Goal: Information Seeking & Learning: Learn about a topic

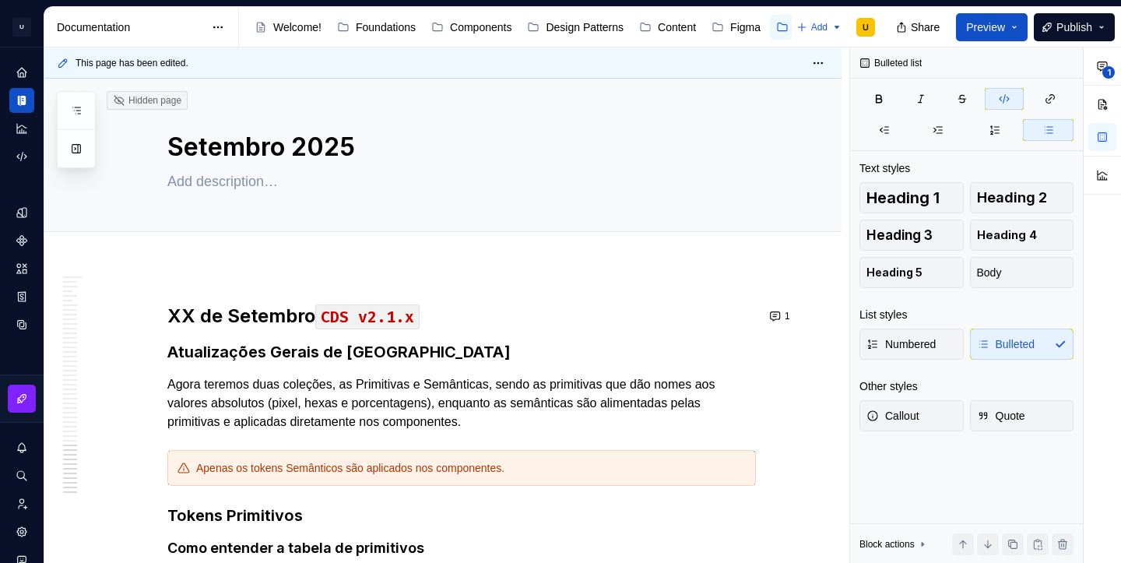
scroll to position [35180, 0]
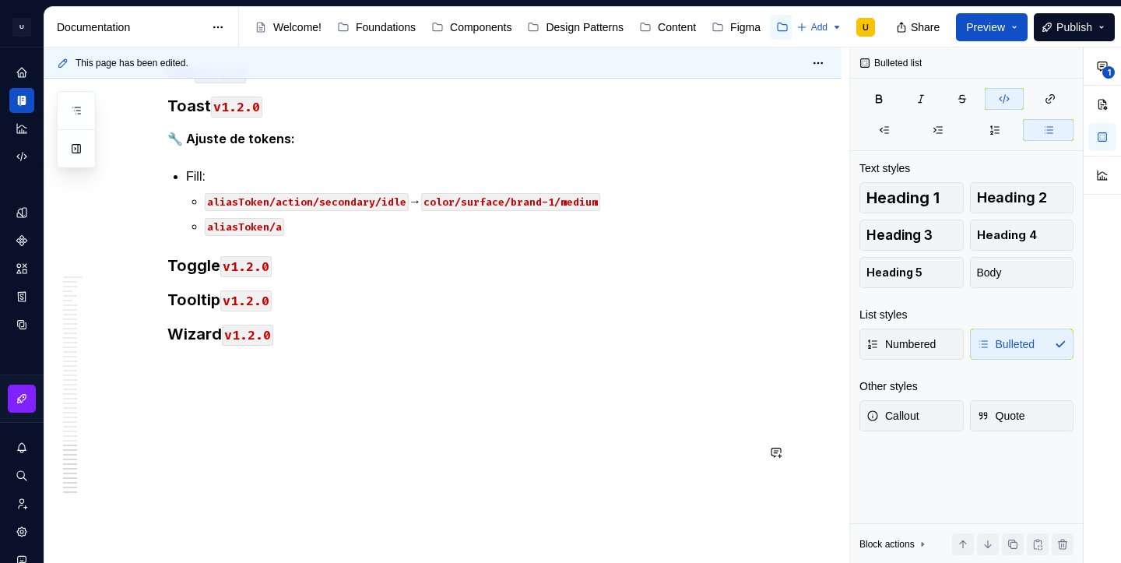
type textarea "*"
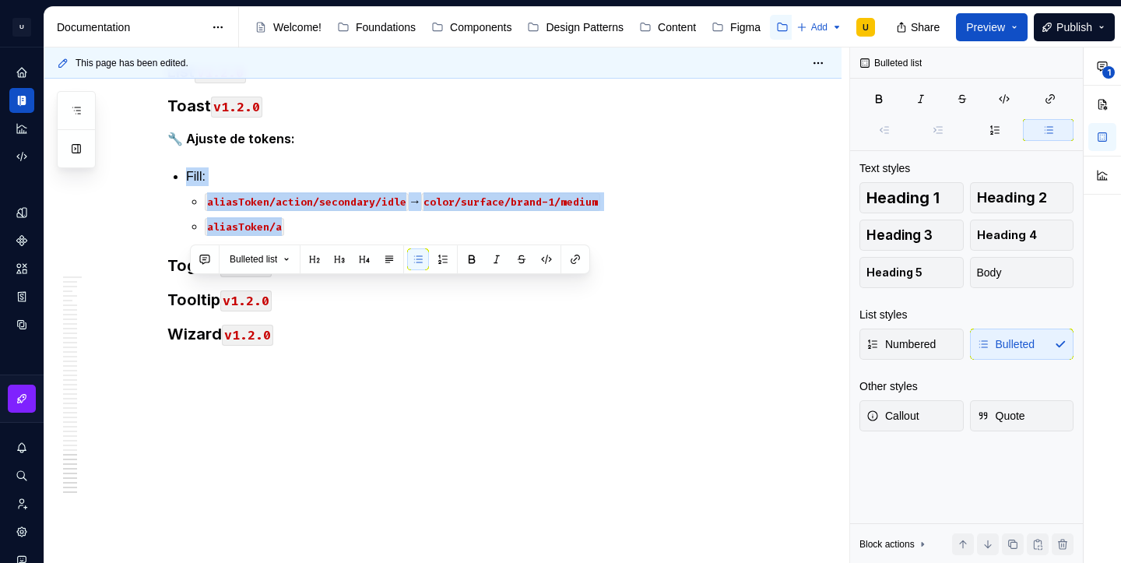
drag, startPoint x: 304, startPoint y: 339, endPoint x: 188, endPoint y: 293, distance: 123.7
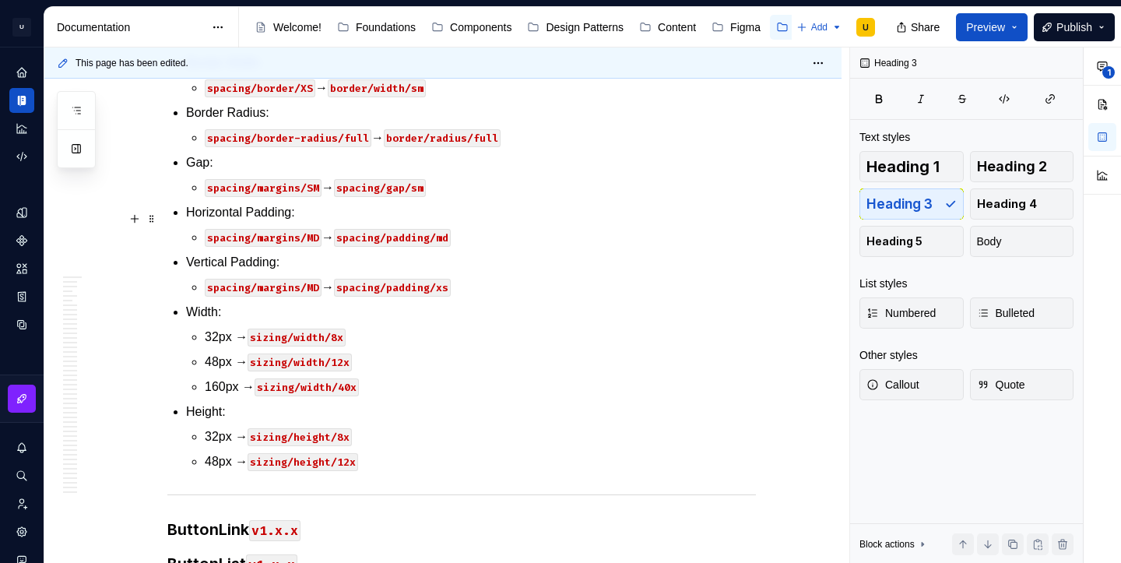
scroll to position [31540, 0]
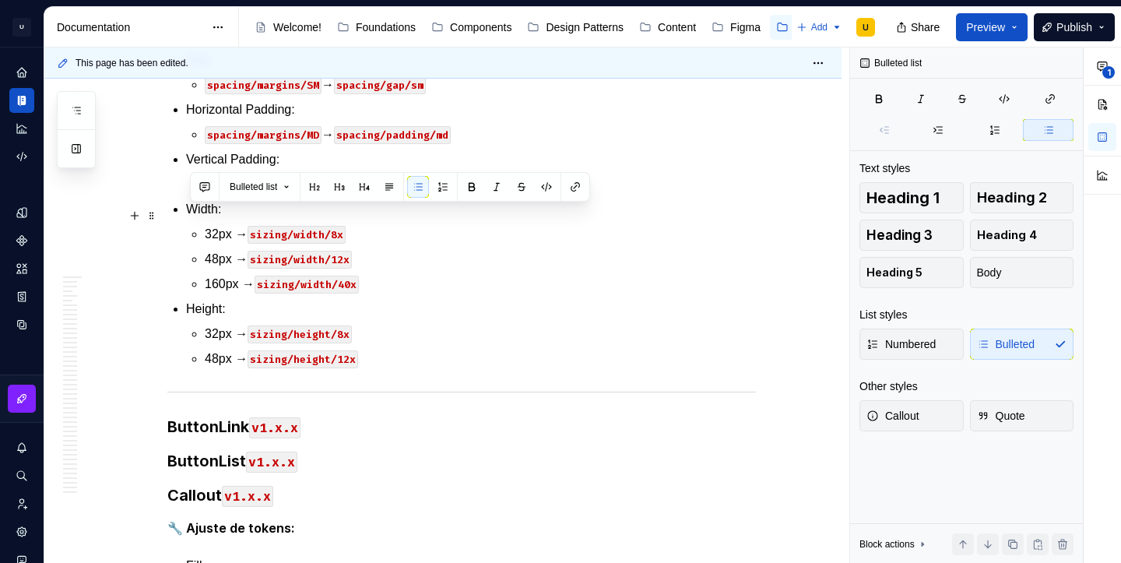
drag, startPoint x: 603, startPoint y: 393, endPoint x: 179, endPoint y: 220, distance: 457.4
copy li "Icon: aliasToken/content/neutral/verySubtle → color/icon/brand-2/very-weak alia…"
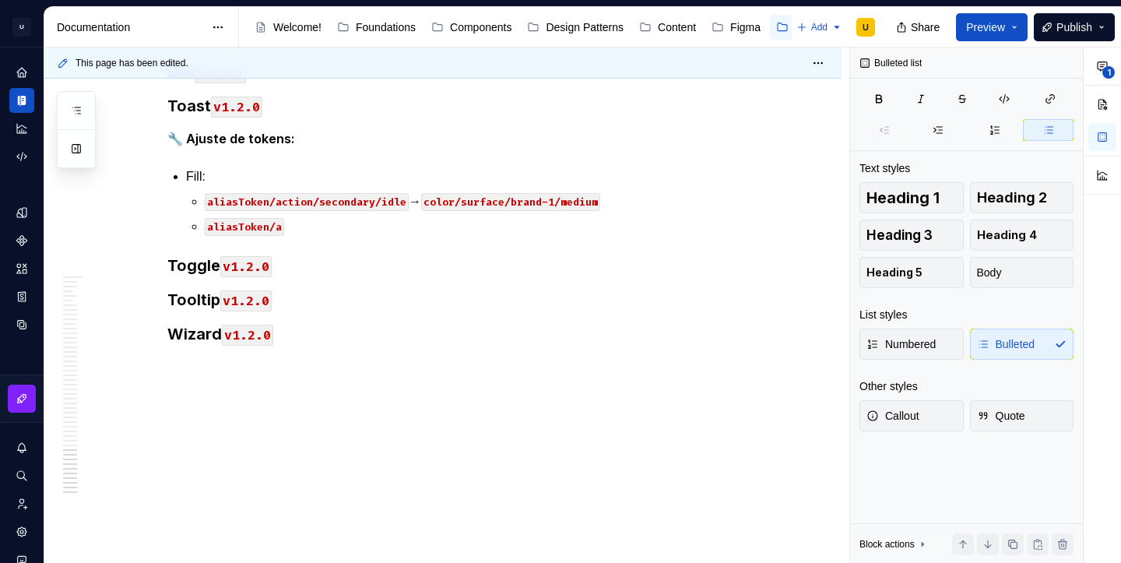
scroll to position [35225, 0]
click at [300, 236] on p "aliasToken/a" at bounding box center [480, 226] width 551 height 19
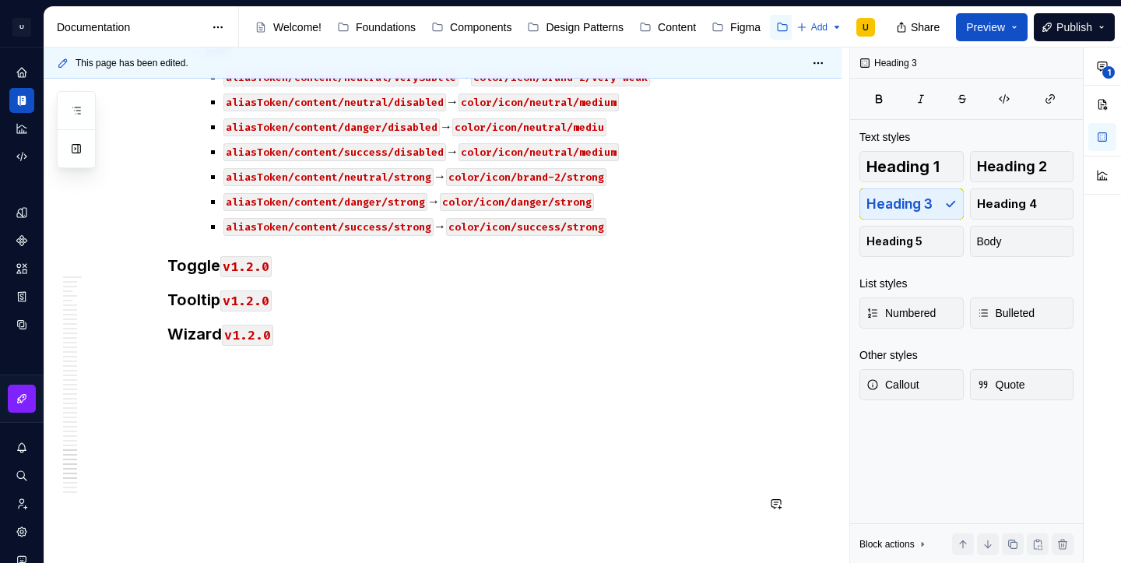
click at [206, 37] on p at bounding box center [471, 27] width 570 height 19
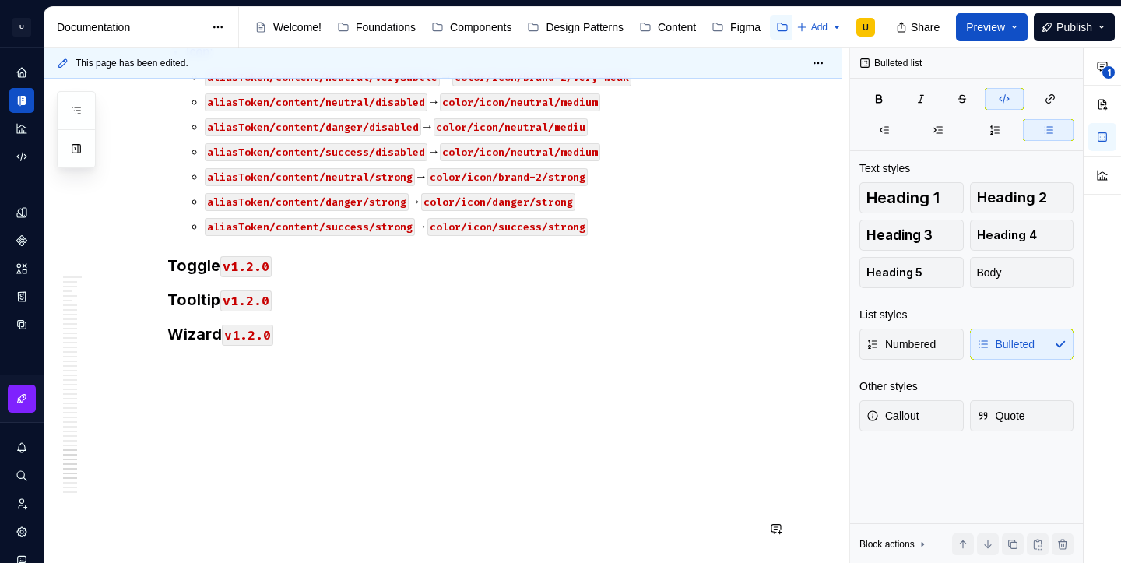
scroll to position [35315, 0]
click at [421, 161] on code "aliasToken/content/success/disabled" at bounding box center [316, 152] width 223 height 18
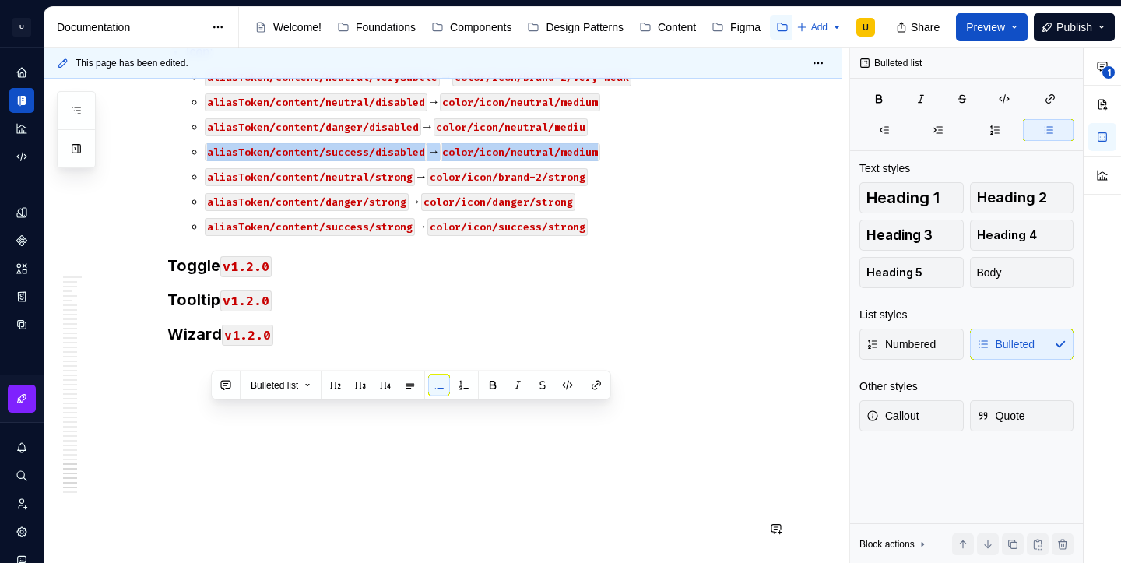
click at [421, 161] on code "aliasToken/content/success/disabled" at bounding box center [316, 152] width 223 height 18
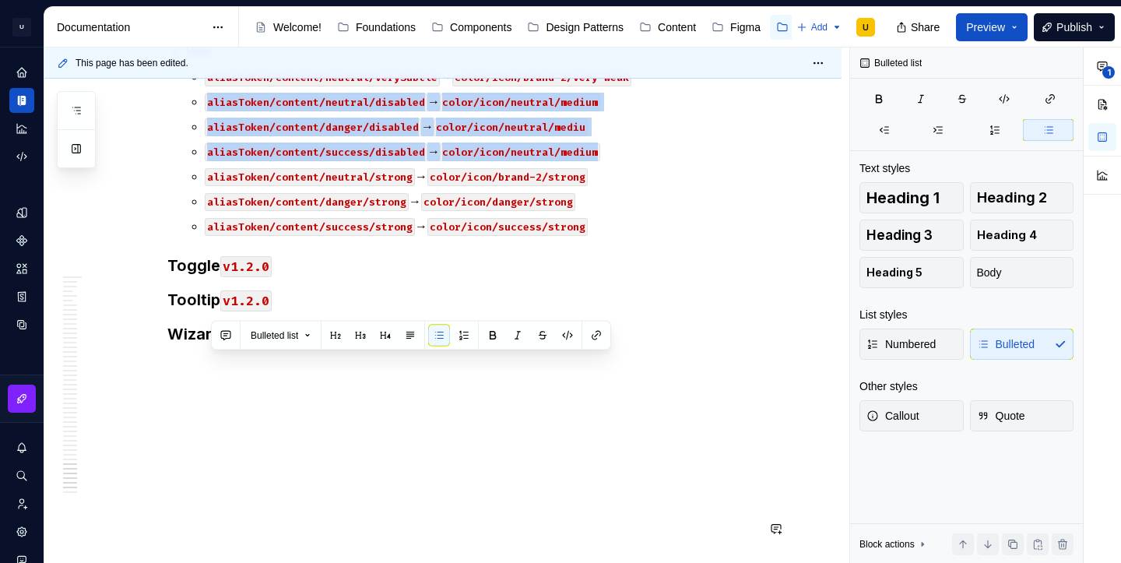
drag, startPoint x: 616, startPoint y: 405, endPoint x: 161, endPoint y: 361, distance: 456.7
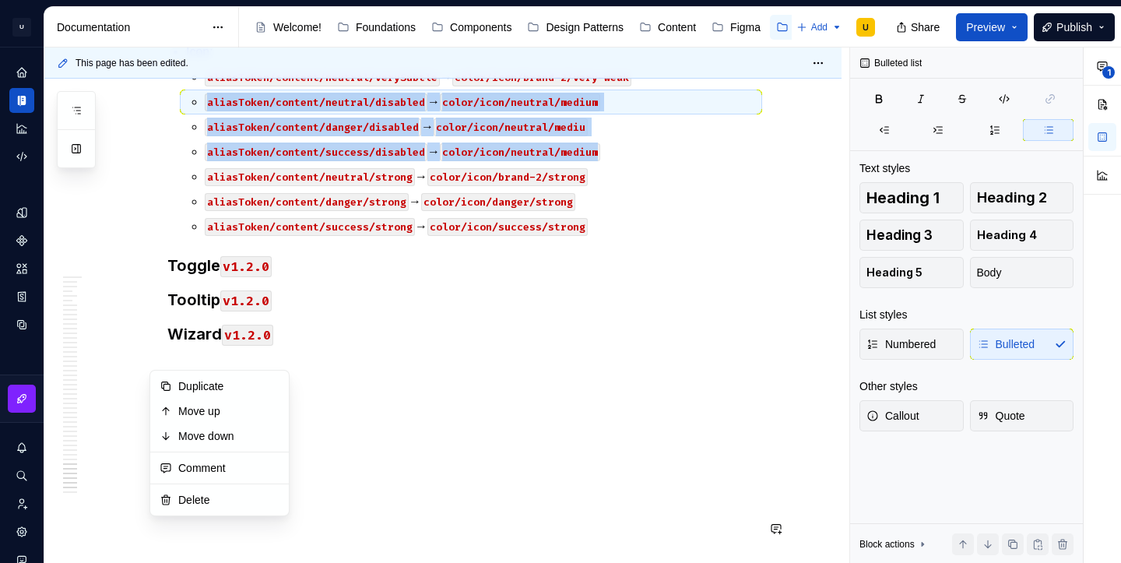
click at [344, 136] on code "aliasToken/content/danger/disabled" at bounding box center [313, 127] width 216 height 18
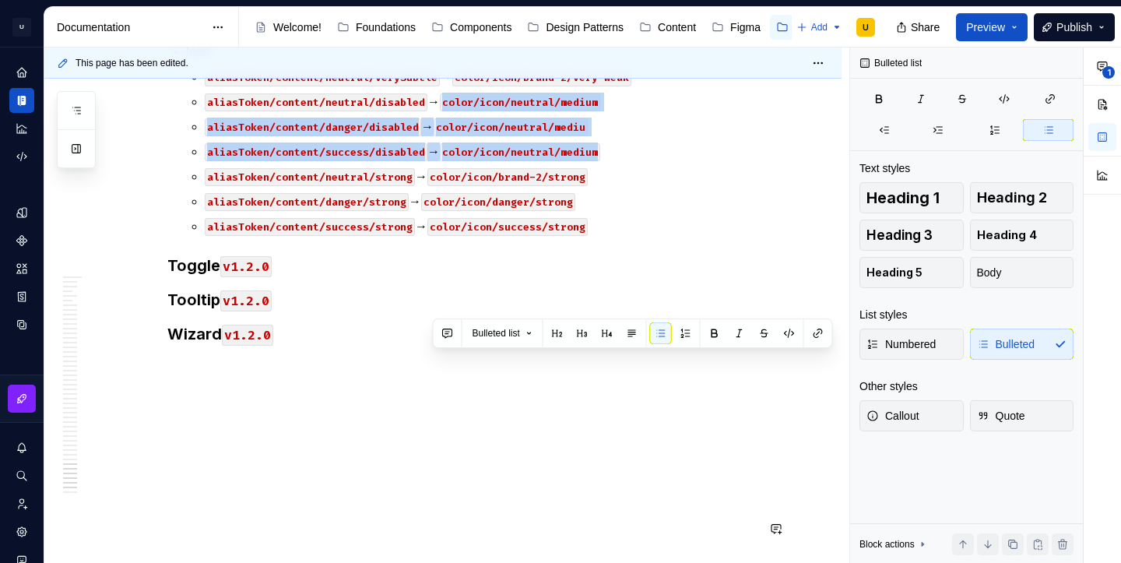
drag, startPoint x: 621, startPoint y: 413, endPoint x: 434, endPoint y: 361, distance: 194.7
click at [434, 236] on ul "aliasToken/content/neutral/verySubtle → color/icon/brand-2/very-weak aliasToken…" at bounding box center [480, 152] width 551 height 168
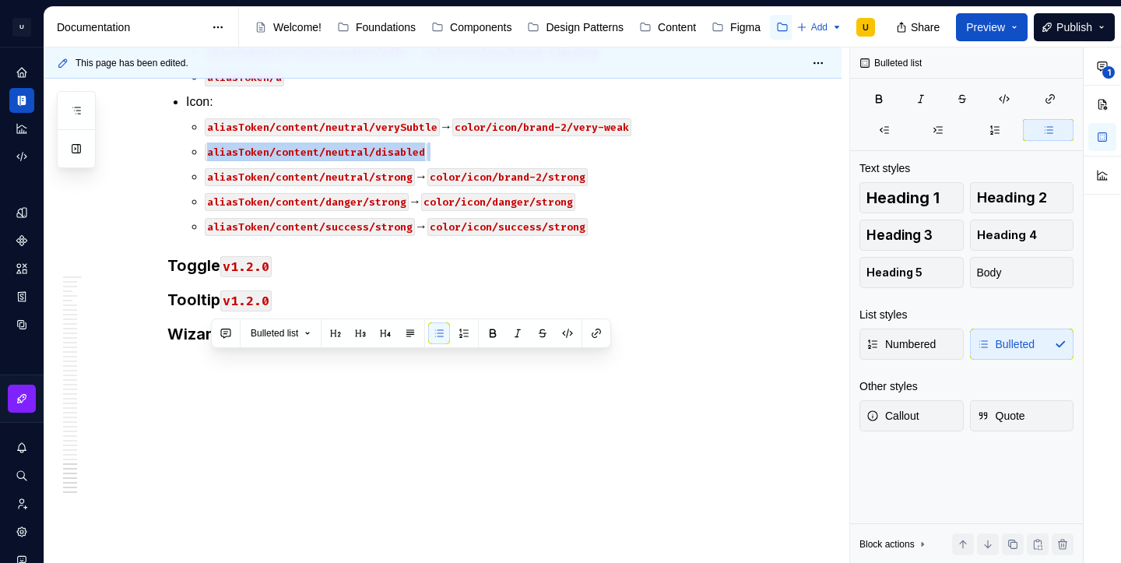
drag, startPoint x: 445, startPoint y: 364, endPoint x: 207, endPoint y: 364, distance: 238.2
click at [207, 236] on li "Icon: aliasToken/content/neutral/verySubtle → color/icon/brand-2/very-weak alia…" at bounding box center [471, 164] width 570 height 143
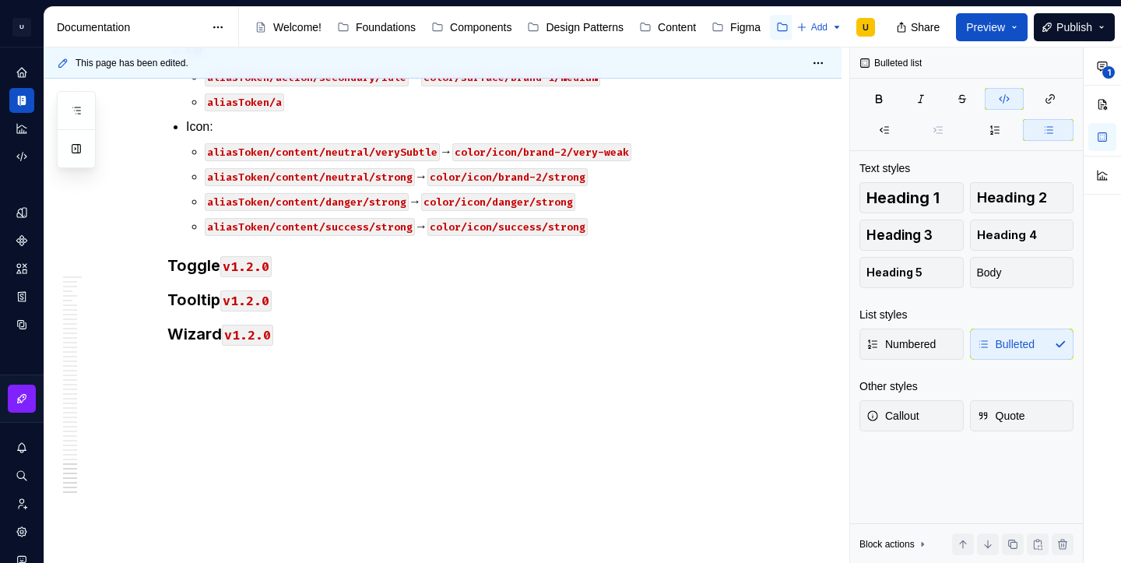
click at [355, 161] on code "aliasToken/content/neutral/verySubtle" at bounding box center [322, 152] width 235 height 18
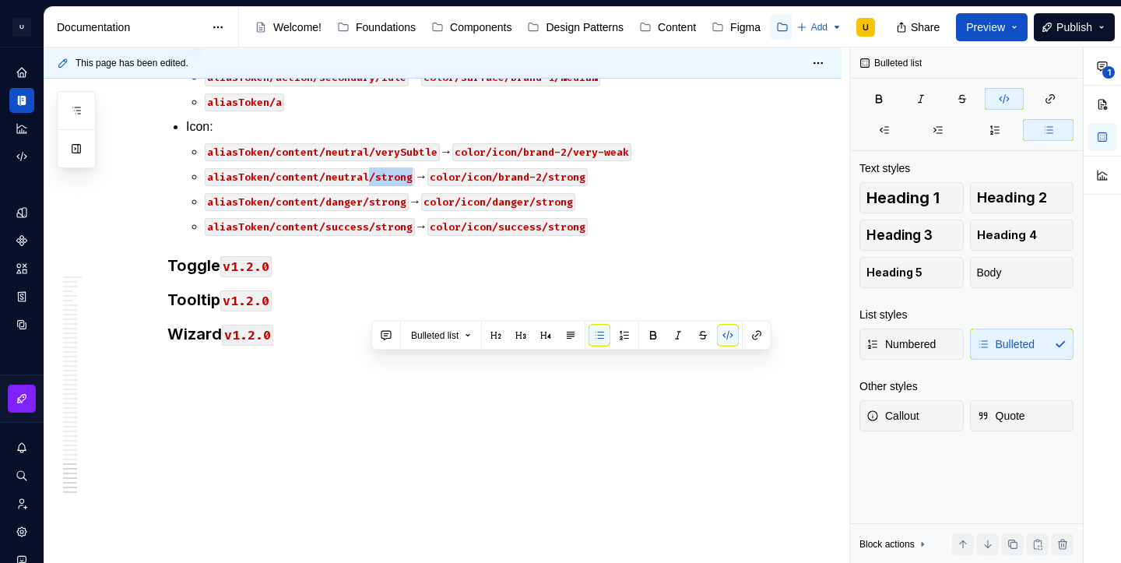
drag, startPoint x: 414, startPoint y: 363, endPoint x: 372, endPoint y: 362, distance: 42.0
click at [372, 186] on code "aliasToken/content/neutral/strong" at bounding box center [310, 177] width 210 height 18
copy code "/strong"
click at [385, 186] on code "aliasToken/content/neutral/strong" at bounding box center [310, 177] width 210 height 18
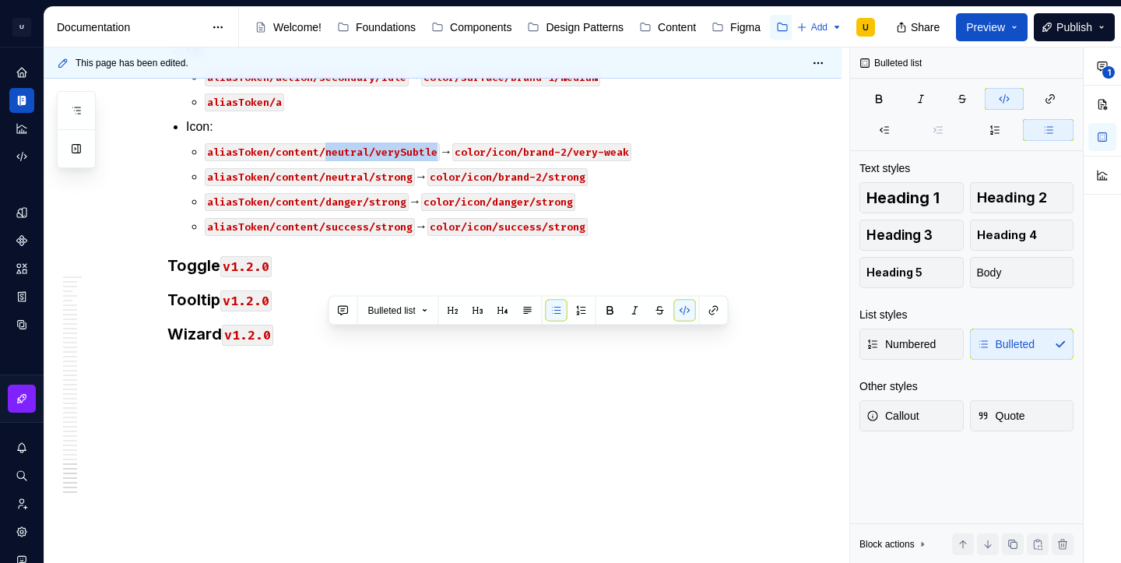
drag, startPoint x: 439, startPoint y: 338, endPoint x: 330, endPoint y: 335, distance: 109.0
click at [330, 161] on code "aliasToken/content/neutral/verySubtle" at bounding box center [322, 152] width 235 height 18
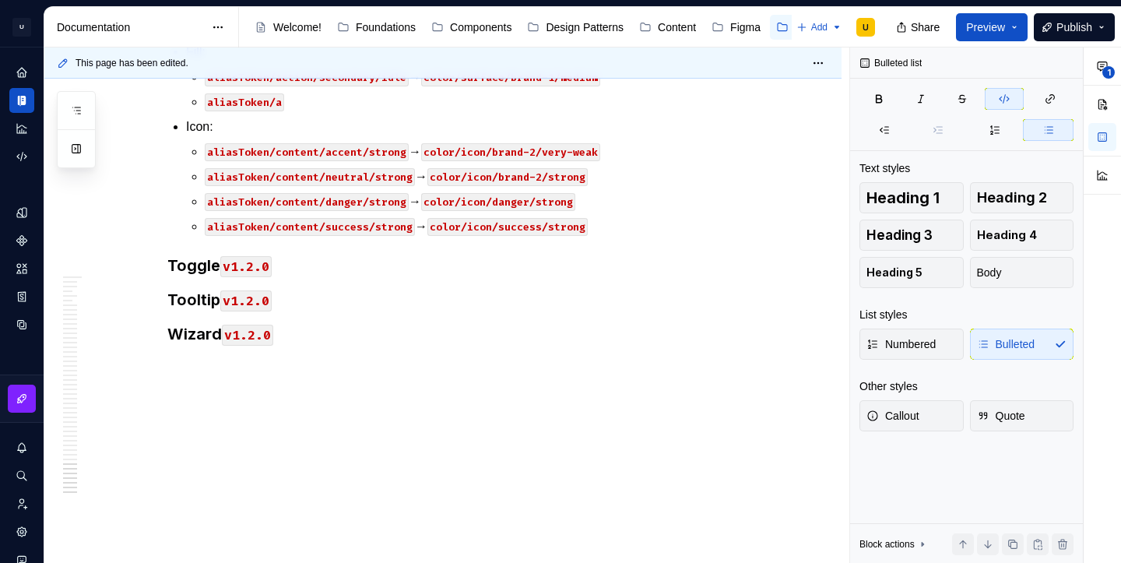
click at [541, 161] on code "color/icon/brand-2/very-weak" at bounding box center [510, 152] width 179 height 18
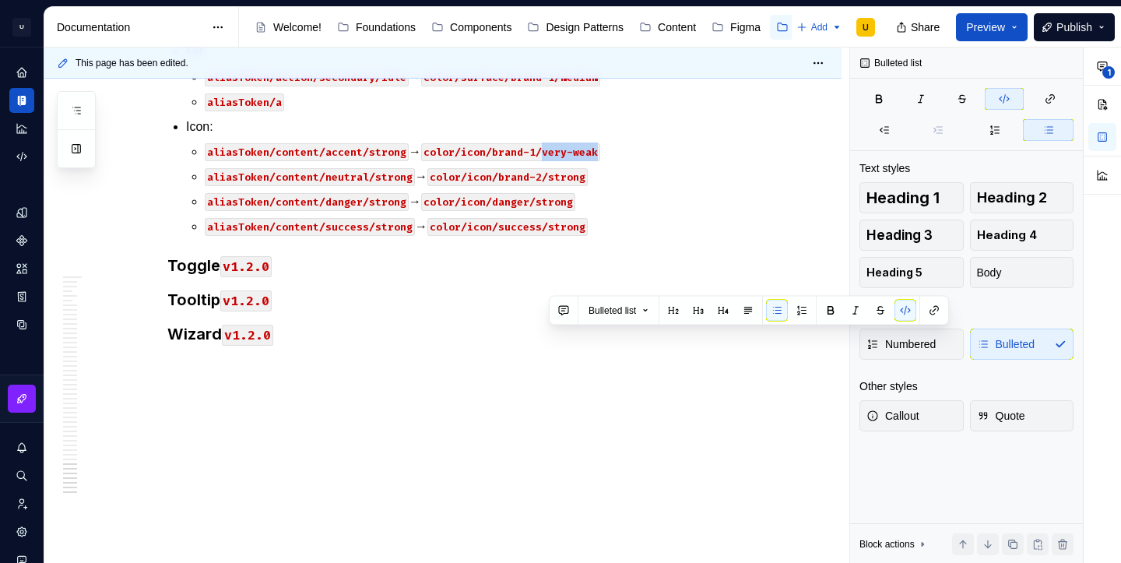
drag, startPoint x: 550, startPoint y: 339, endPoint x: 606, endPoint y: 340, distance: 55.3
click at [600, 161] on code "color/icon/brand-1/very-weak" at bounding box center [510, 152] width 179 height 18
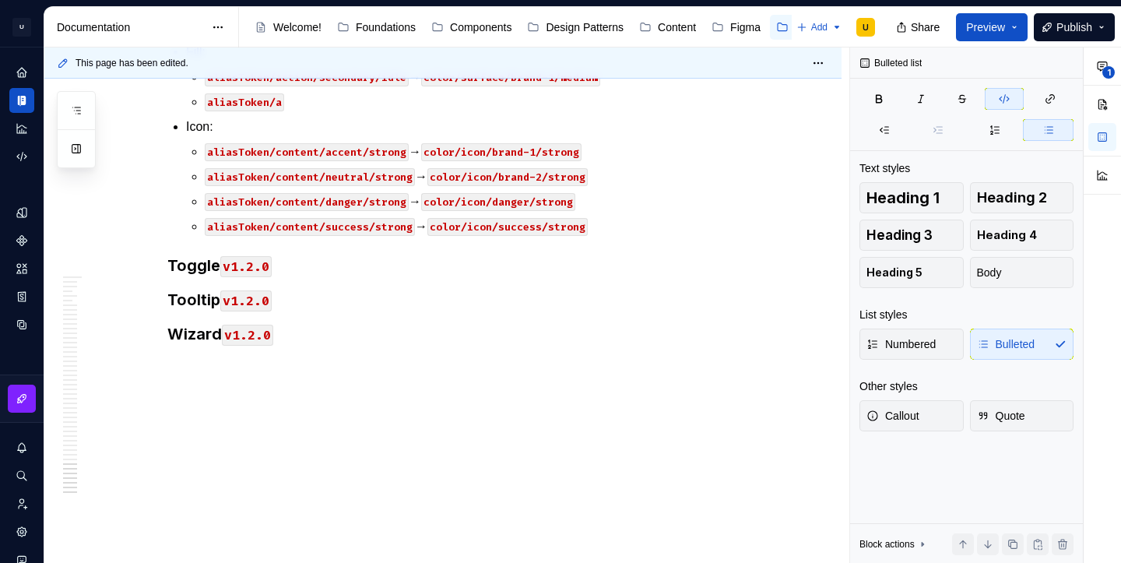
click at [521, 186] on code "color/icon/brand-2/strong" at bounding box center [507, 177] width 160 height 18
click at [567, 236] on code "color/icon/success/strong" at bounding box center [507, 227] width 160 height 18
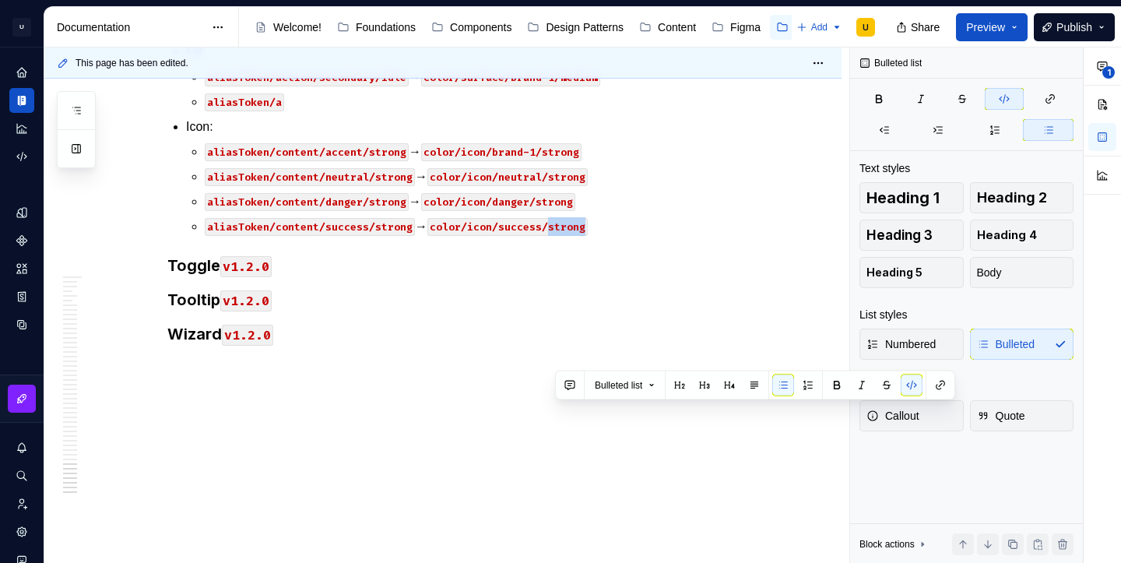
click at [567, 236] on code "color/icon/success/strong" at bounding box center [507, 227] width 160 height 18
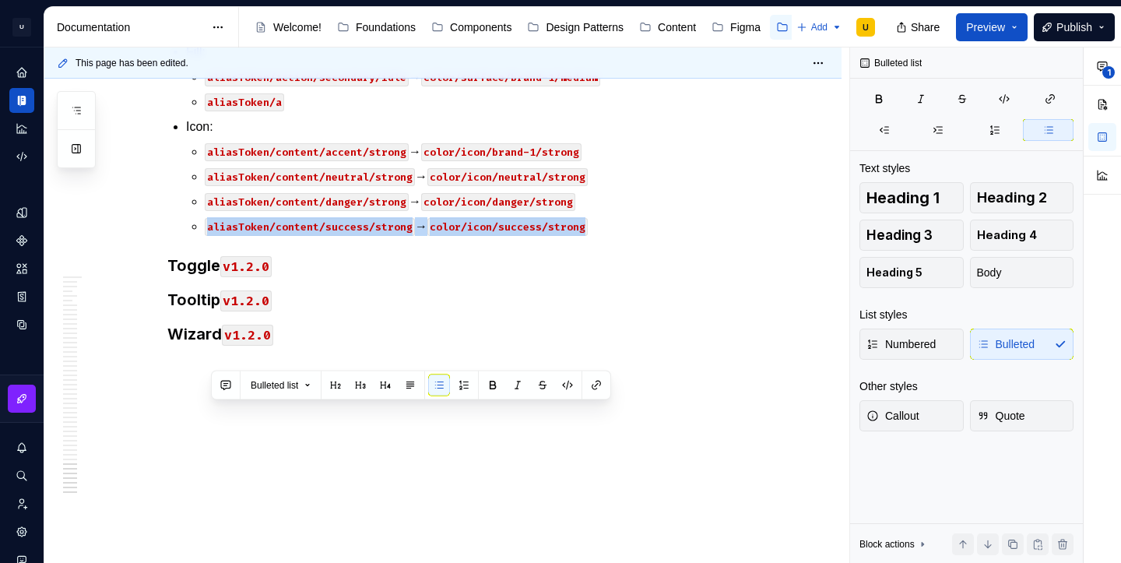
copy p "aliasToken/content/success/strong → color/icon/success/strong"
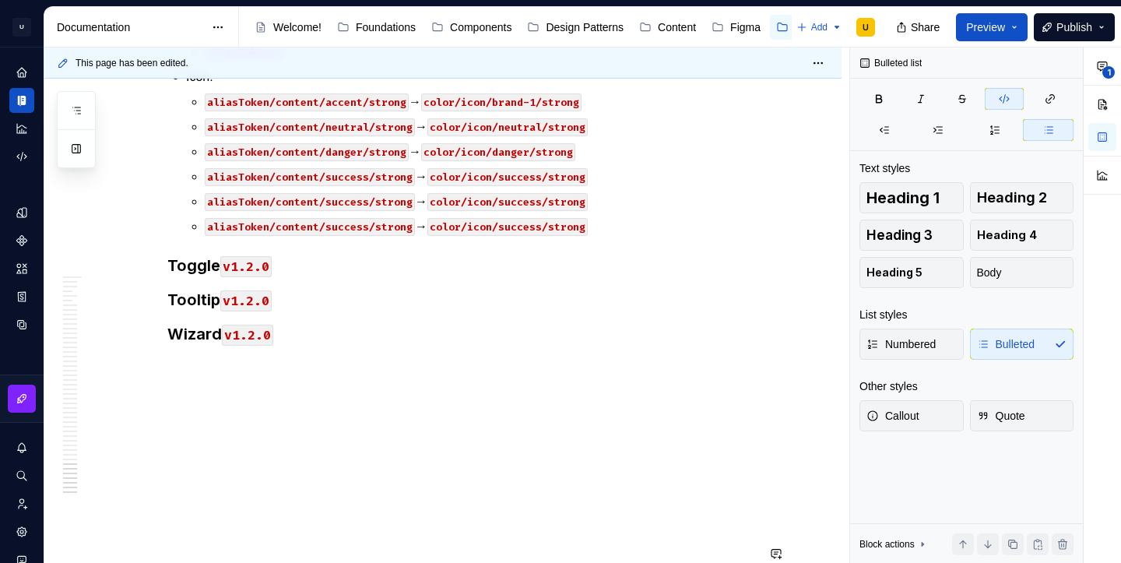
click at [349, 211] on code "aliasToken/content/success/strong" at bounding box center [310, 202] width 210 height 18
click at [351, 236] on code "aliasToken/content/success/strong" at bounding box center [310, 227] width 210 height 18
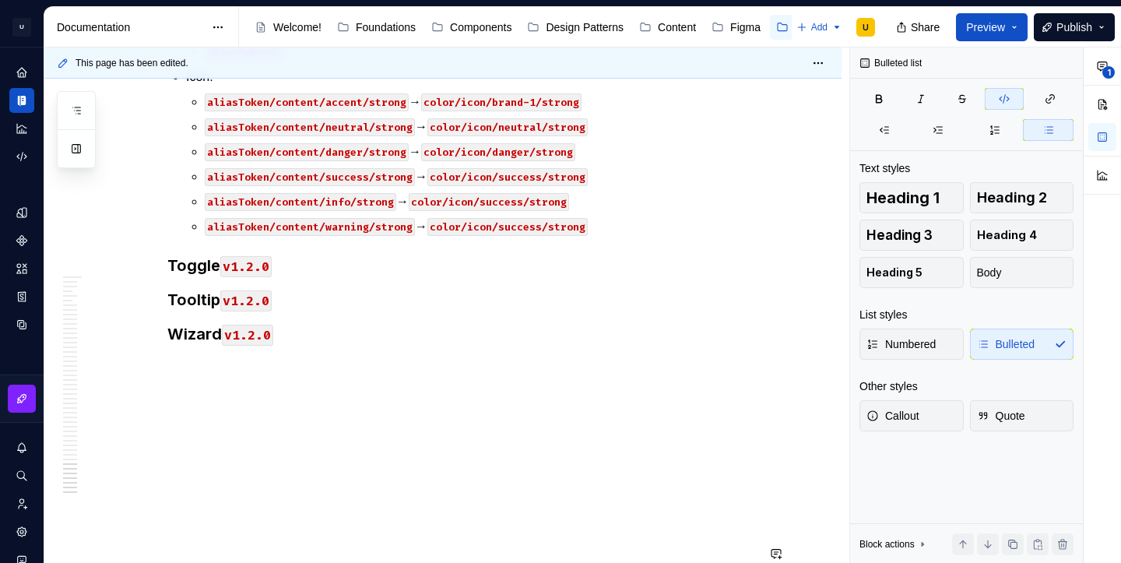
click at [532, 236] on code "color/icon/success/strong" at bounding box center [507, 227] width 160 height 18
click at [507, 211] on code "color/icon/success/strong" at bounding box center [489, 202] width 160 height 18
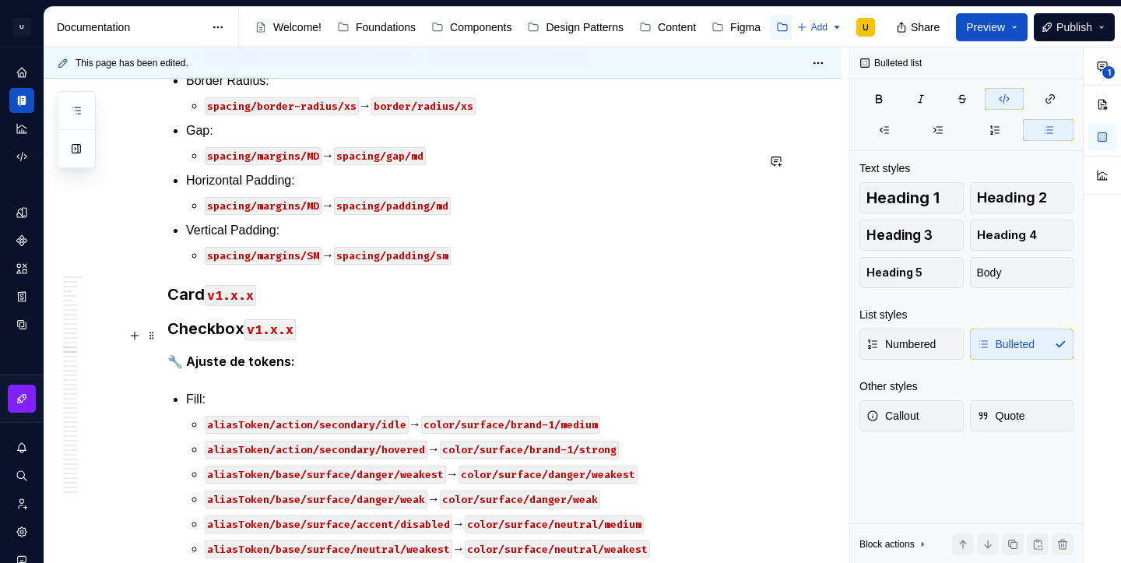
scroll to position [32502, 0]
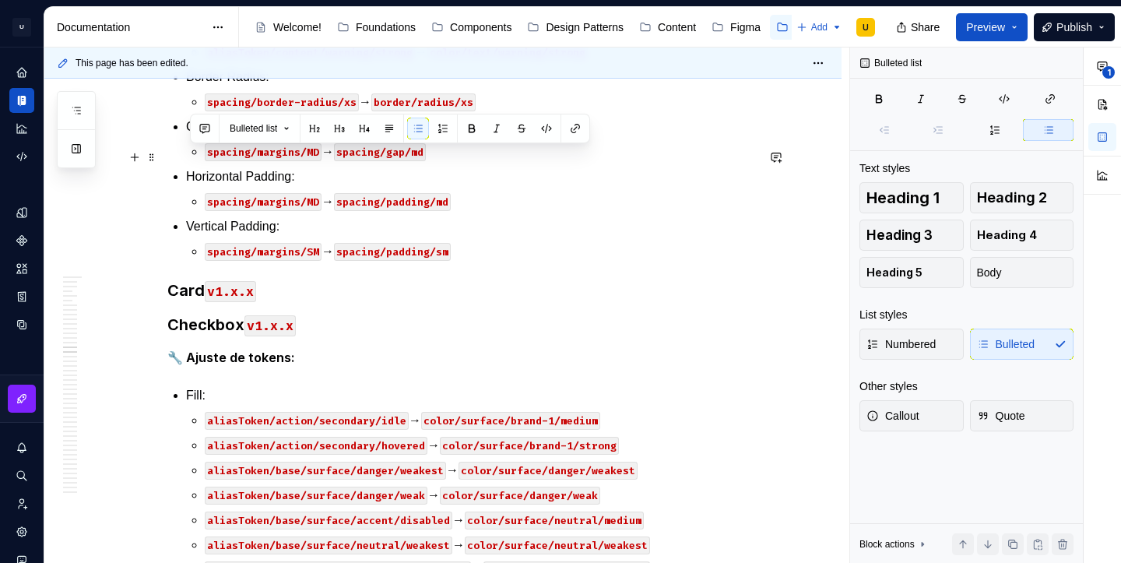
drag, startPoint x: 687, startPoint y: 310, endPoint x: 183, endPoint y: 158, distance: 526.1
copy li "Fill: aliasToken/base/surface/accent/weakest → color/surface/brand-1/weakest al…"
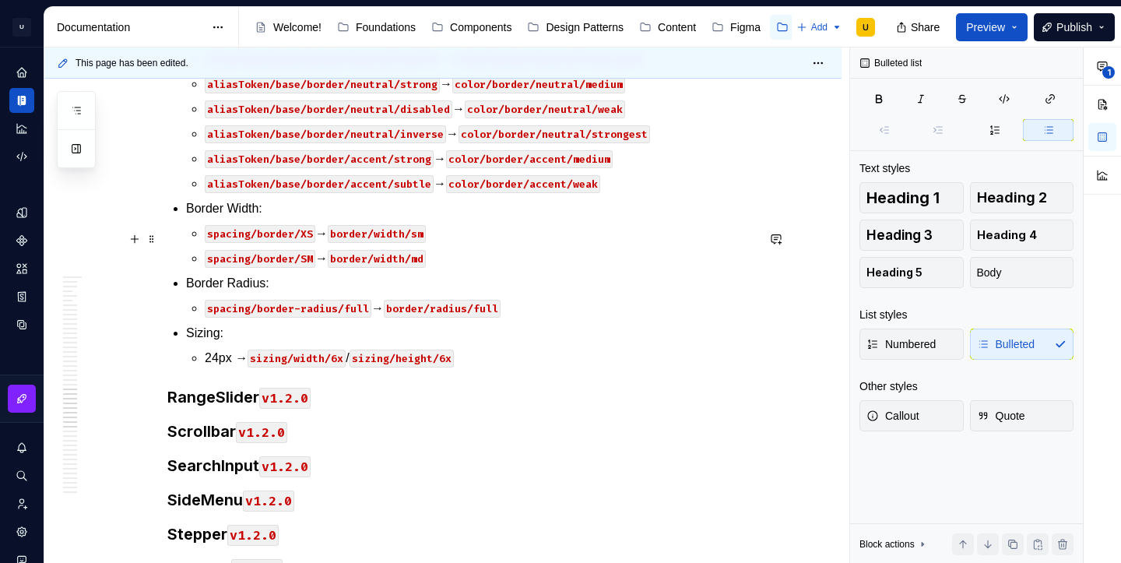
scroll to position [34190, 0]
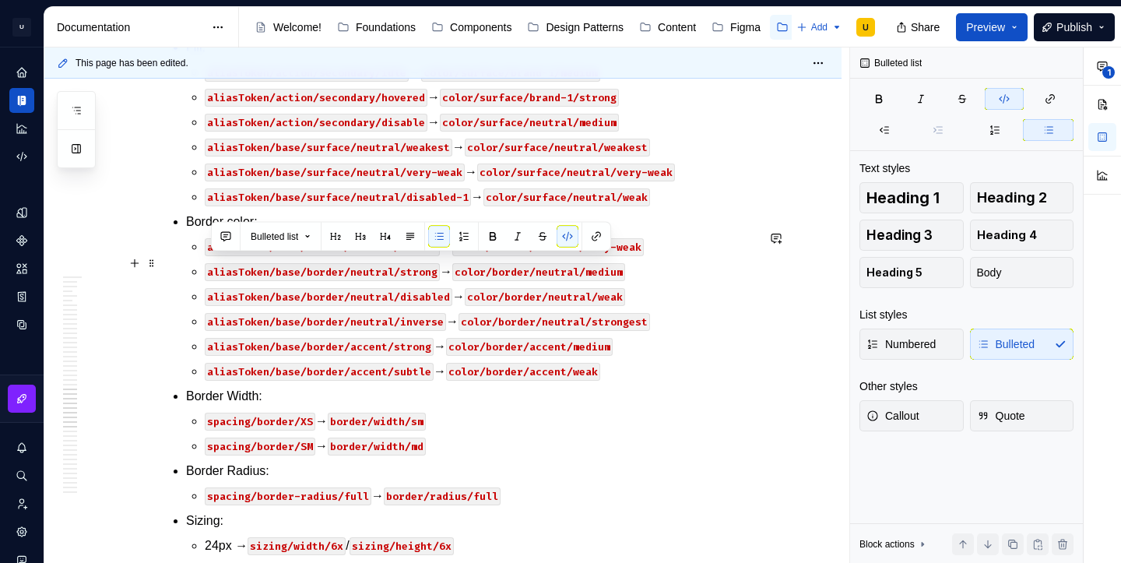
drag, startPoint x: 420, startPoint y: 263, endPoint x: 209, endPoint y: 266, distance: 211.8
copy code "aliasToken/action/primary/disabled"
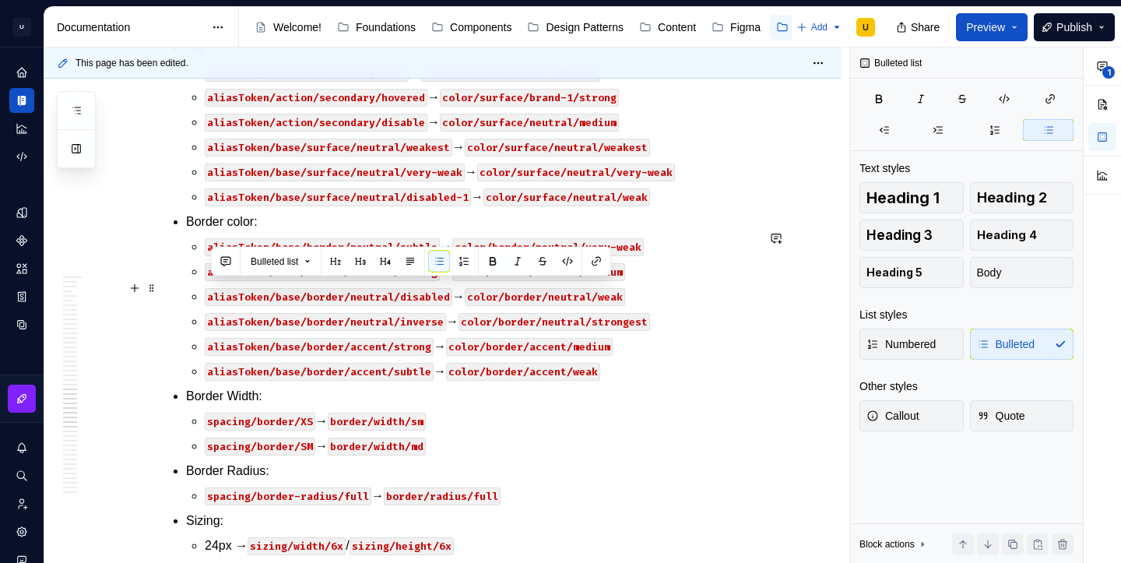
drag, startPoint x: 448, startPoint y: 290, endPoint x: 208, endPoint y: 293, distance: 240.6
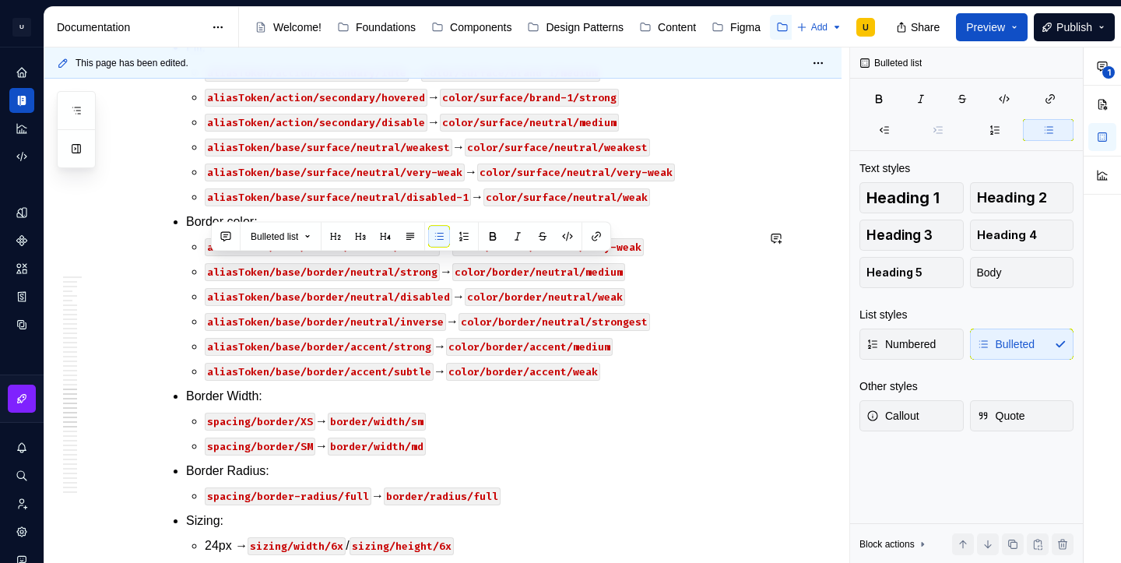
copy p "aliasToken/action/primary/disabled → color/surface/brand-1/weakest"
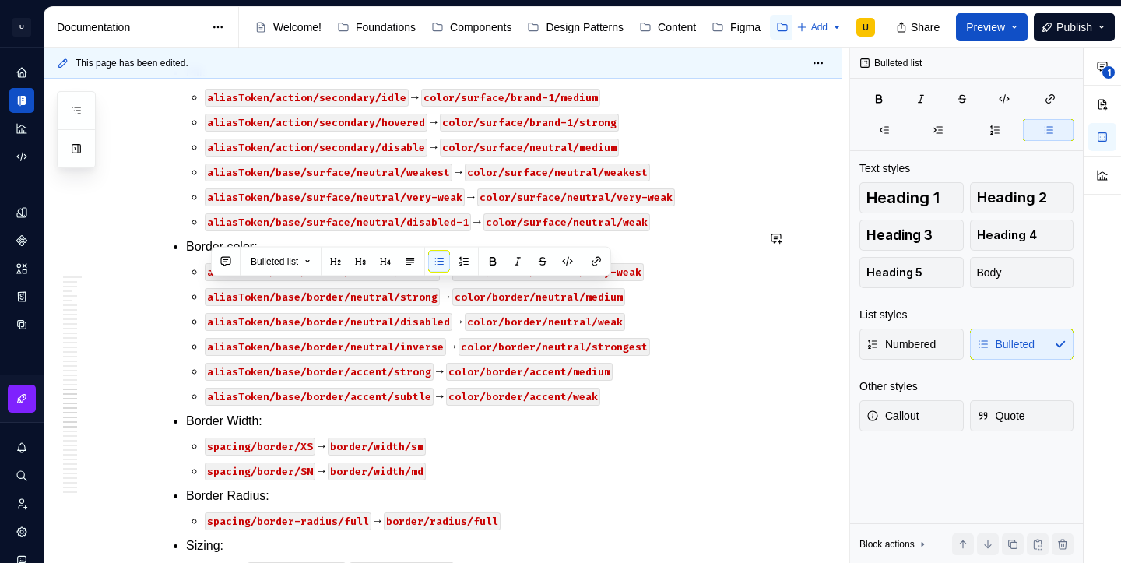
copy p "aliasToken/action/primary/pressed → color/surface/brand-1/weakest"
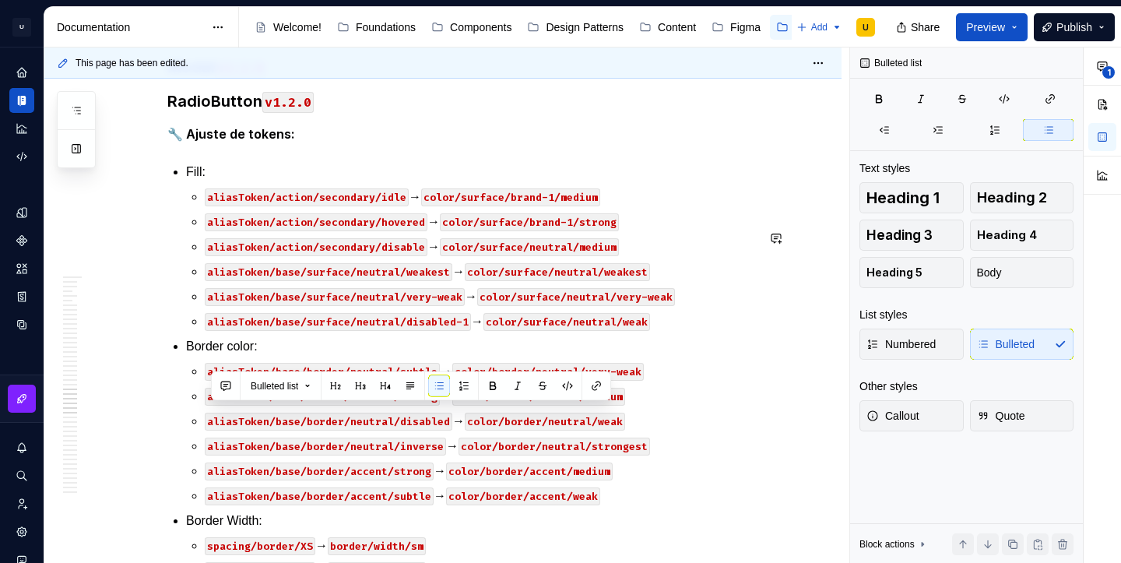
copy p "aliasToken/action/warning/pressed → color/surface/brand-1/weakest"
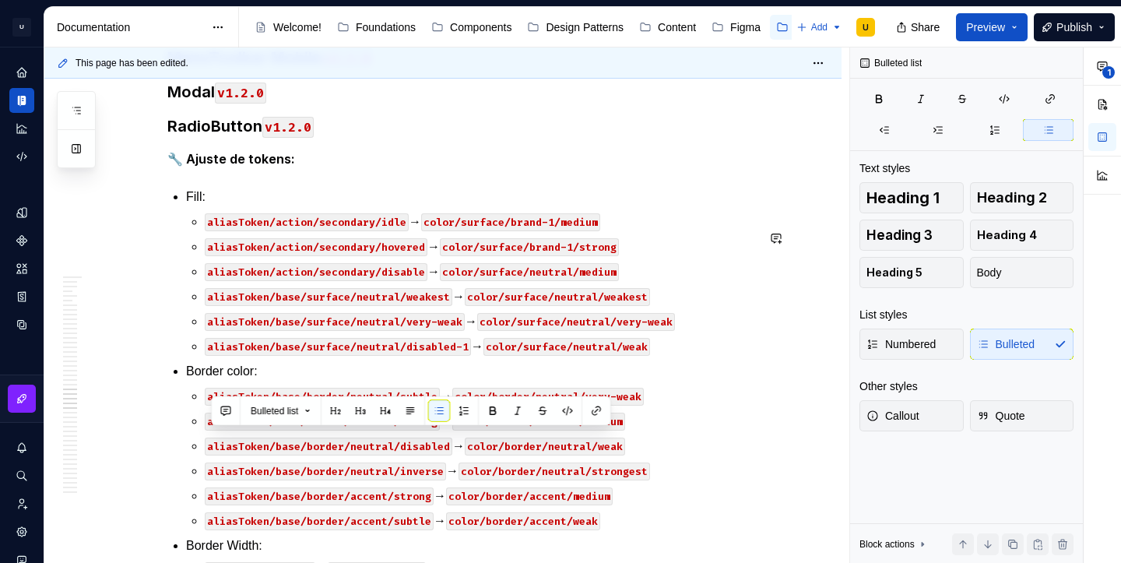
copy p "aliasToken/action/danger/idle → color/surface/brand-1/weakest"
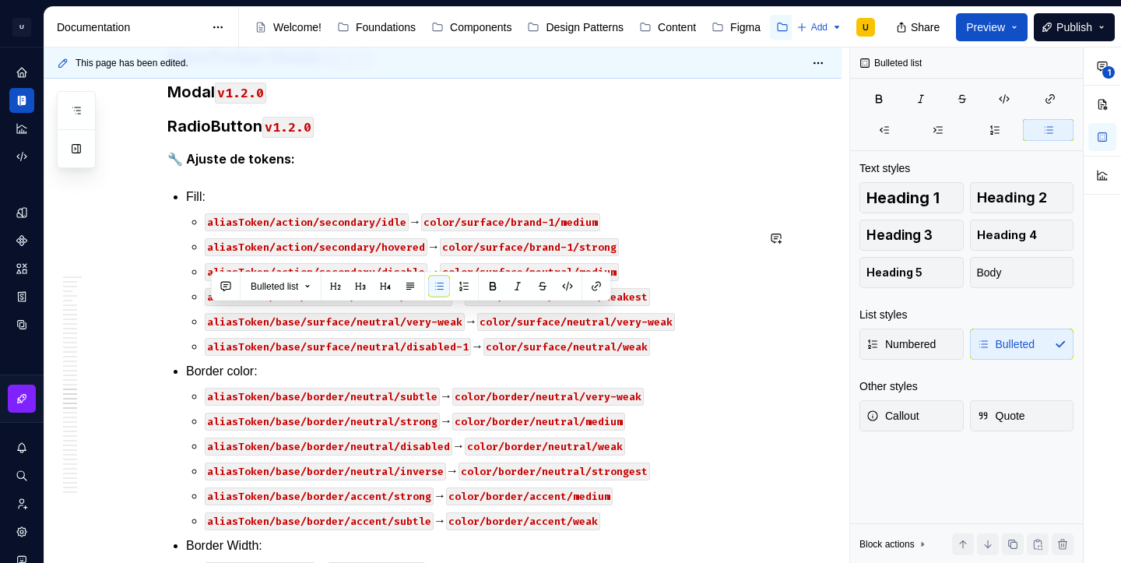
copy p "aliasToken/action/info/pressed → color/surface/brand-1/weakest"
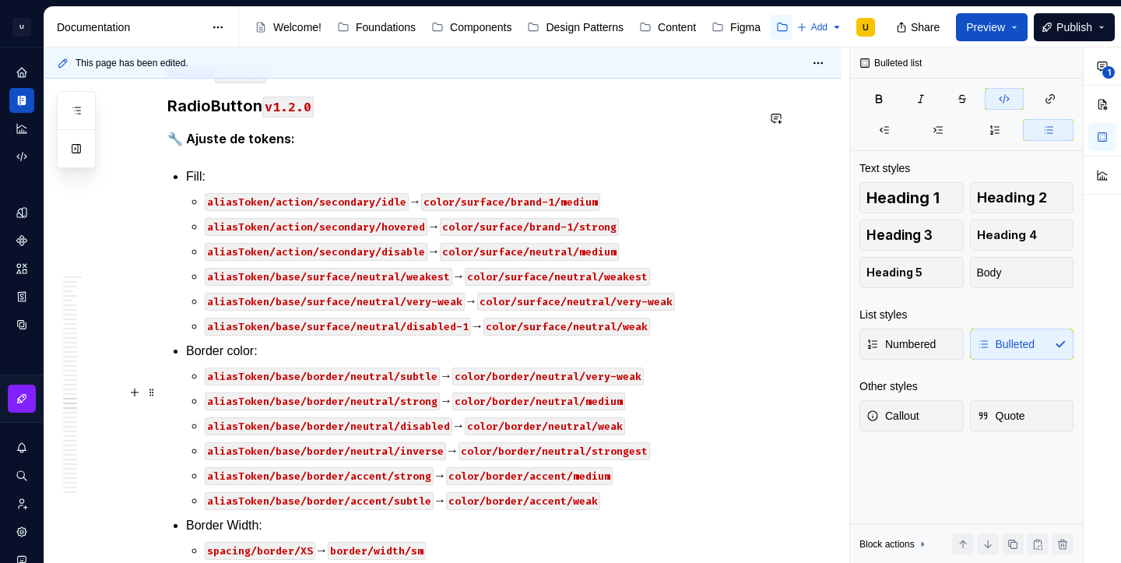
scroll to position [34311, 0]
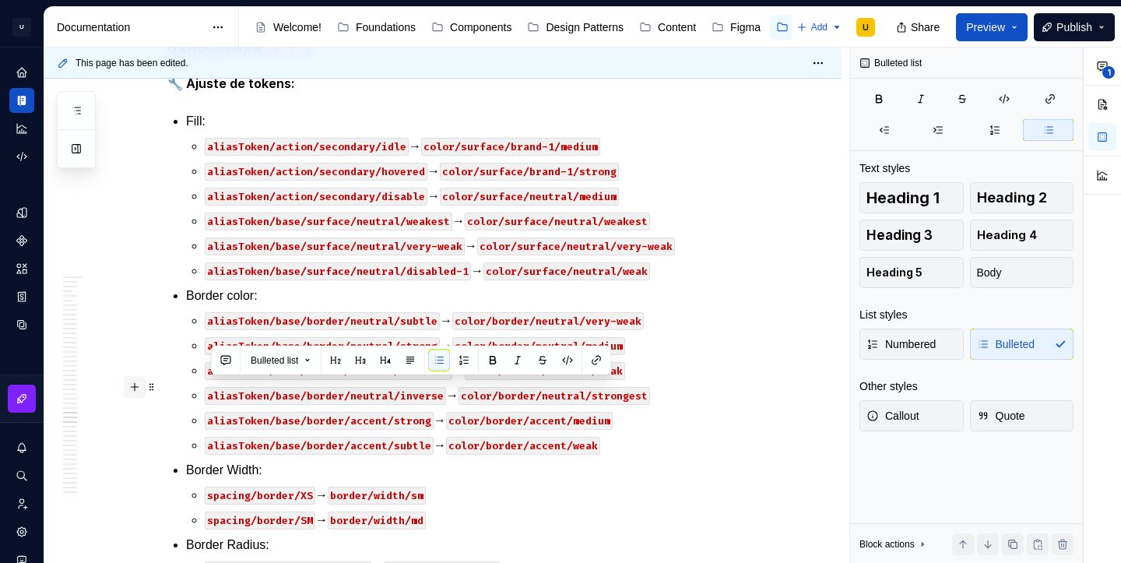
drag, startPoint x: 692, startPoint y: 466, endPoint x: 135, endPoint y: 391, distance: 562.5
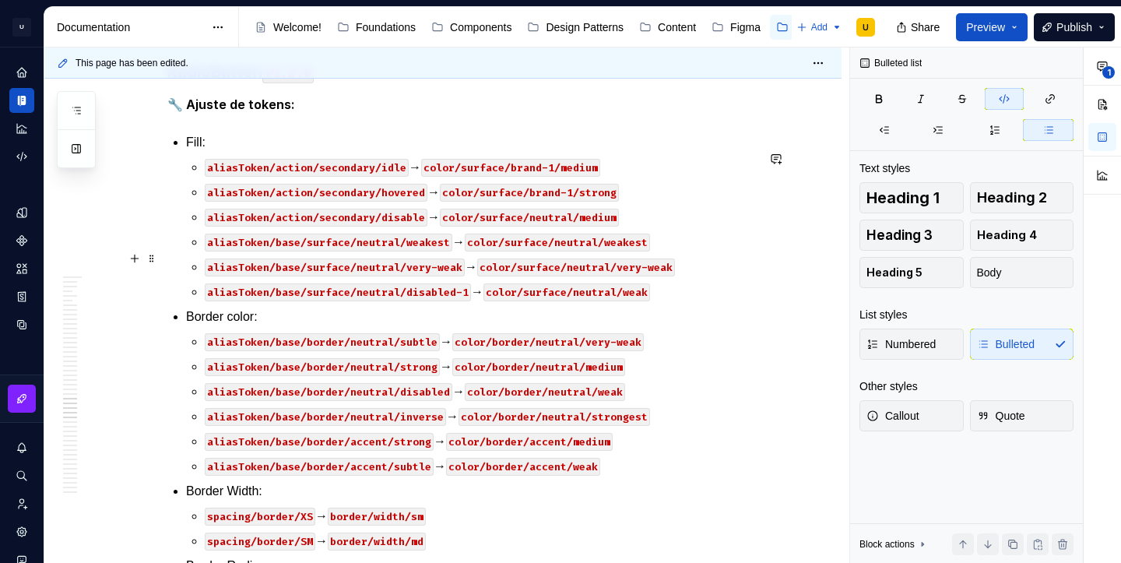
scroll to position [34268, 0]
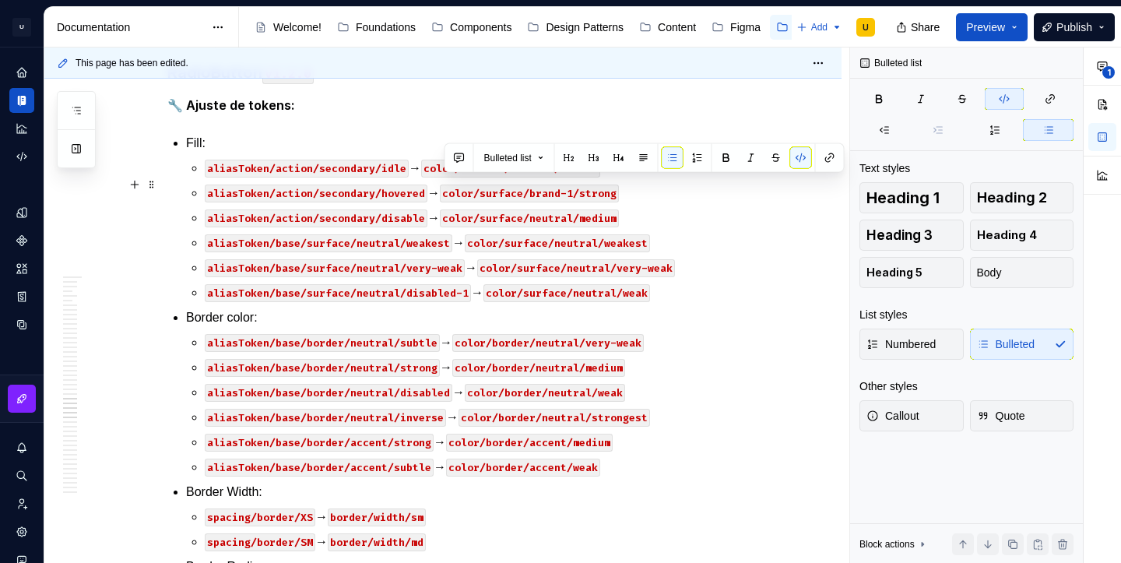
drag, startPoint x: 444, startPoint y: 186, endPoint x: 619, endPoint y: 182, distance: 175.2
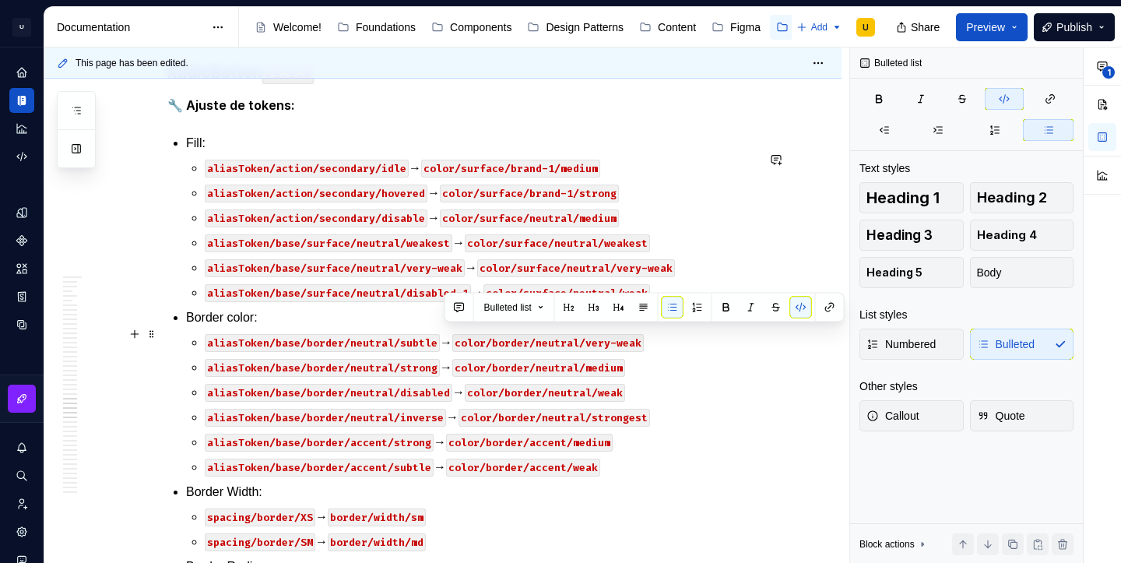
drag, startPoint x: 446, startPoint y: 335, endPoint x: 633, endPoint y: 329, distance: 186.9
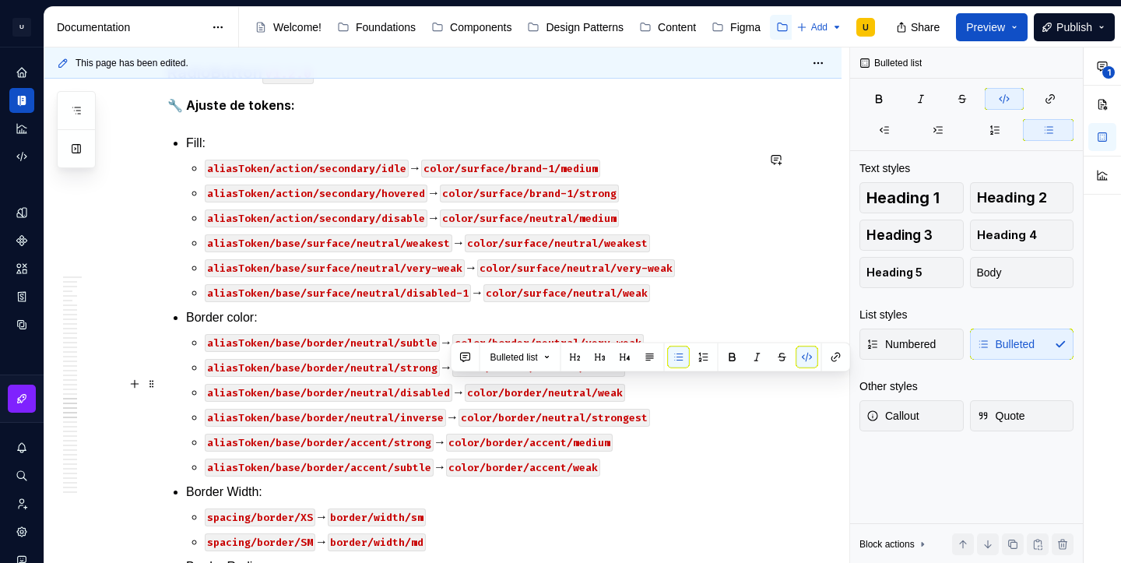
drag, startPoint x: 452, startPoint y: 384, endPoint x: 640, endPoint y: 389, distance: 188.5
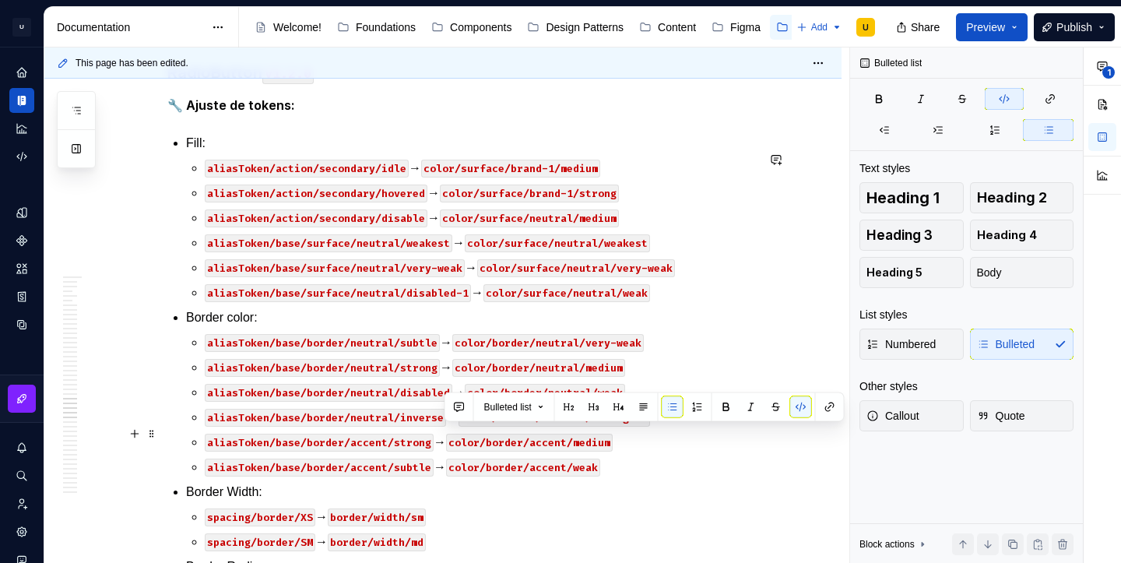
drag, startPoint x: 445, startPoint y: 435, endPoint x: 674, endPoint y: 429, distance: 229.7
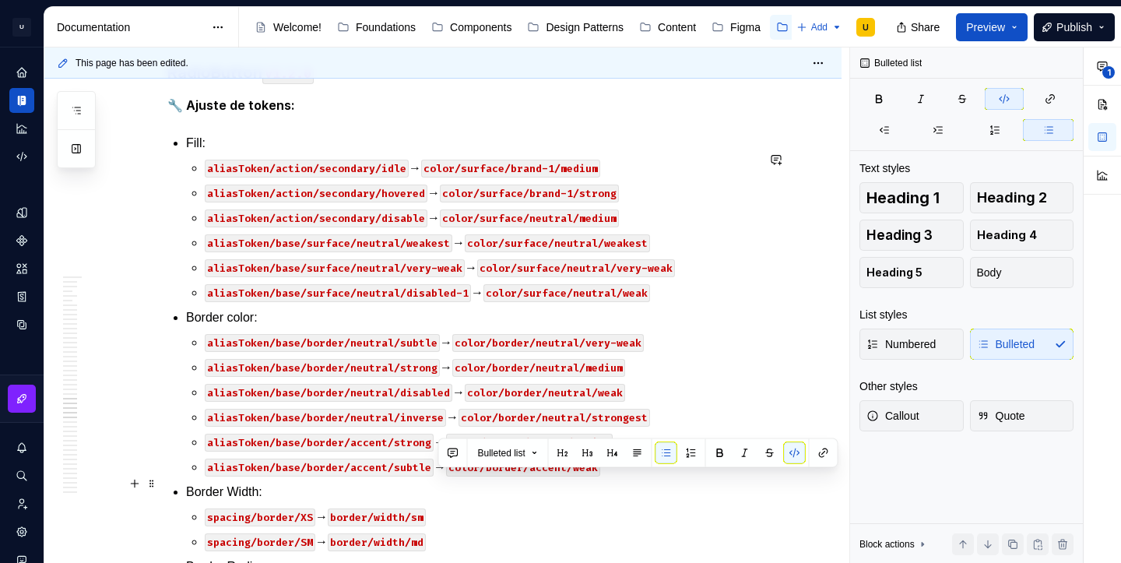
scroll to position [34272, 0]
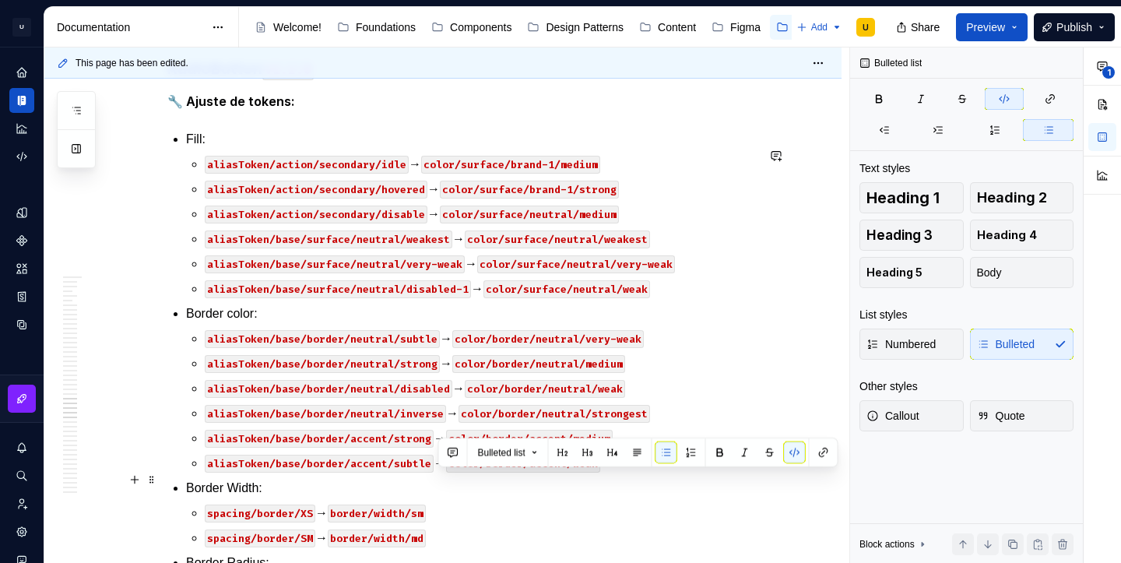
drag, startPoint x: 441, startPoint y: 485, endPoint x: 616, endPoint y: 483, distance: 175.2
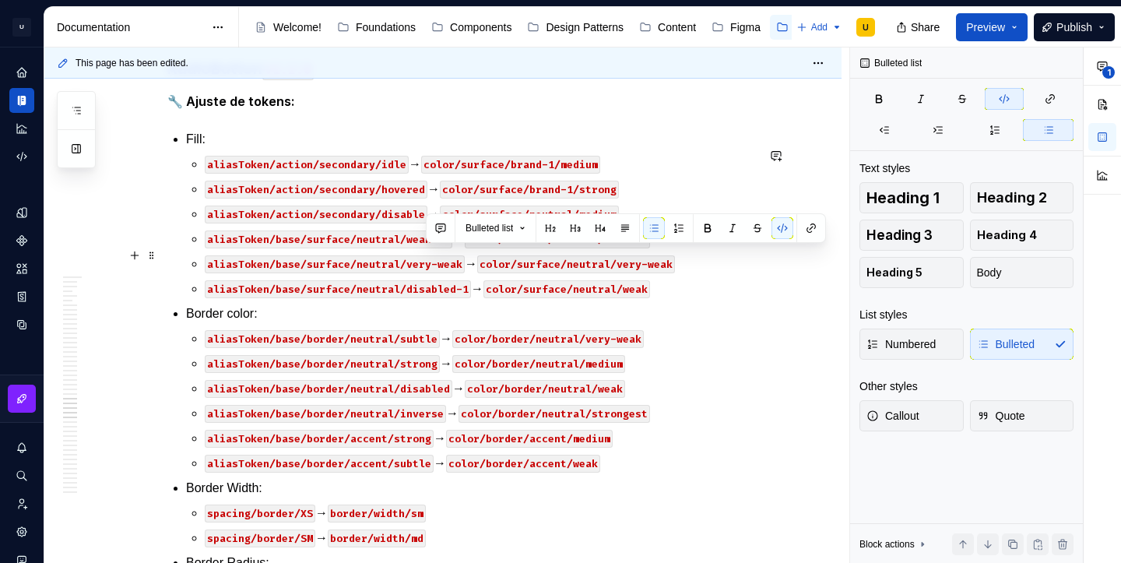
drag, startPoint x: 428, startPoint y: 257, endPoint x: 609, endPoint y: 258, distance: 180.6
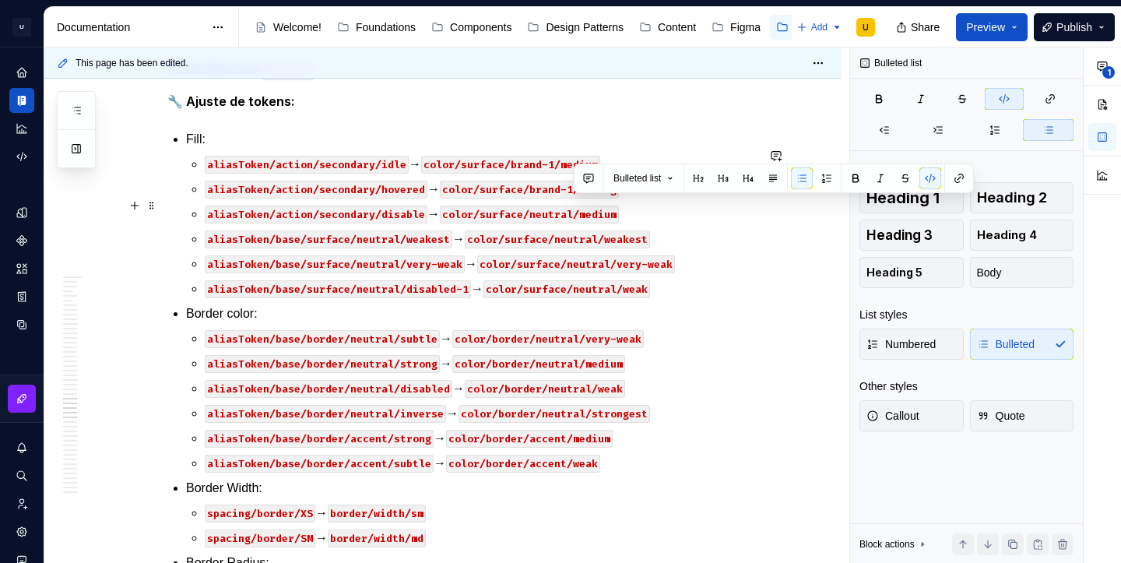
drag, startPoint x: 575, startPoint y: 207, endPoint x: 617, endPoint y: 206, distance: 42.1
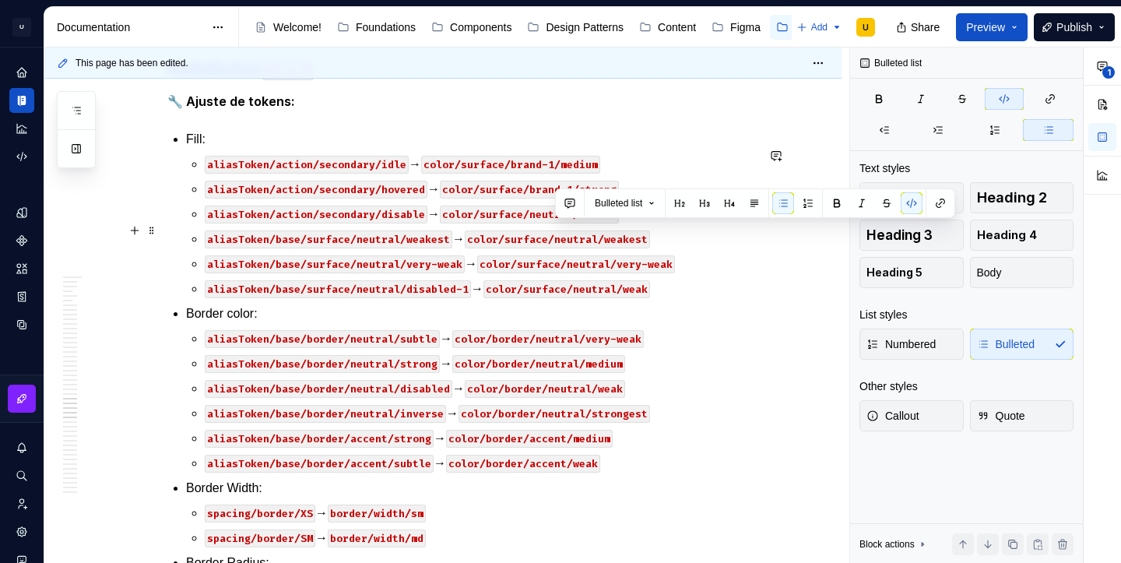
drag, startPoint x: 554, startPoint y: 233, endPoint x: 626, endPoint y: 238, distance: 71.8
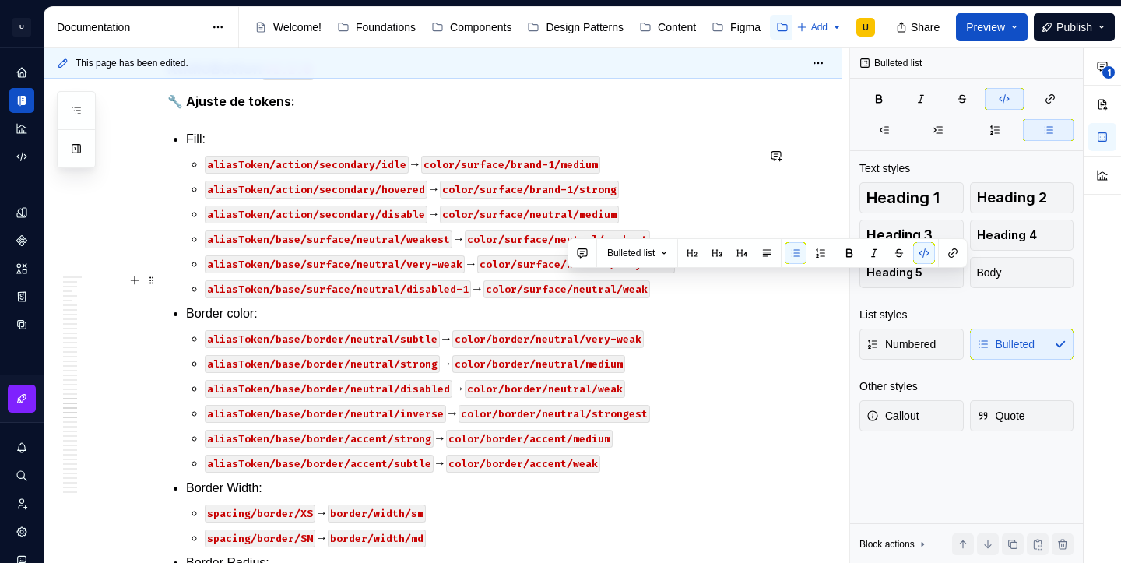
drag, startPoint x: 567, startPoint y: 280, endPoint x: 633, endPoint y: 287, distance: 66.5
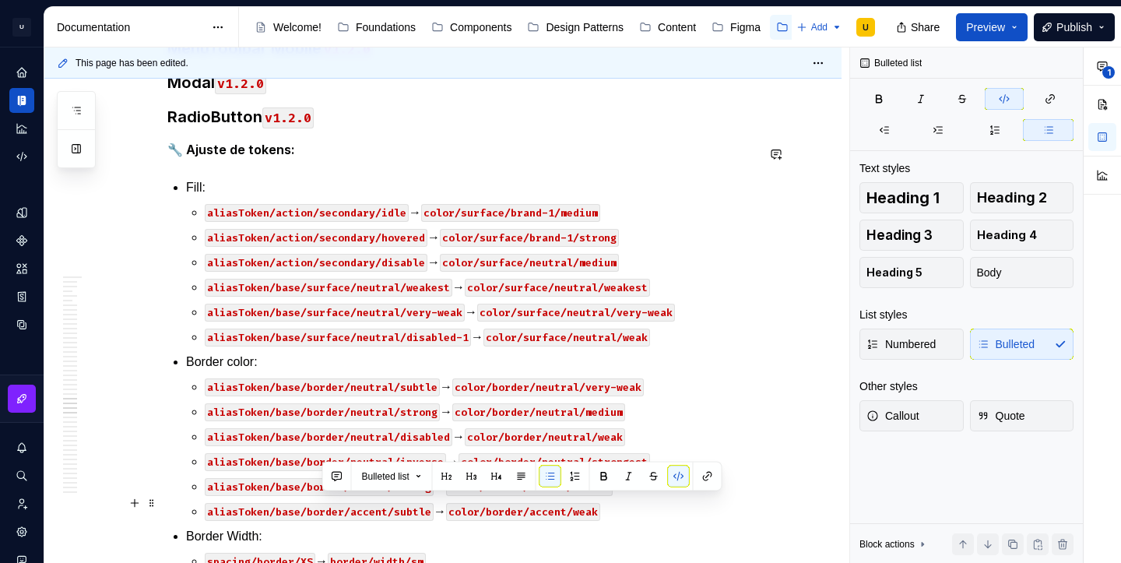
scroll to position [34299, 0]
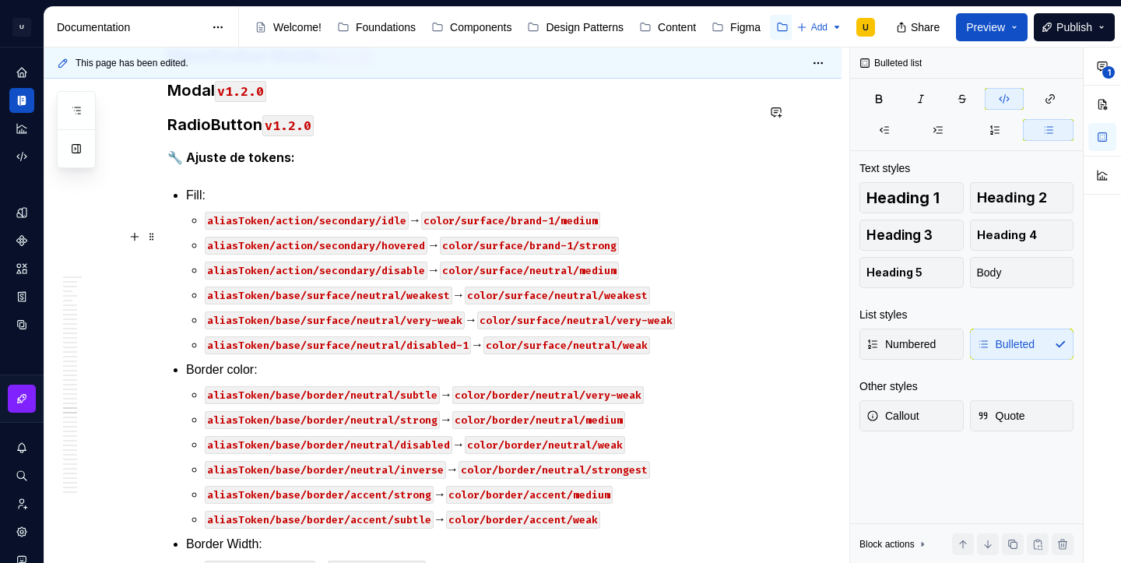
scroll to position [34314, 0]
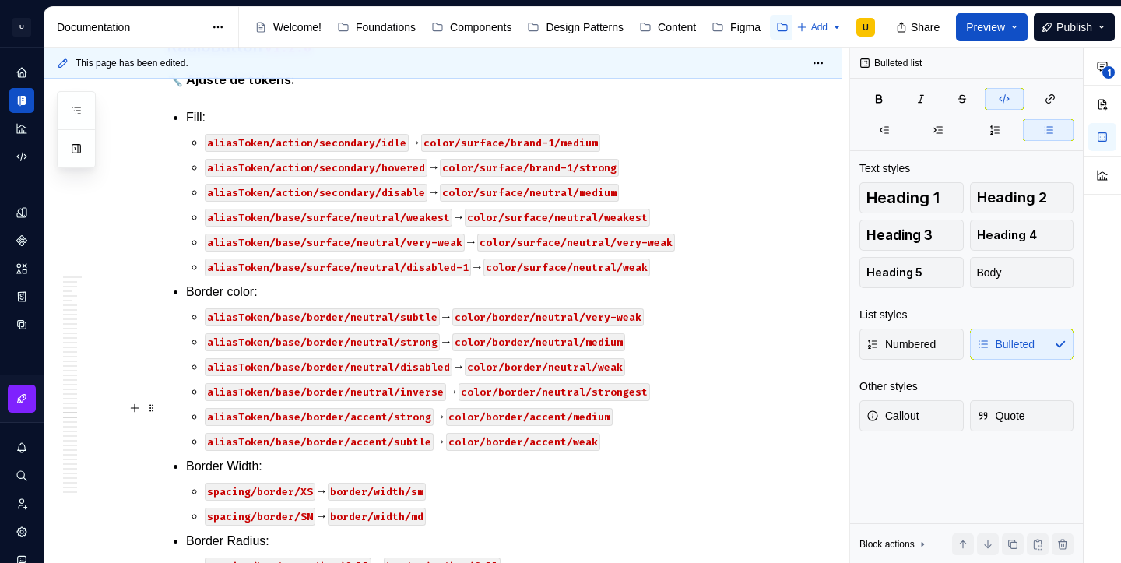
scroll to position [34395, 0]
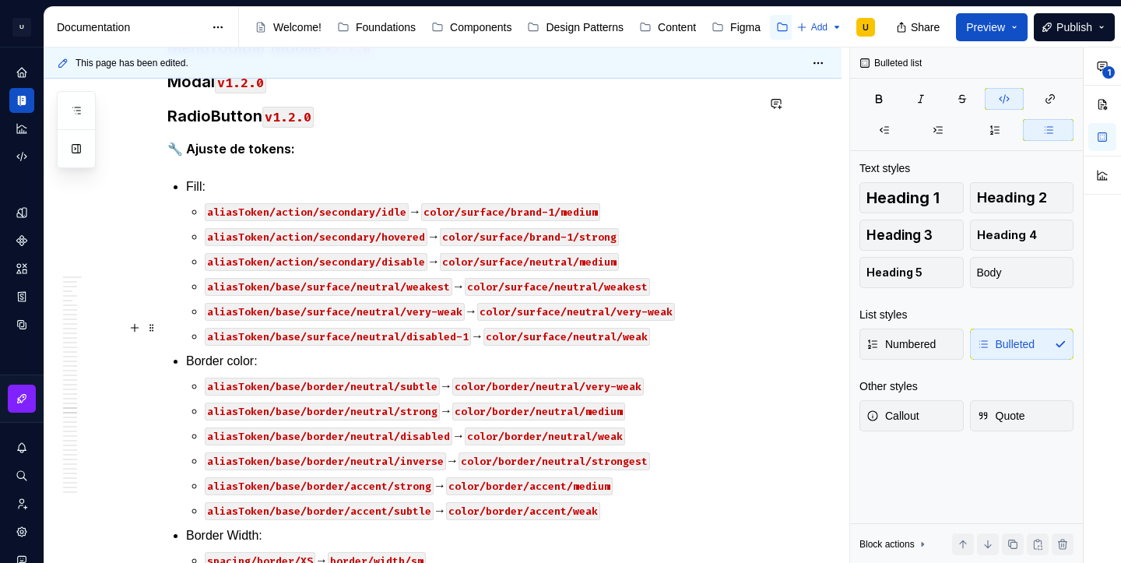
scroll to position [34324, 0]
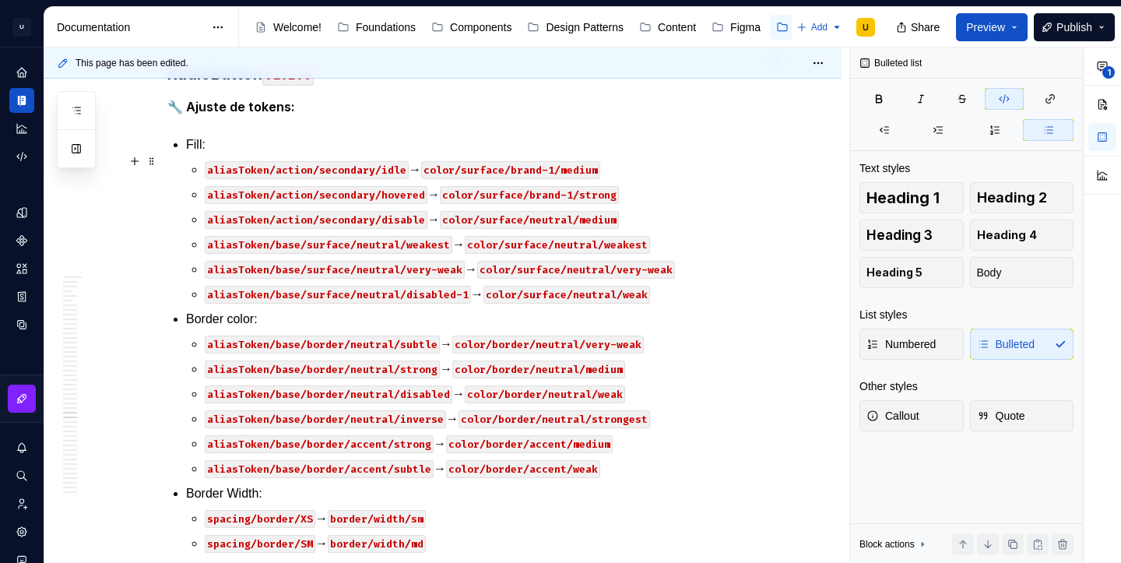
scroll to position [34374, 0]
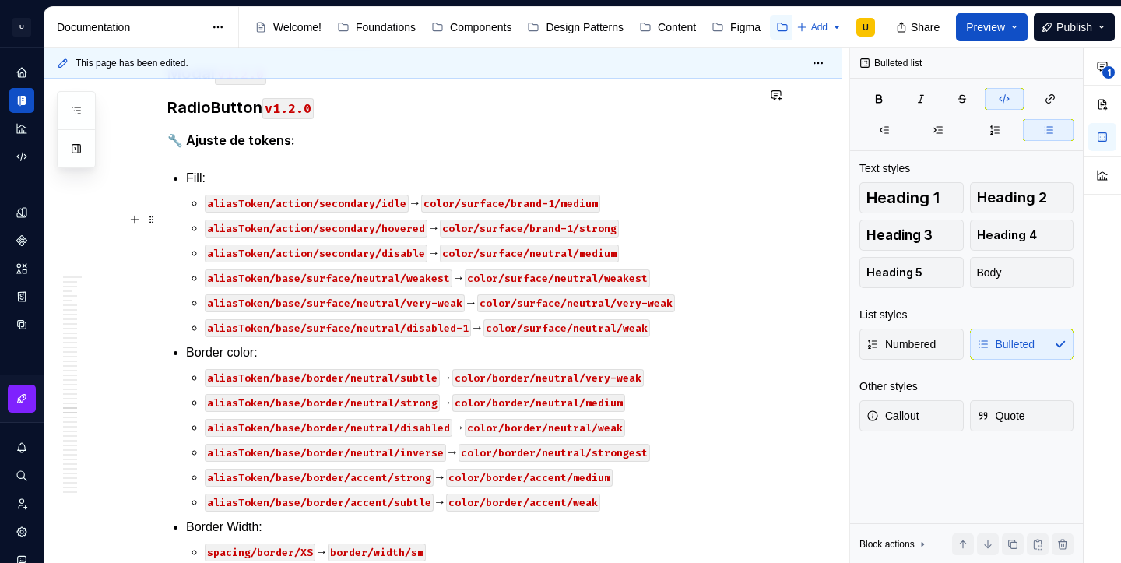
scroll to position [34325, 0]
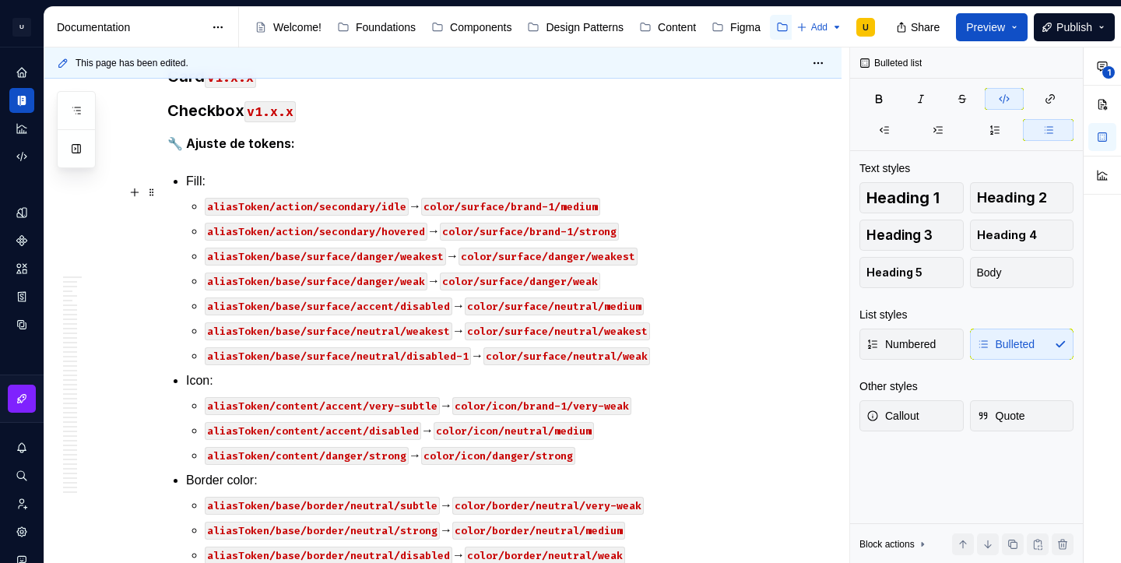
scroll to position [32631, 0]
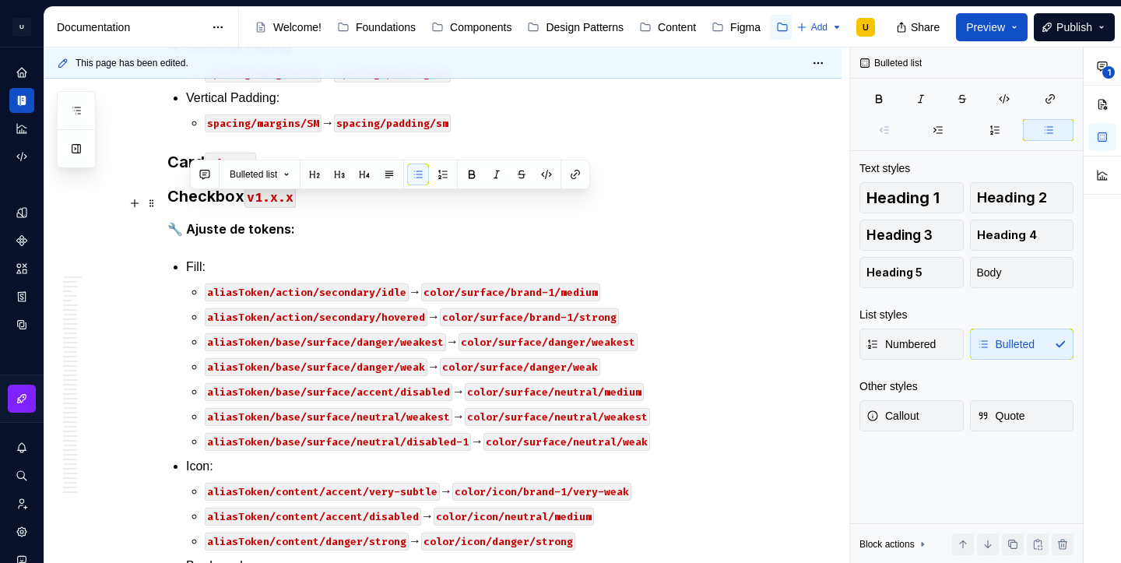
drag, startPoint x: 600, startPoint y: 332, endPoint x: 173, endPoint y: 196, distance: 448.6
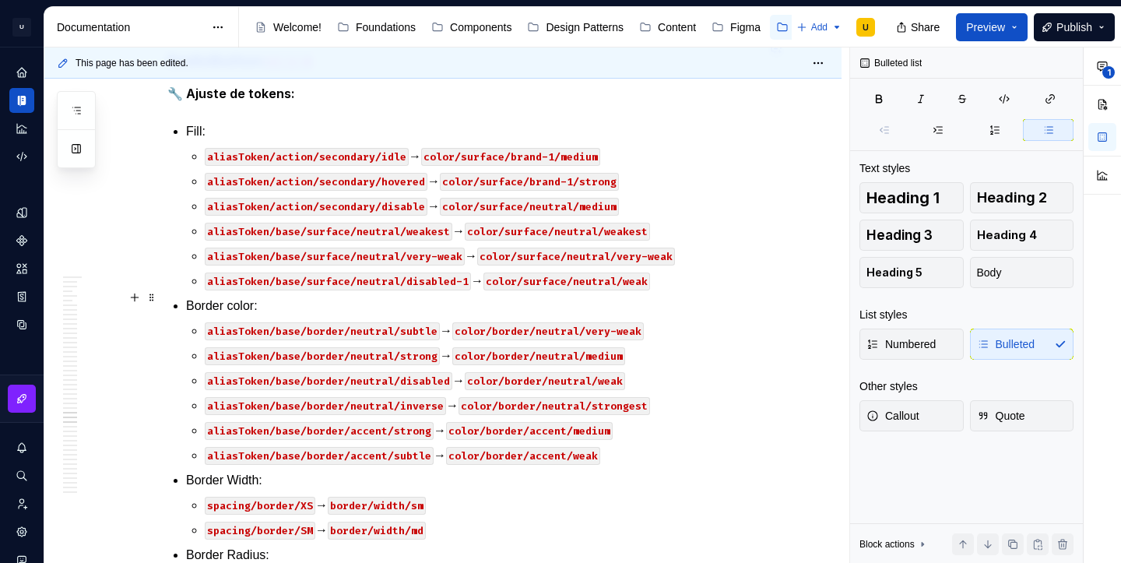
scroll to position [34397, 0]
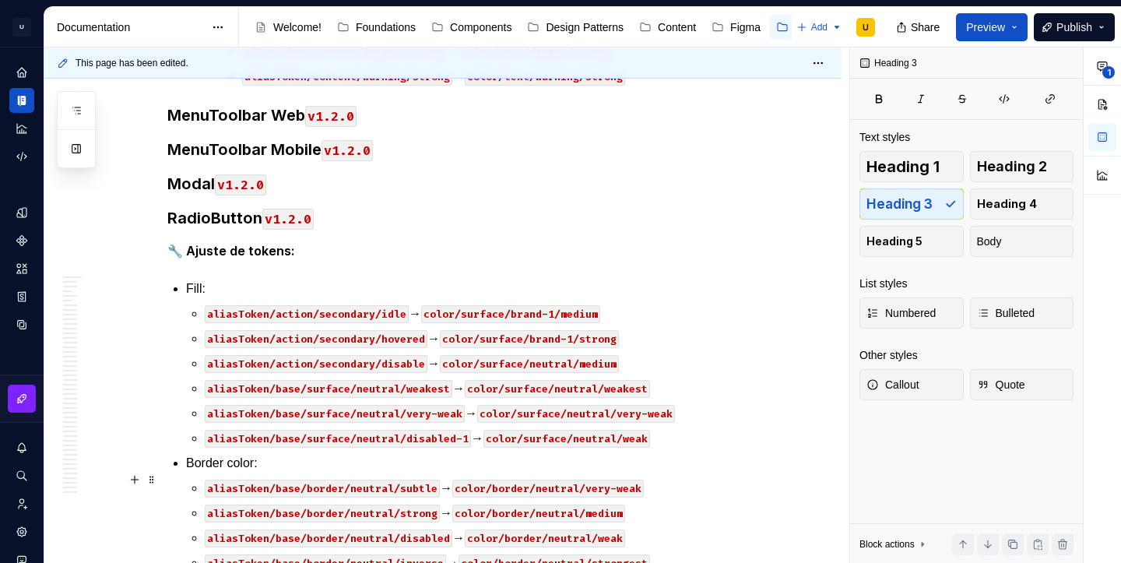
click at [297, 86] on li "Text: aliasToken/content/accent/strong → color/text/brand-1/strong aliasToken/c…" at bounding box center [480, 1] width 551 height 168
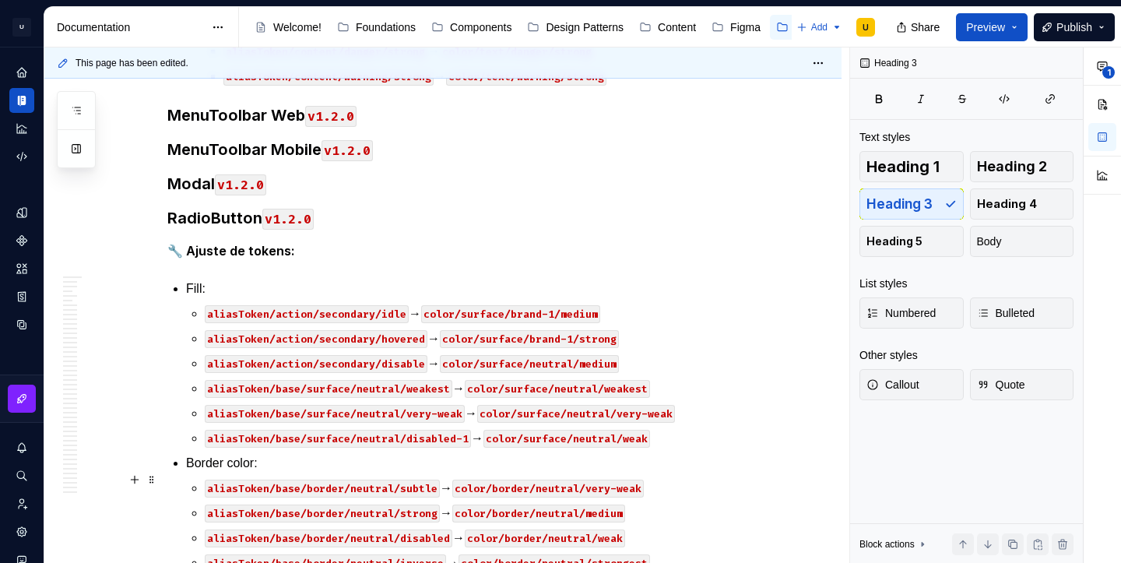
click at [327, 86] on li "Text: aliasToken/content/accent/strong → color/text/brand-1/strong aliasToken/c…" at bounding box center [471, 1] width 570 height 168
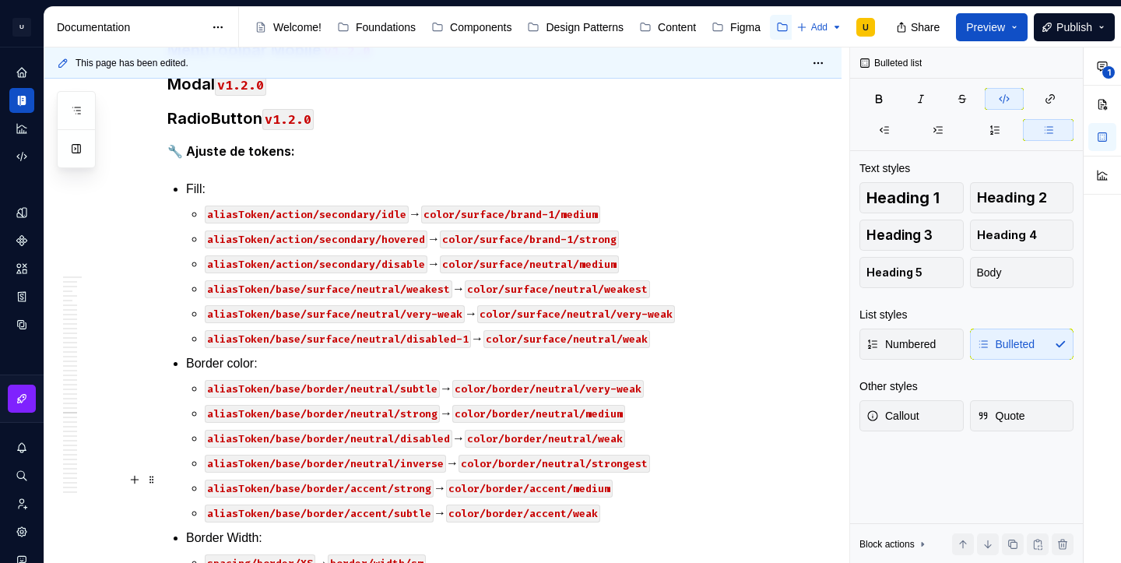
scroll to position [34484, 0]
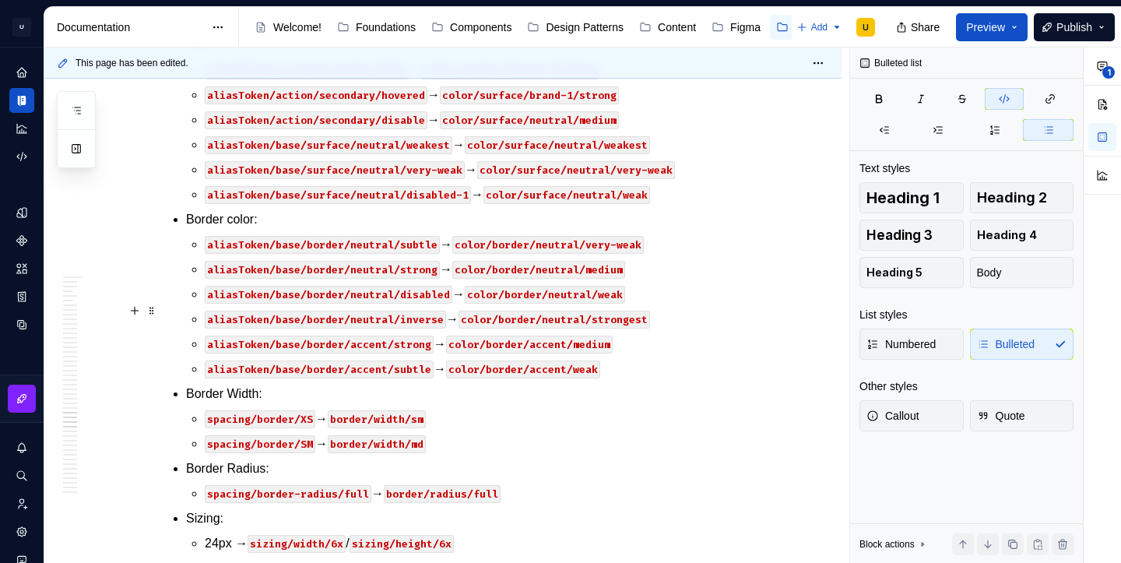
scroll to position [34656, 0]
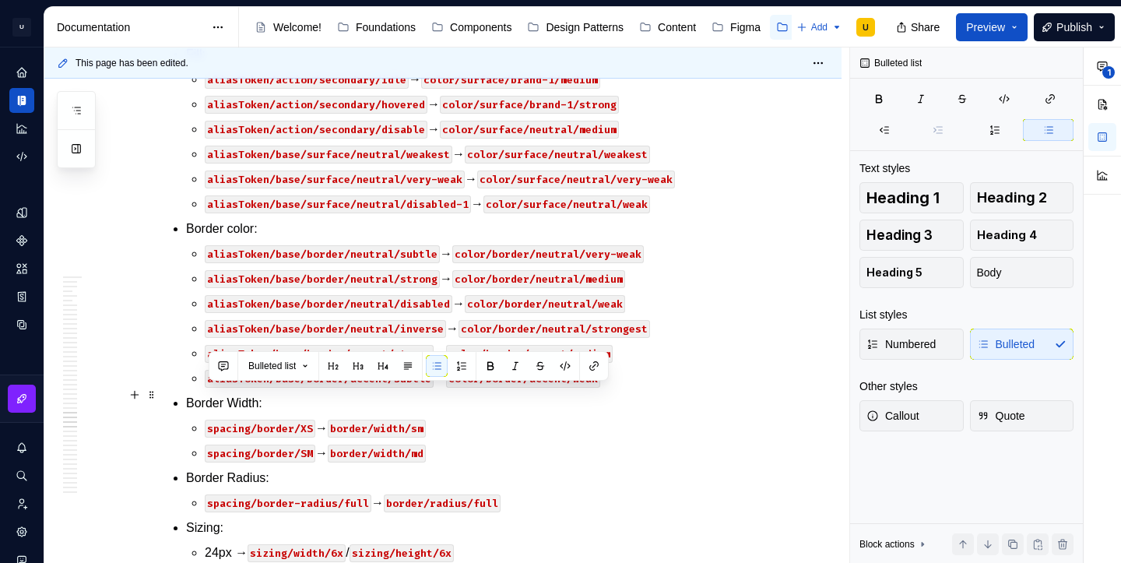
drag, startPoint x: 273, startPoint y: 393, endPoint x: 213, endPoint y: 395, distance: 60.7
click at [568, 362] on button "button" at bounding box center [565, 366] width 22 height 22
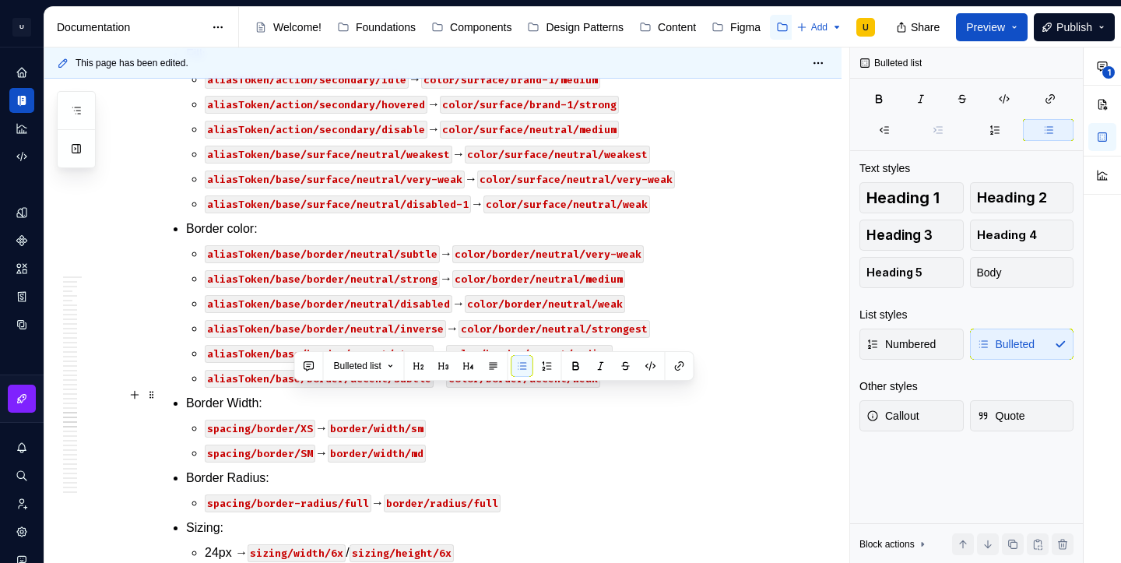
drag, startPoint x: 395, startPoint y: 399, endPoint x: 296, endPoint y: 396, distance: 98.9
click at [655, 368] on button "button" at bounding box center [651, 366] width 22 height 22
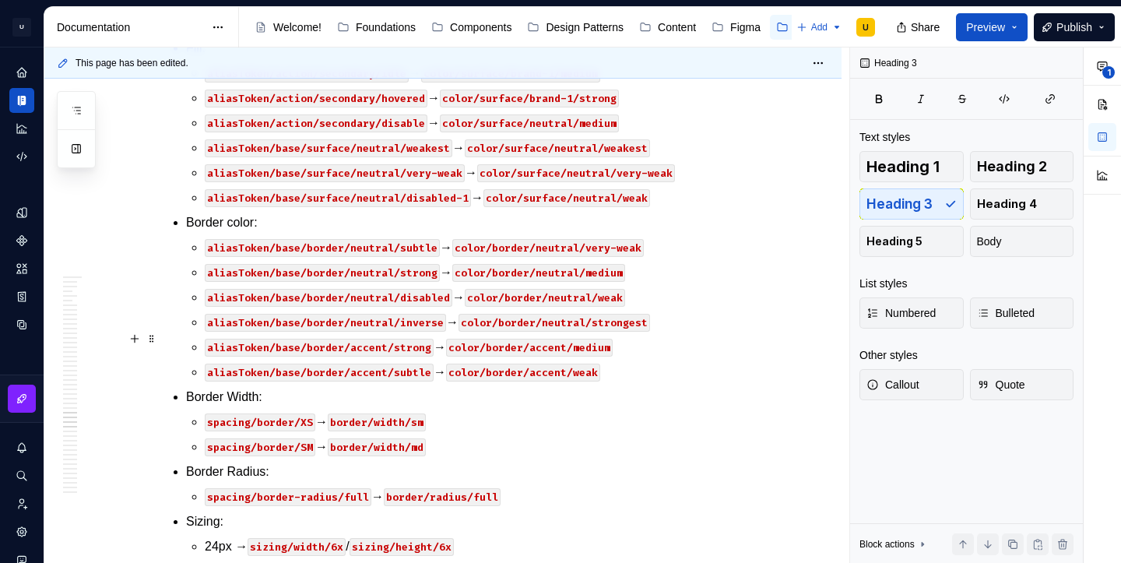
scroll to position [34663, 0]
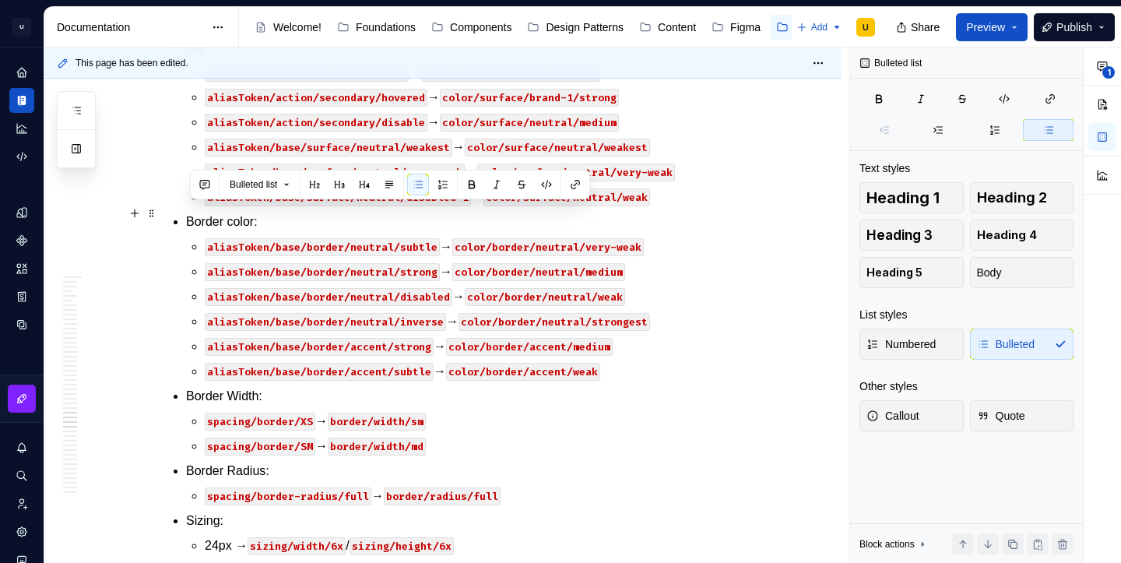
drag, startPoint x: 565, startPoint y: 341, endPoint x: 185, endPoint y: 219, distance: 399.8
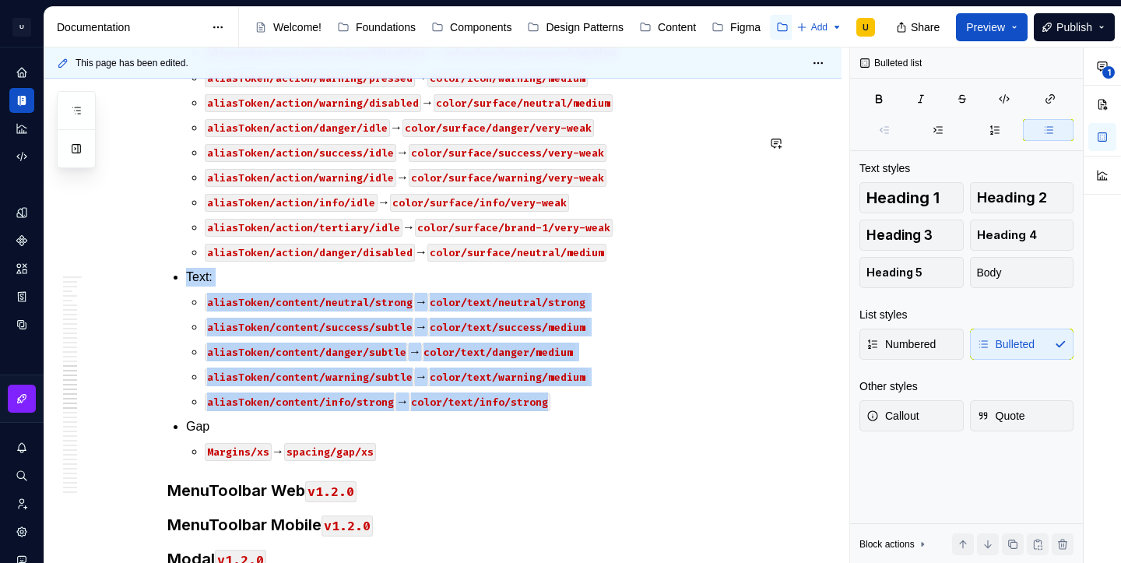
scroll to position [34113, 0]
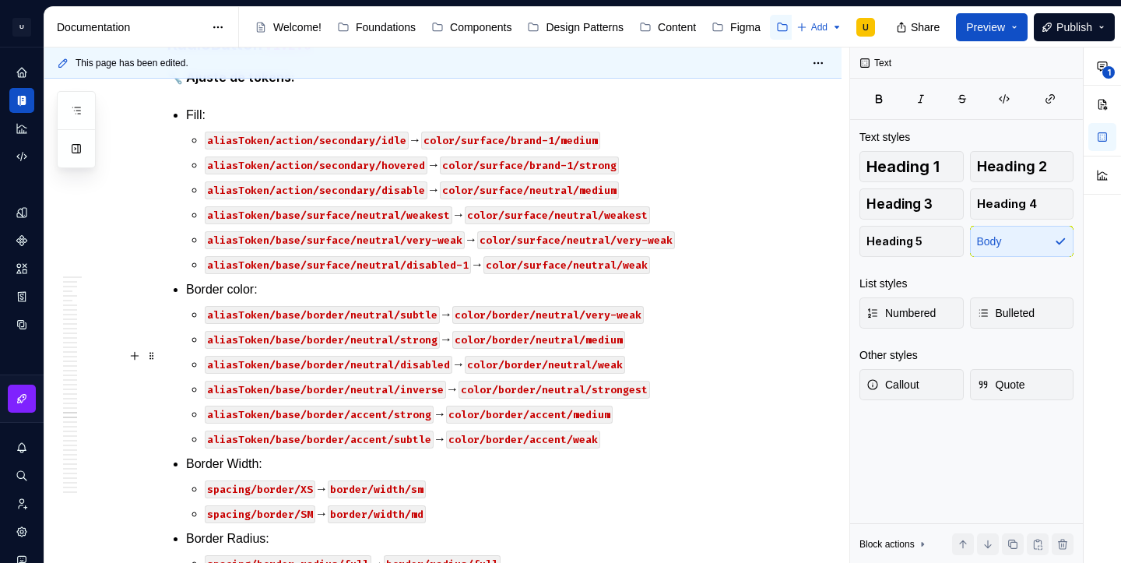
scroll to position [34670, 0]
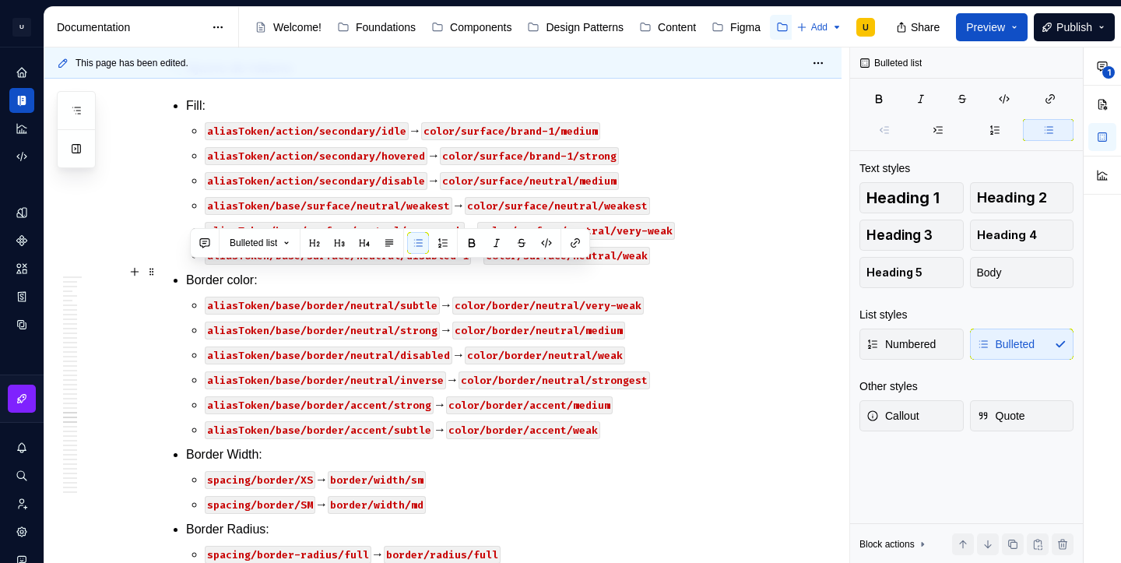
drag, startPoint x: 562, startPoint y: 400, endPoint x: 167, endPoint y: 276, distance: 414.6
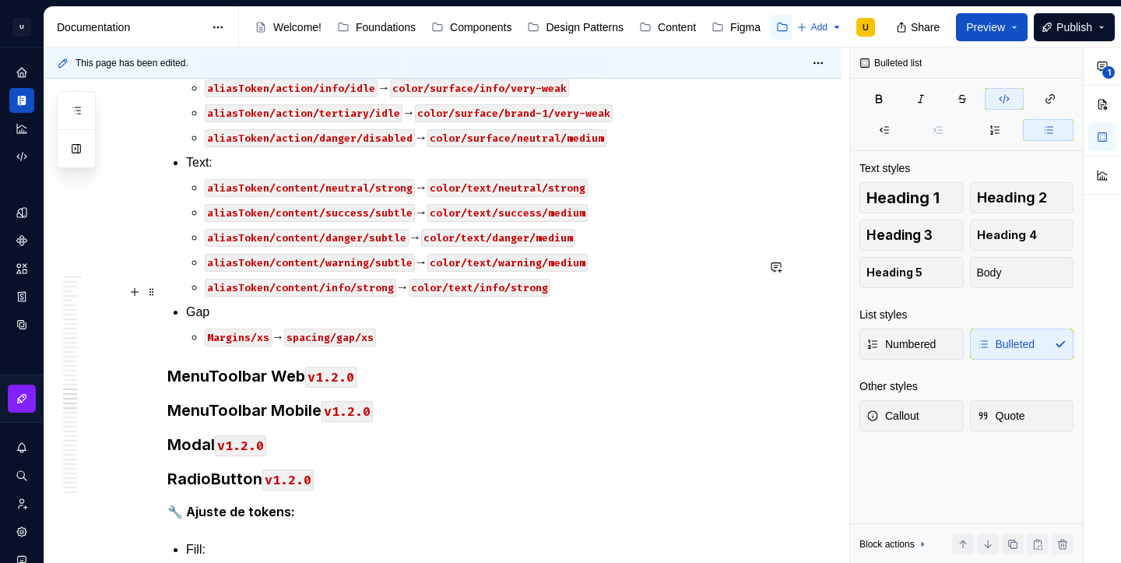
scroll to position [34173, 0]
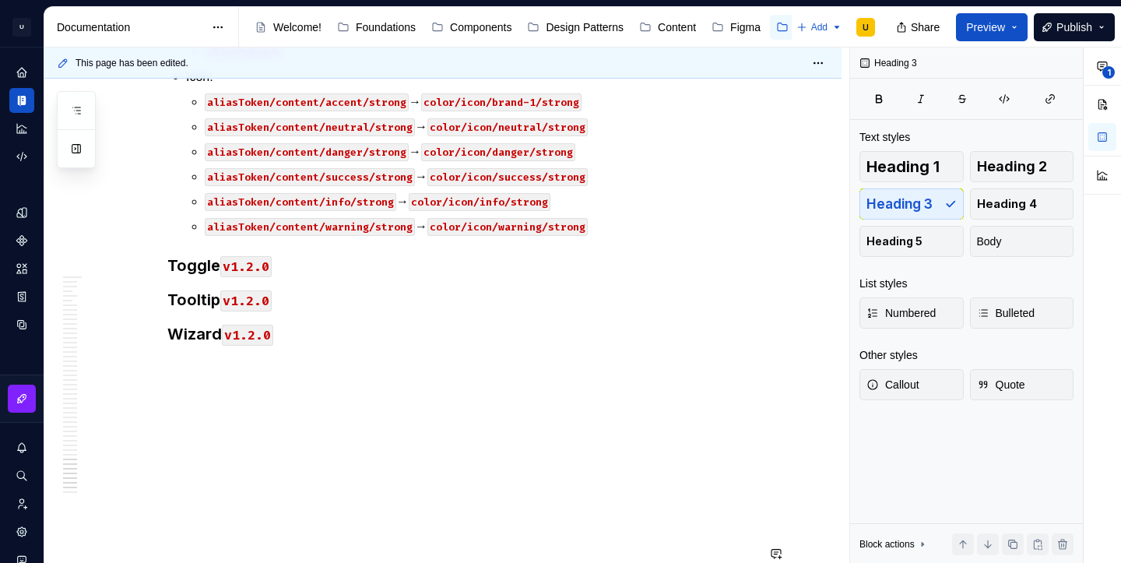
scroll to position [36294, 0]
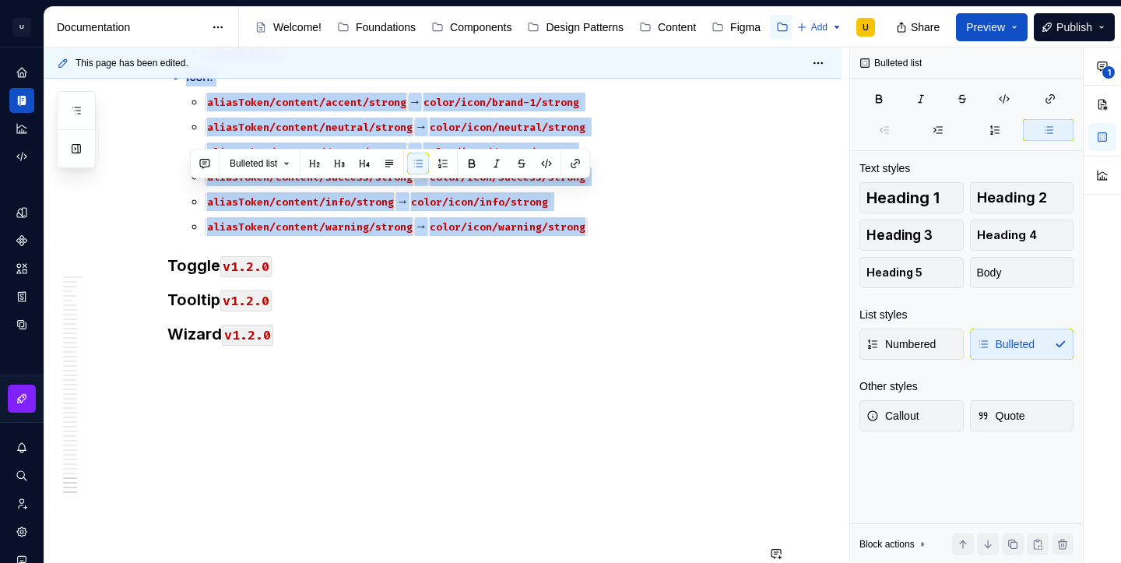
drag, startPoint x: 609, startPoint y: 342, endPoint x: 158, endPoint y: 186, distance: 476.9
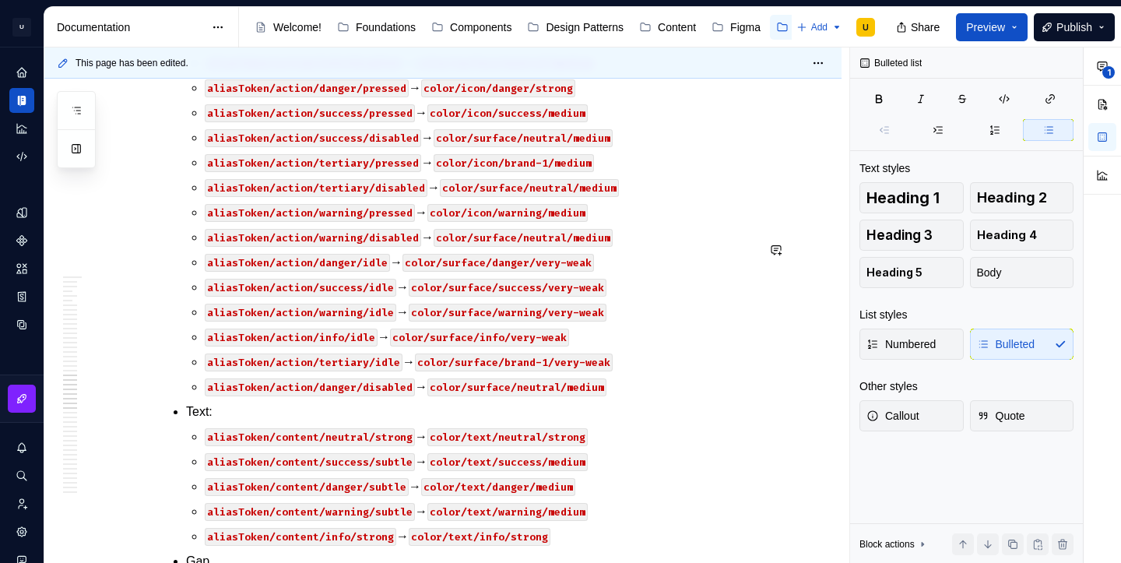
scroll to position [34114, 0]
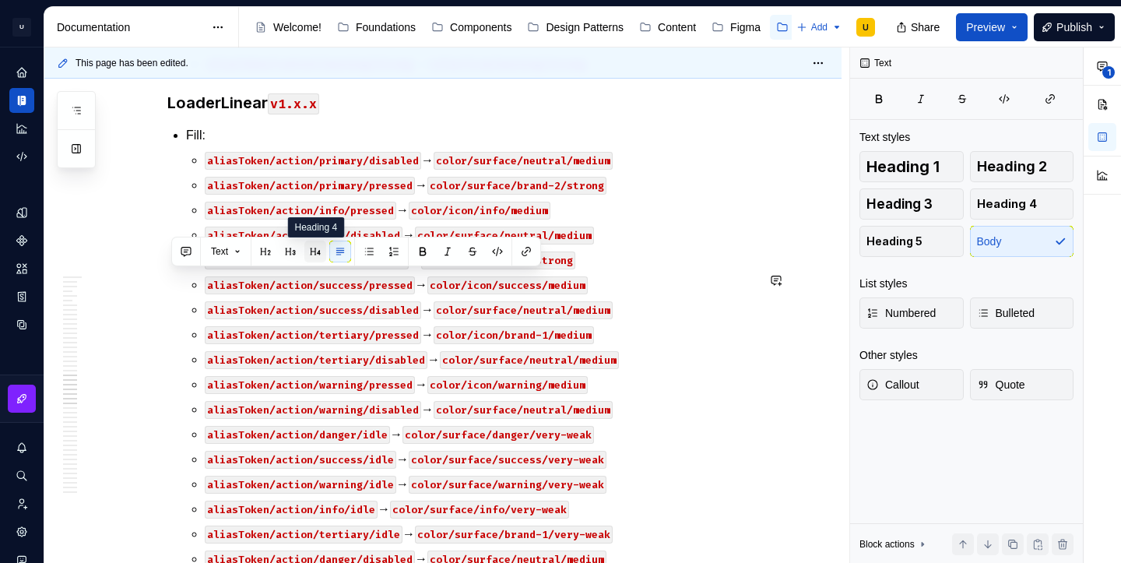
click at [319, 255] on button "button" at bounding box center [315, 252] width 22 height 22
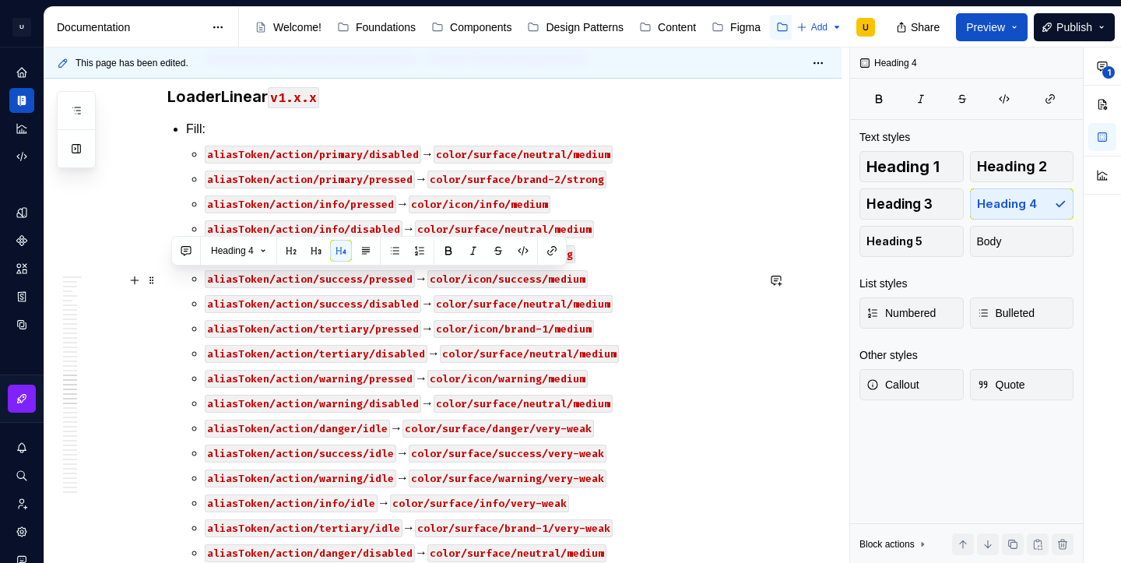
click at [315, 250] on button "button" at bounding box center [316, 251] width 22 height 22
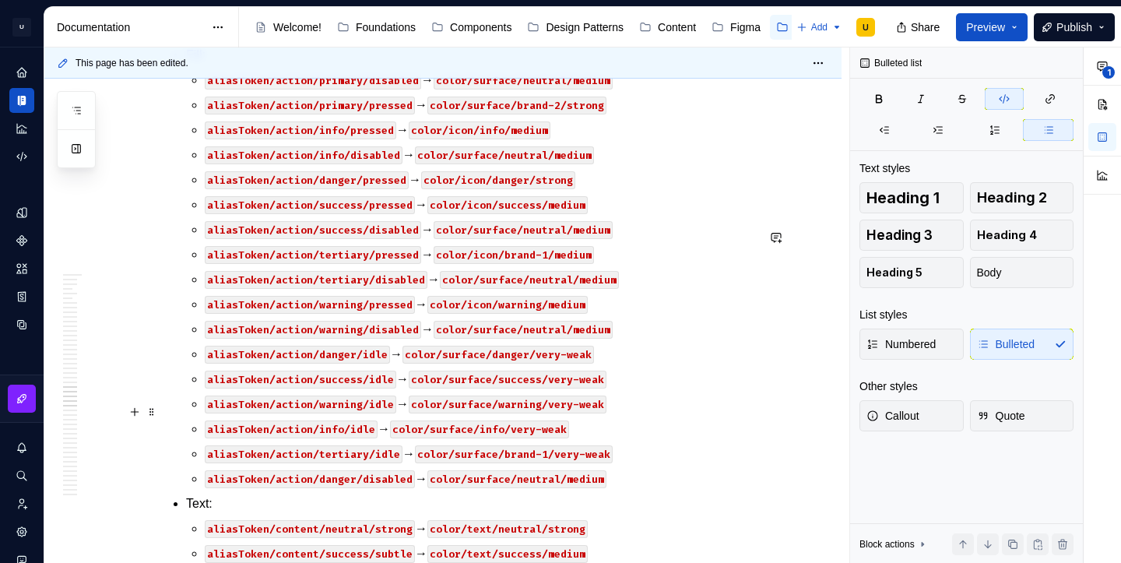
scroll to position [34193, 0]
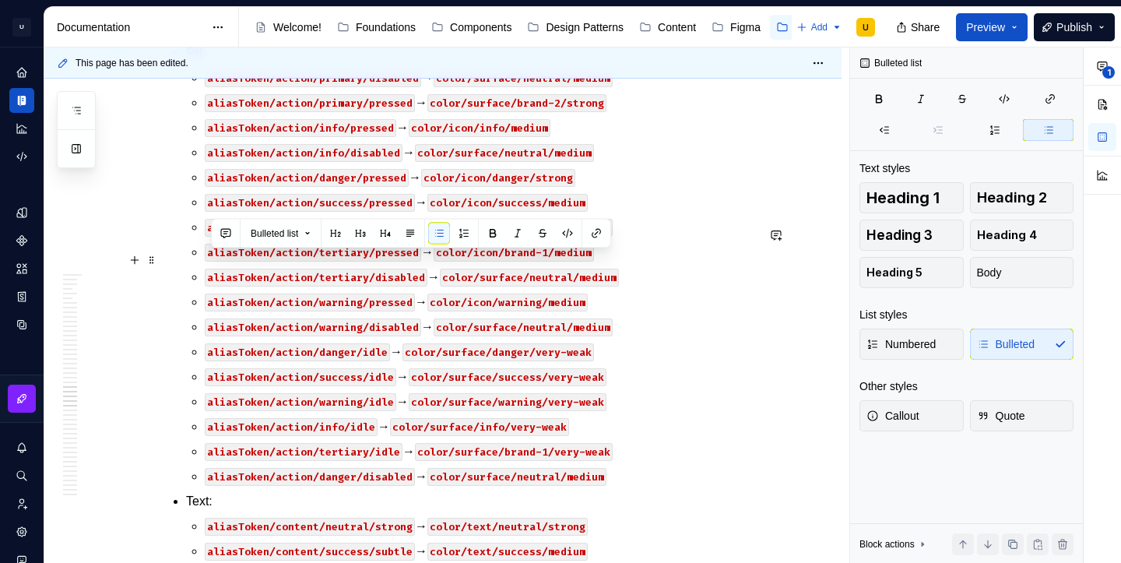
drag, startPoint x: 600, startPoint y: 362, endPoint x: 198, endPoint y: 264, distance: 414.3
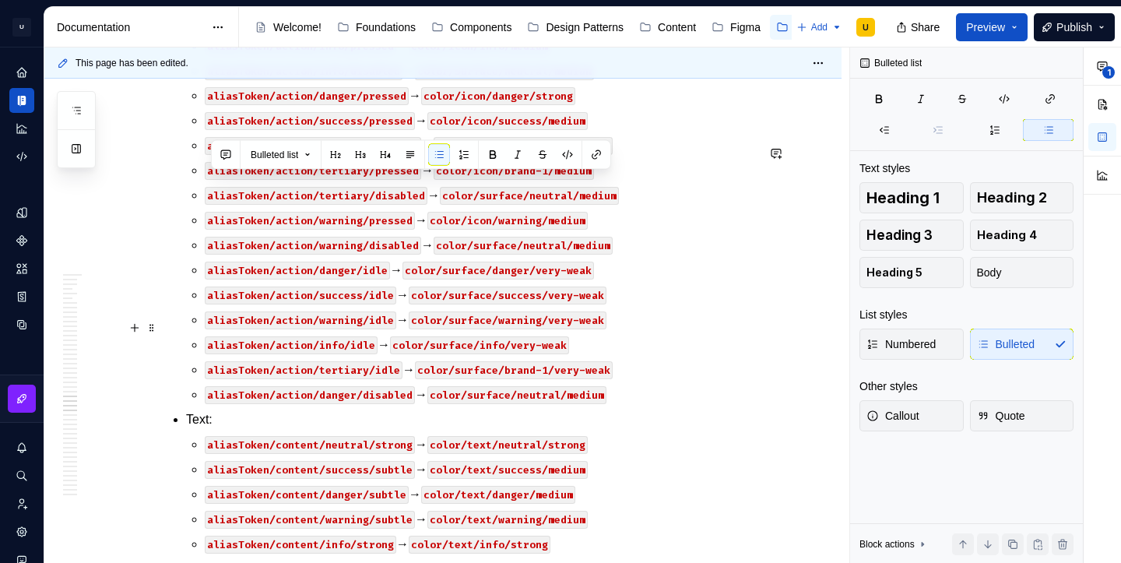
scroll to position [34280, 0]
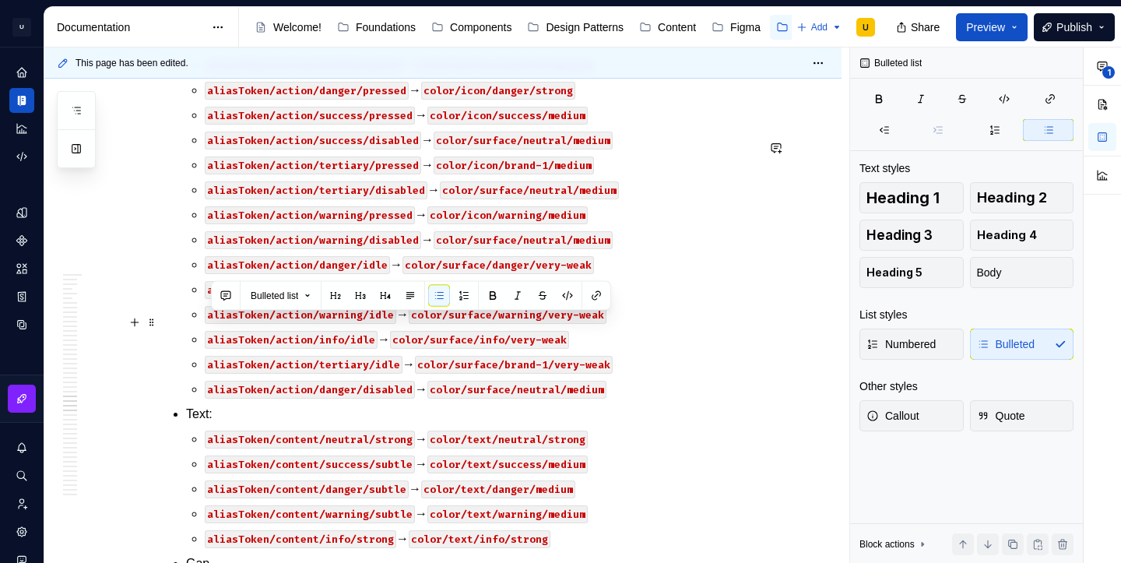
drag, startPoint x: 600, startPoint y: 450, endPoint x: 191, endPoint y: 322, distance: 428.9
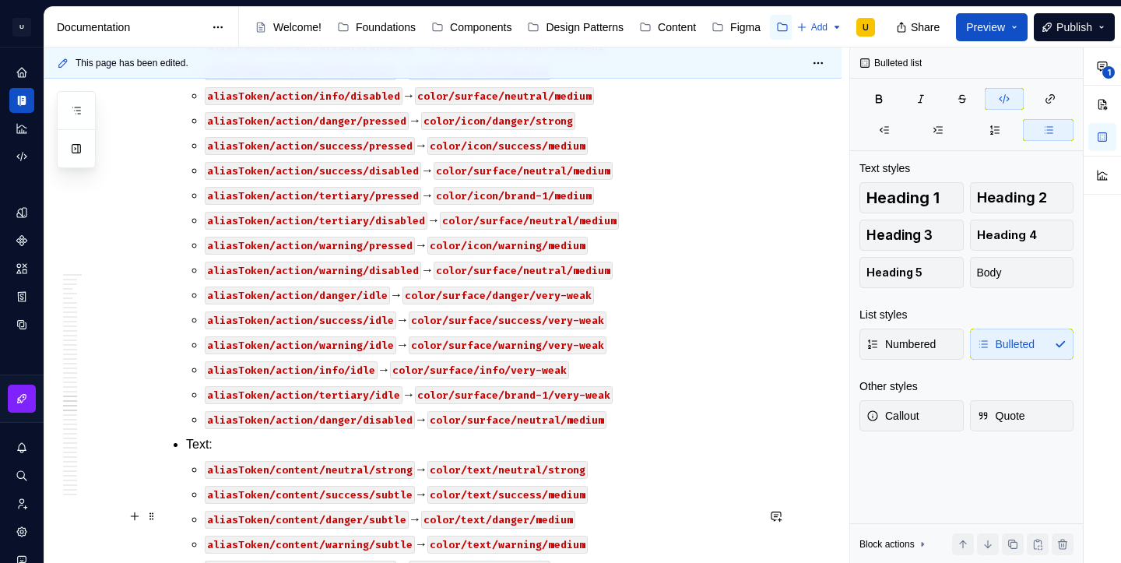
scroll to position [34263, 0]
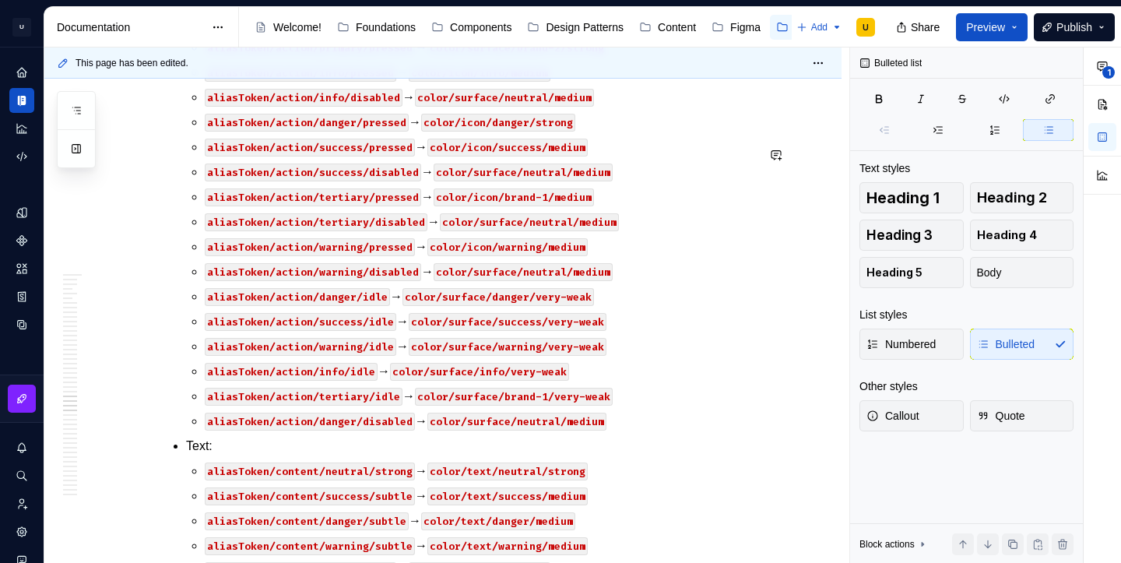
scroll to position [34485, 0]
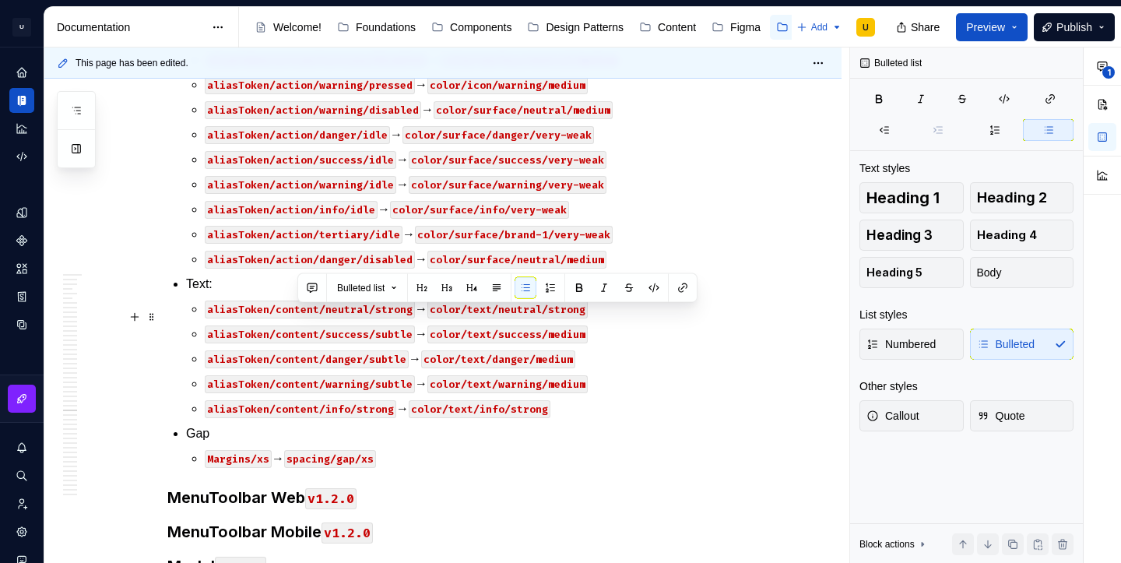
drag, startPoint x: 300, startPoint y: 315, endPoint x: 391, endPoint y: 313, distance: 91.1
click at [651, 285] on button "button" at bounding box center [654, 288] width 22 height 22
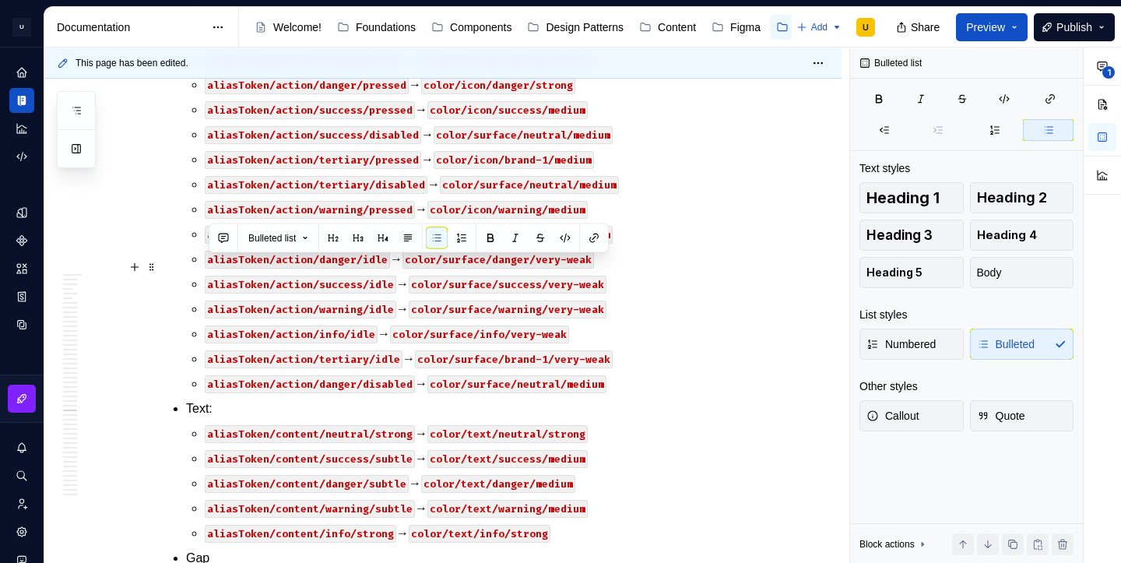
drag, startPoint x: 278, startPoint y: 269, endPoint x: 208, endPoint y: 267, distance: 70.1
click at [575, 238] on button "button" at bounding box center [565, 238] width 22 height 22
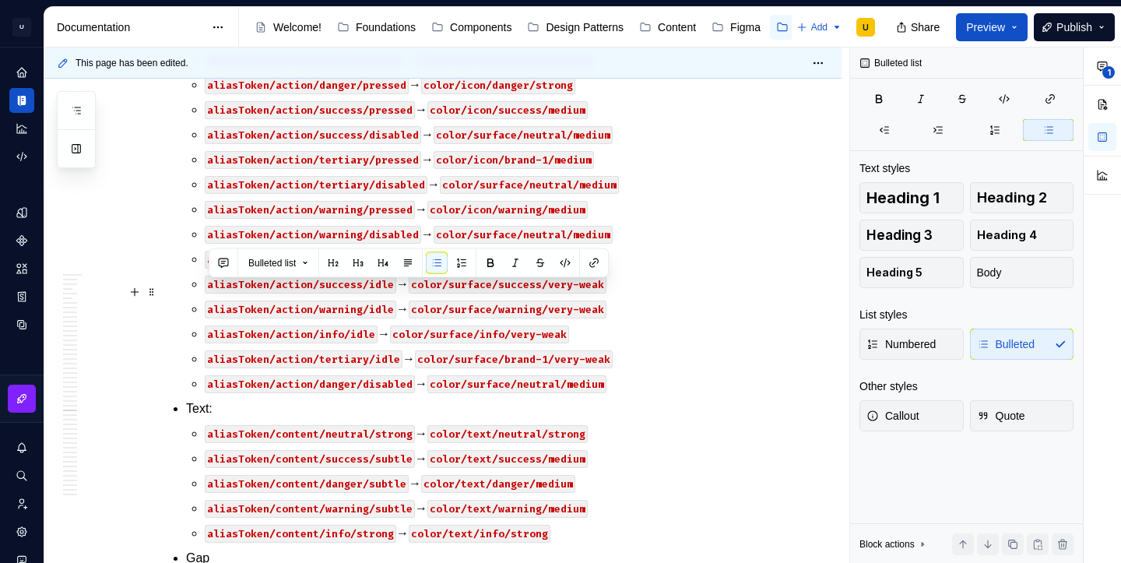
drag, startPoint x: 273, startPoint y: 290, endPoint x: 207, endPoint y: 294, distance: 66.3
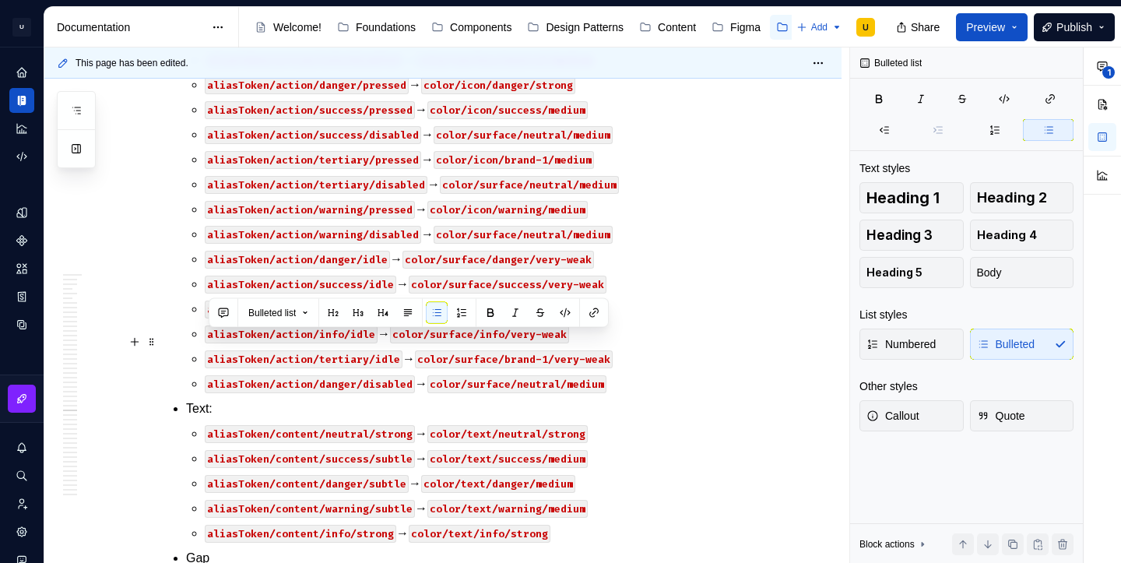
drag, startPoint x: 275, startPoint y: 344, endPoint x: 213, endPoint y: 341, distance: 61.6
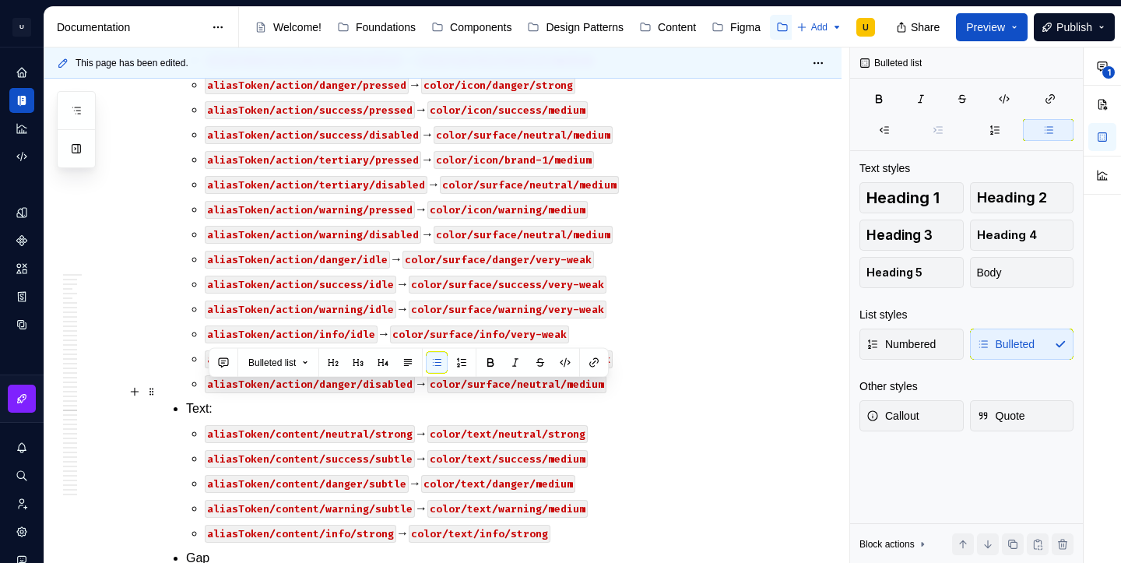
drag, startPoint x: 279, startPoint y: 391, endPoint x: 213, endPoint y: 391, distance: 66.2
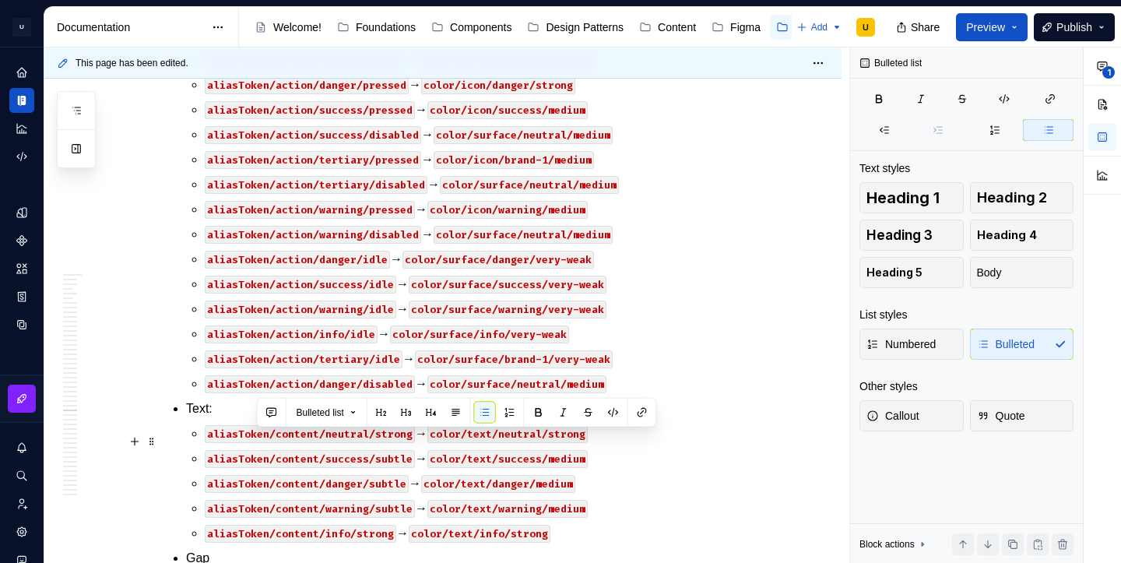
drag, startPoint x: 276, startPoint y: 441, endPoint x: 255, endPoint y: 441, distance: 21.0
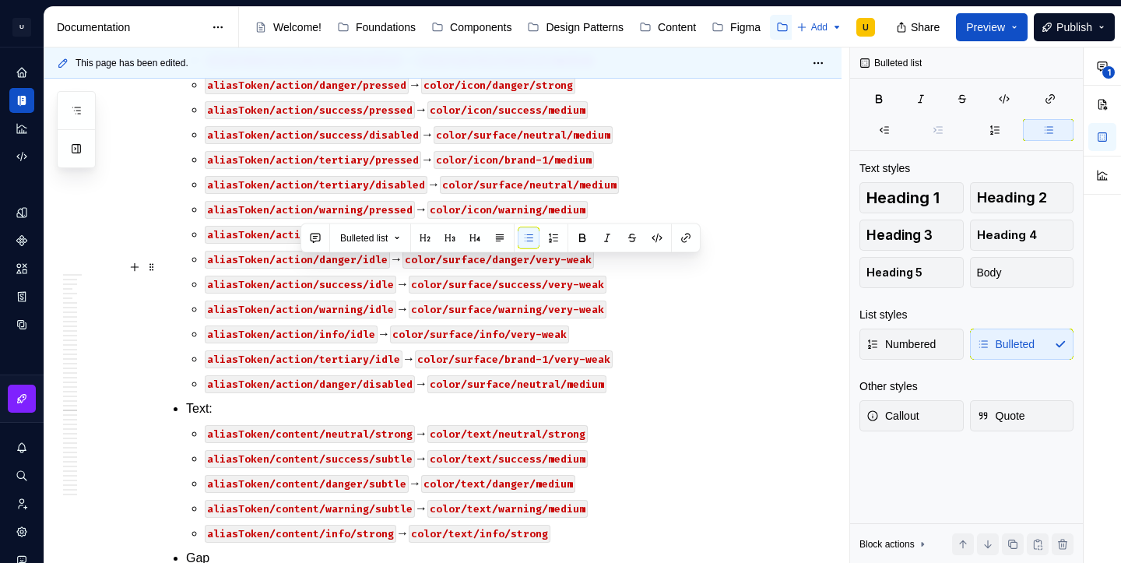
drag, startPoint x: 388, startPoint y: 265, endPoint x: 297, endPoint y: 267, distance: 90.3
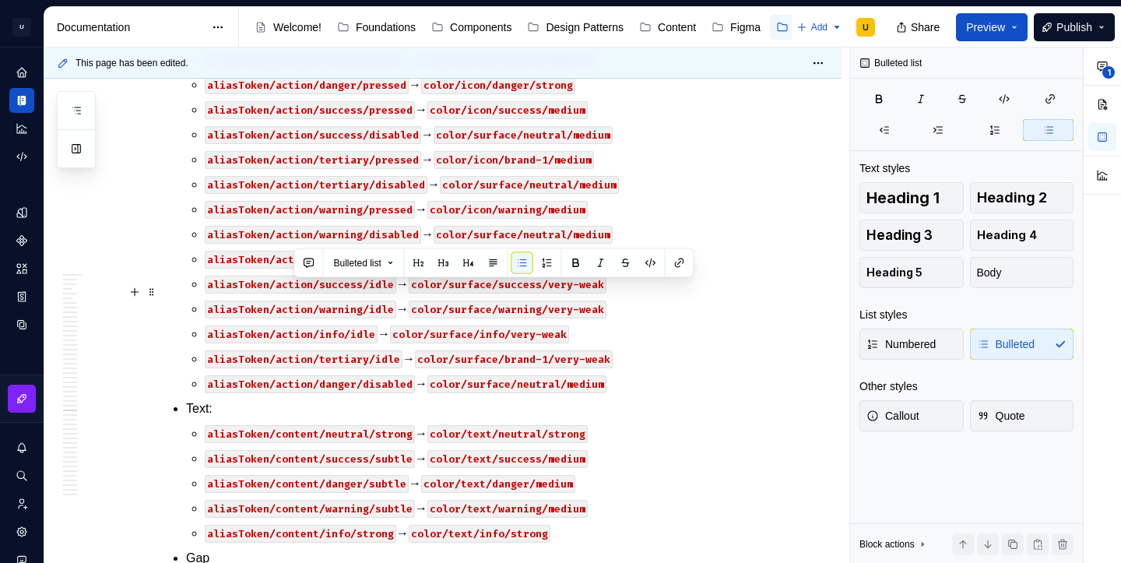
drag, startPoint x: 395, startPoint y: 293, endPoint x: 295, endPoint y: 290, distance: 100.5
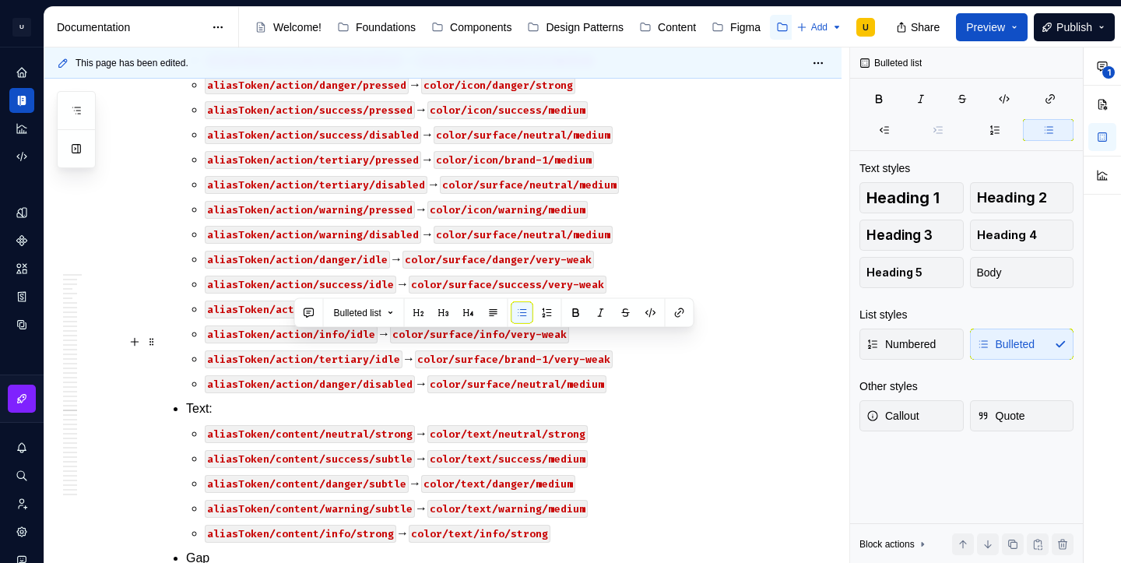
drag, startPoint x: 409, startPoint y: 338, endPoint x: 296, endPoint y: 343, distance: 113.0
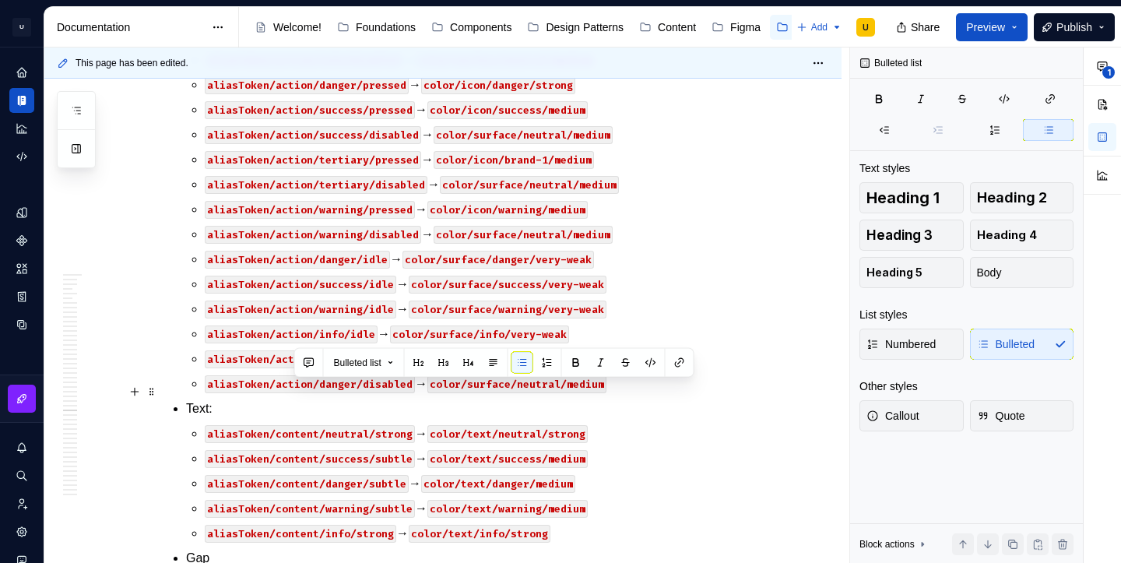
drag, startPoint x: 417, startPoint y: 386, endPoint x: 293, endPoint y: 392, distance: 124.7
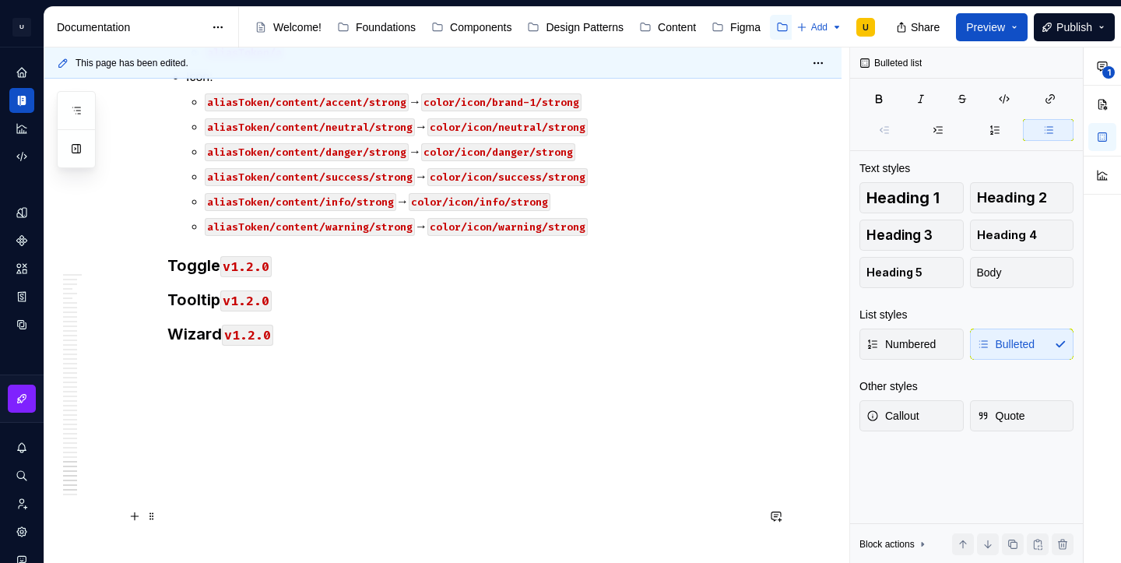
scroll to position [36535, 0]
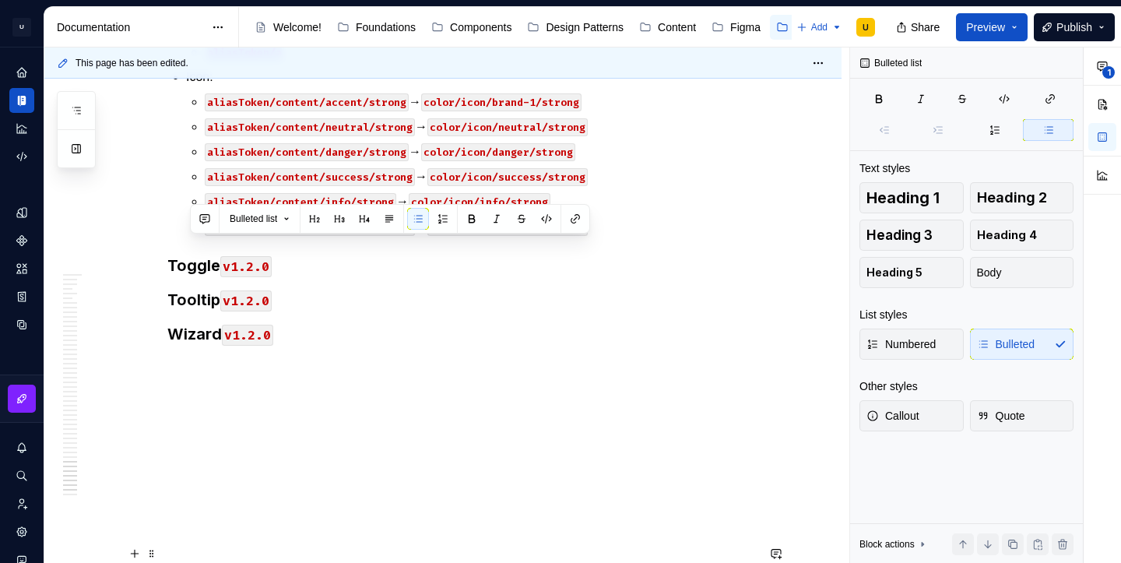
drag, startPoint x: 313, startPoint y: 302, endPoint x: 185, endPoint y: 254, distance: 137.2
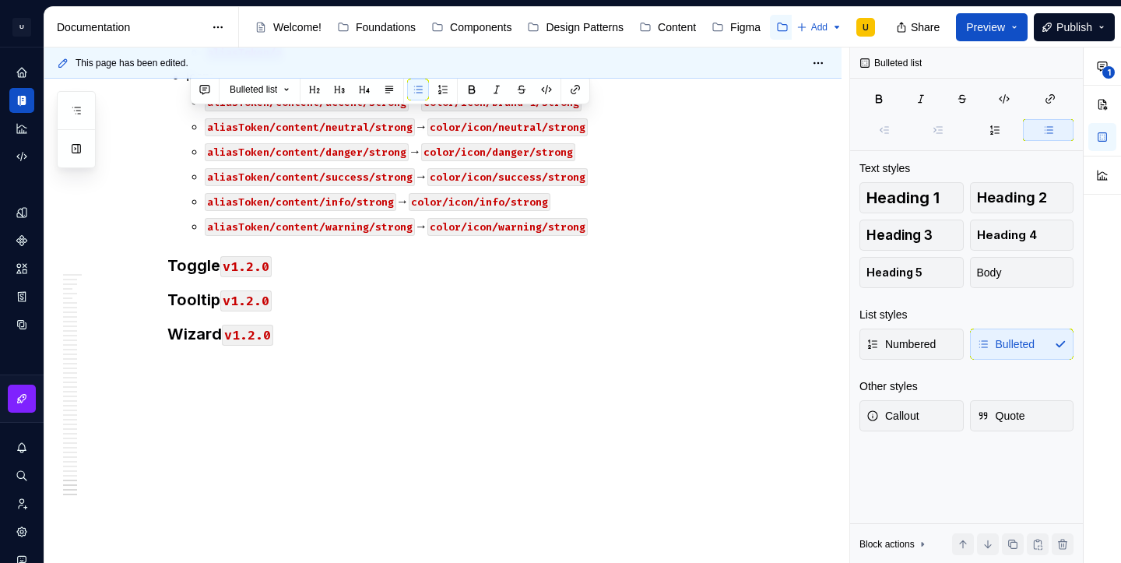
scroll to position [36711, 0]
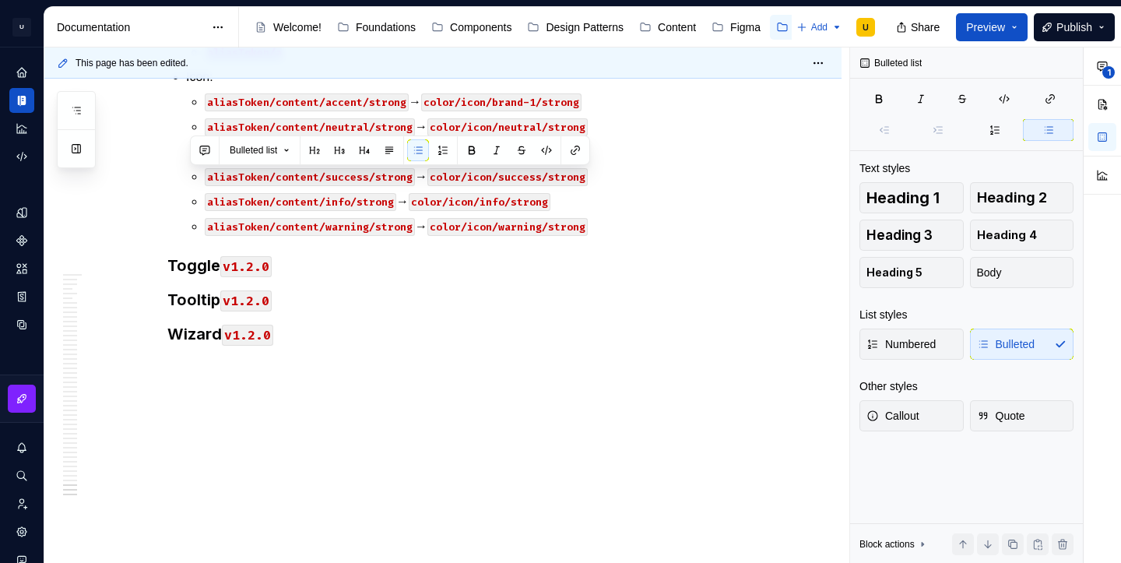
click at [295, 311] on h3 "Tooltip v1.2.0" at bounding box center [461, 300] width 589 height 22
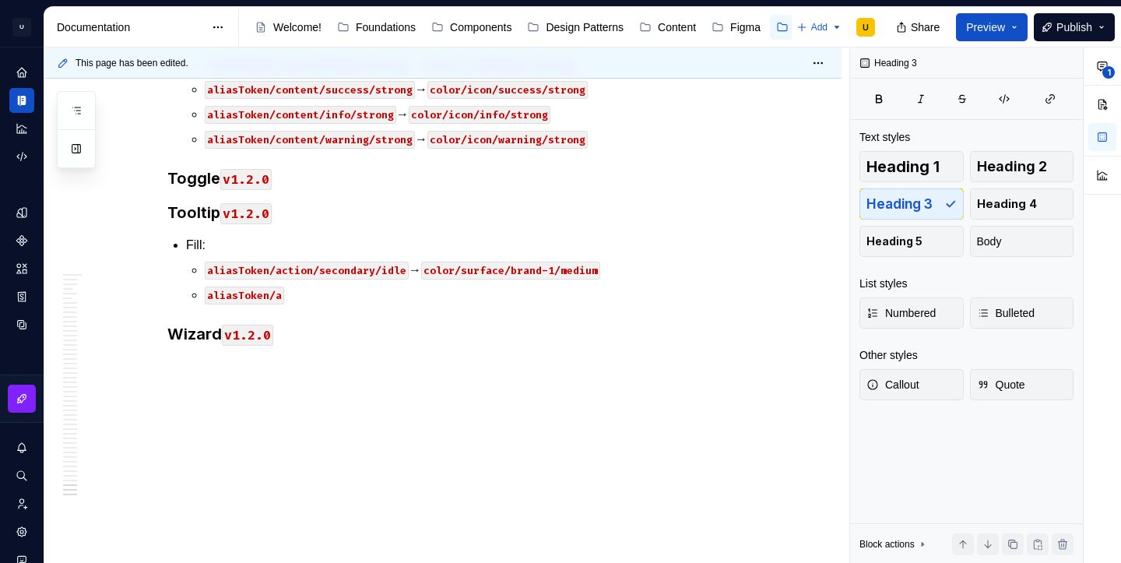
click at [359, 279] on code "aliasToken/action/secondary/idle" at bounding box center [307, 271] width 204 height 18
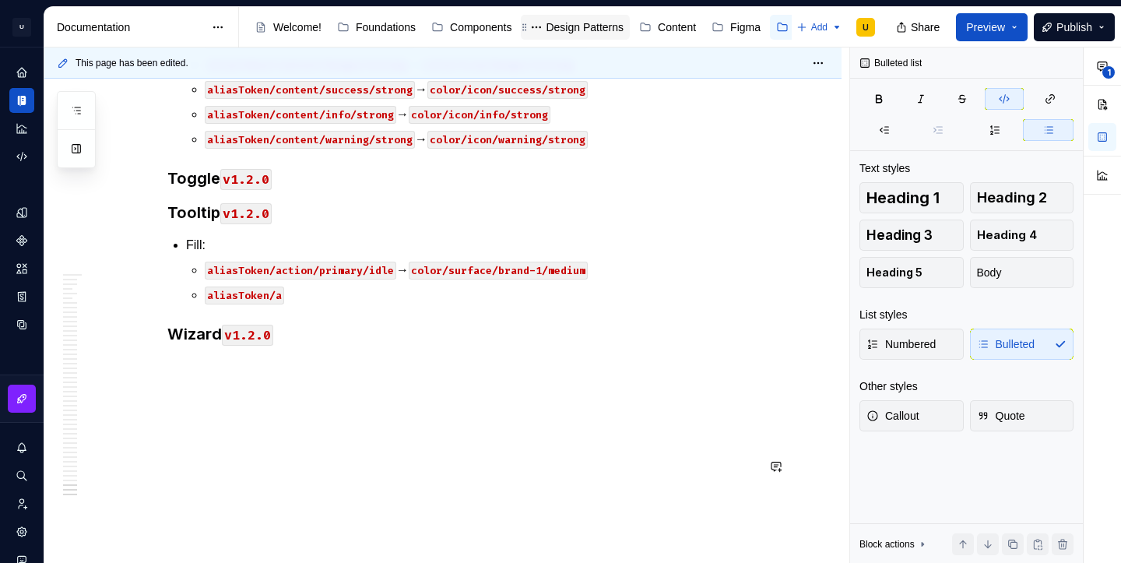
click at [597, 37] on div "Design Patterns" at bounding box center [575, 27] width 109 height 25
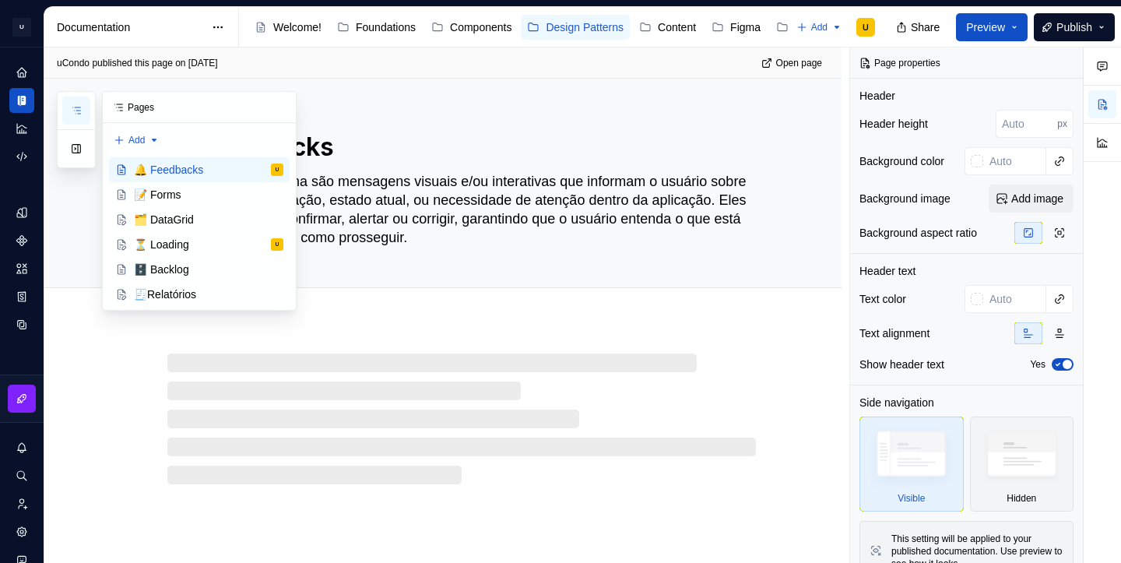
click at [77, 107] on icon "button" at bounding box center [76, 110] width 8 height 6
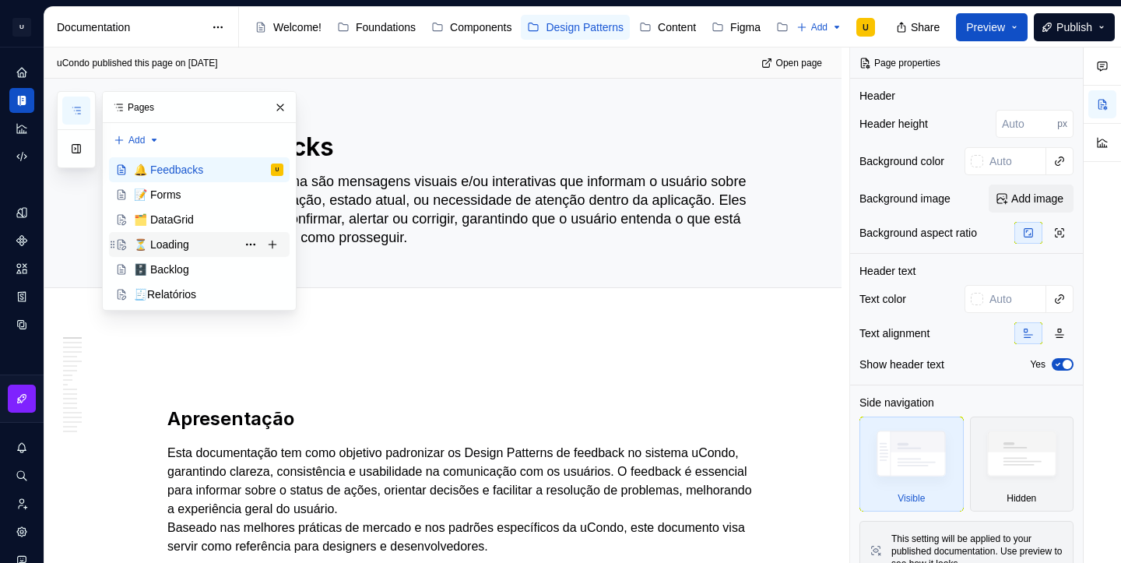
click at [195, 251] on div "⏳ Loading U" at bounding box center [208, 245] width 149 height 22
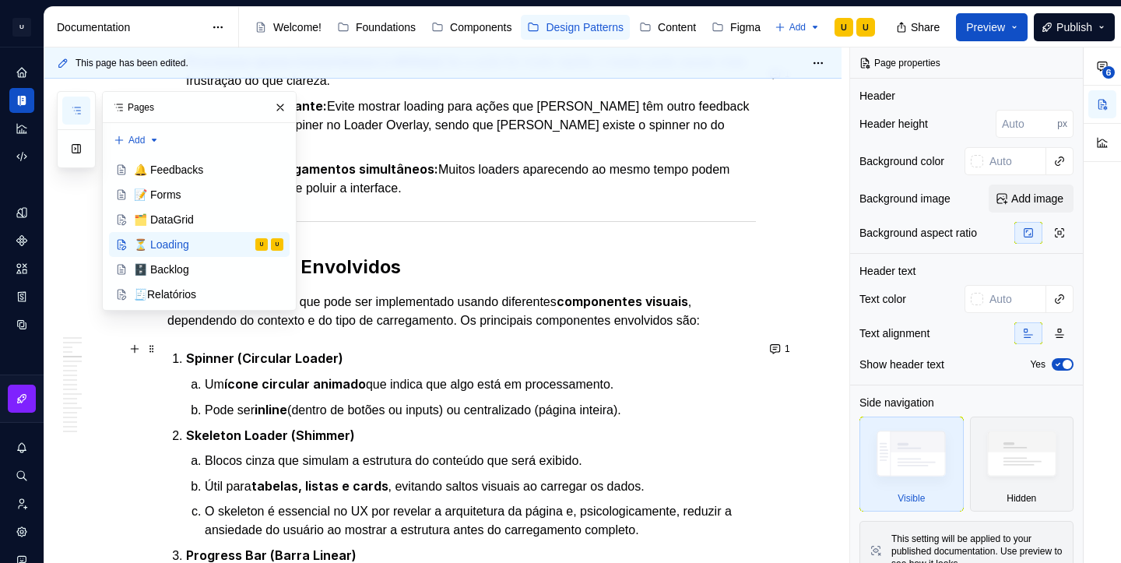
scroll to position [788, 0]
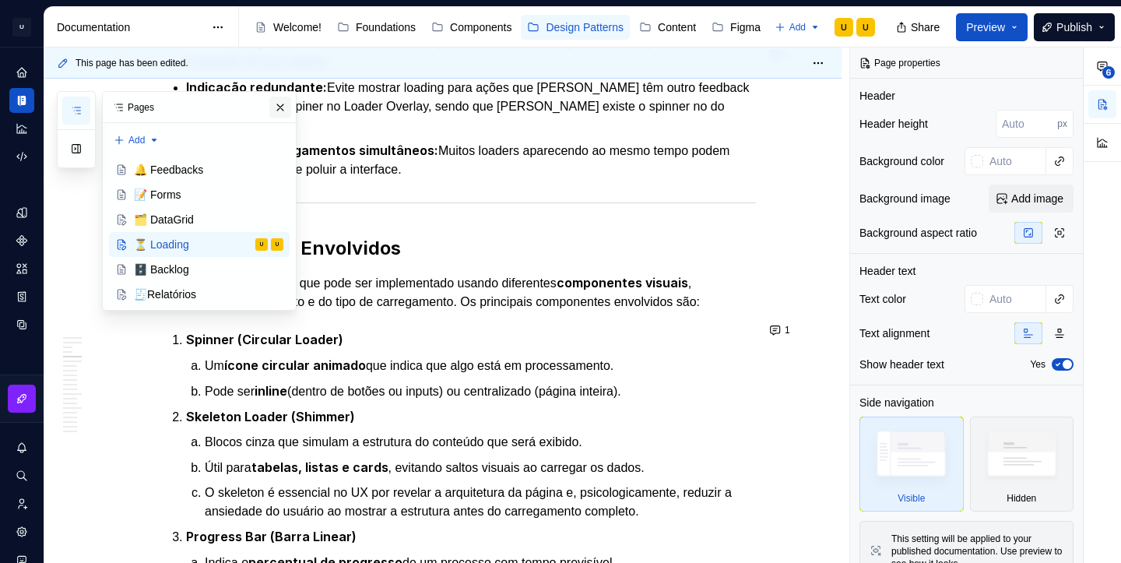
click at [284, 109] on button "button" at bounding box center [280, 108] width 22 height 22
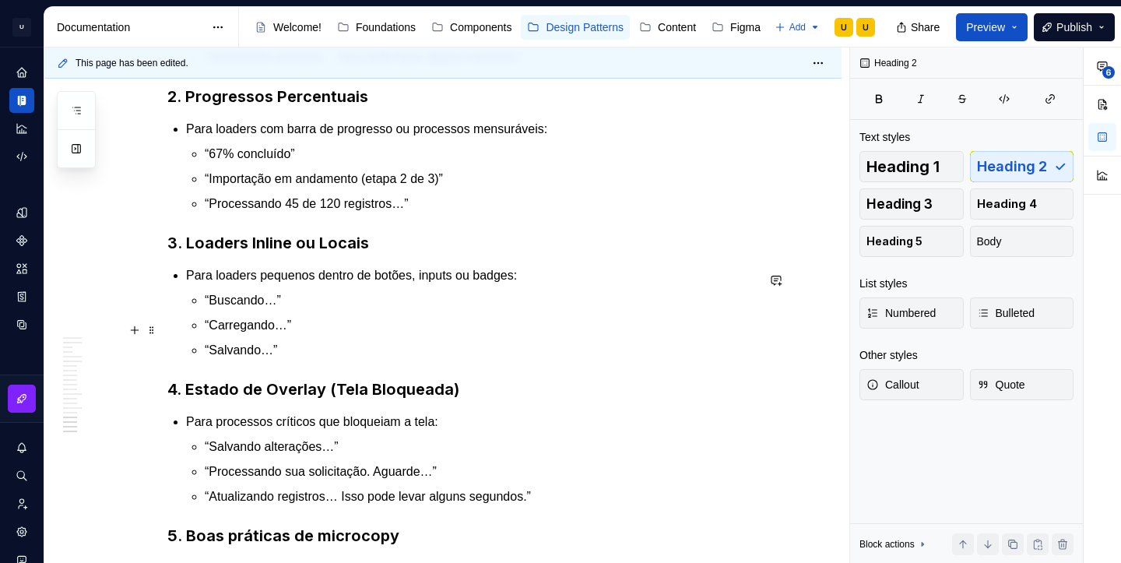
scroll to position [8448, 0]
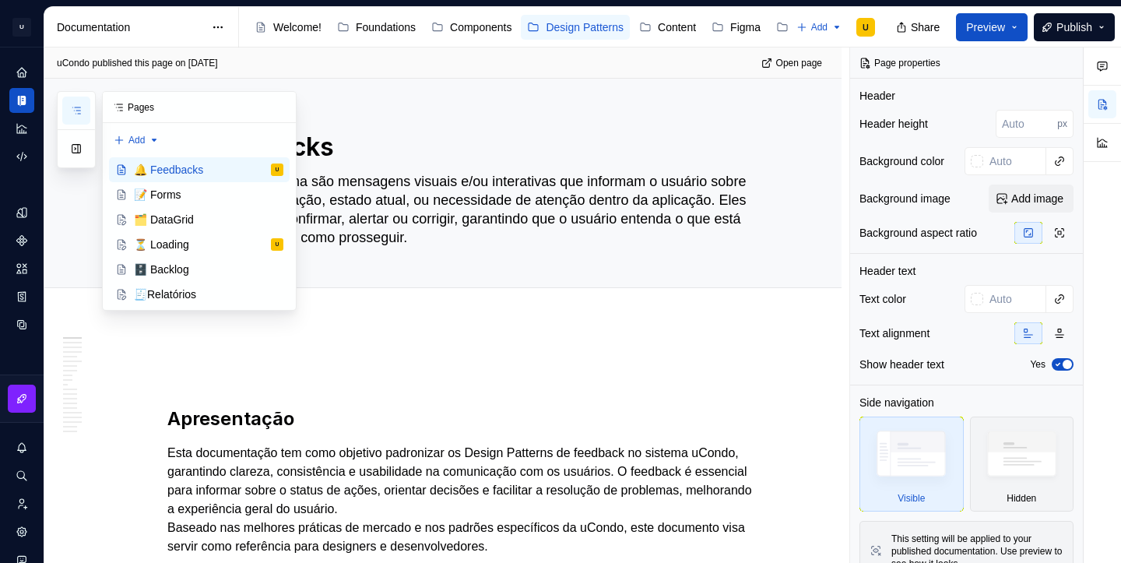
click at [79, 107] on icon "button" at bounding box center [76, 110] width 12 height 12
click at [198, 241] on div "⏳ Loading U" at bounding box center [208, 245] width 149 height 22
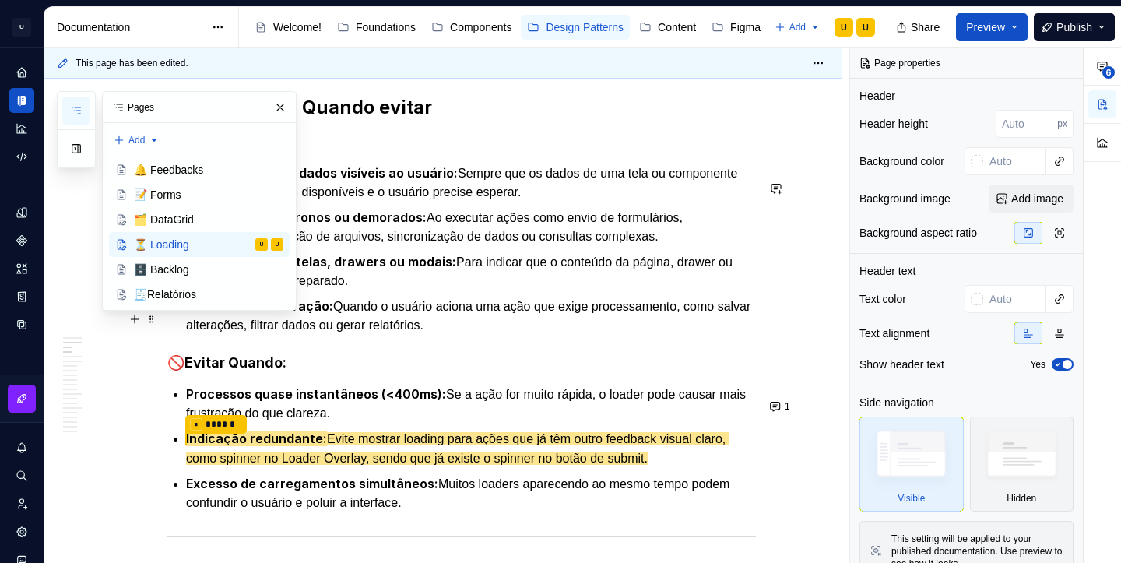
scroll to position [448, 0]
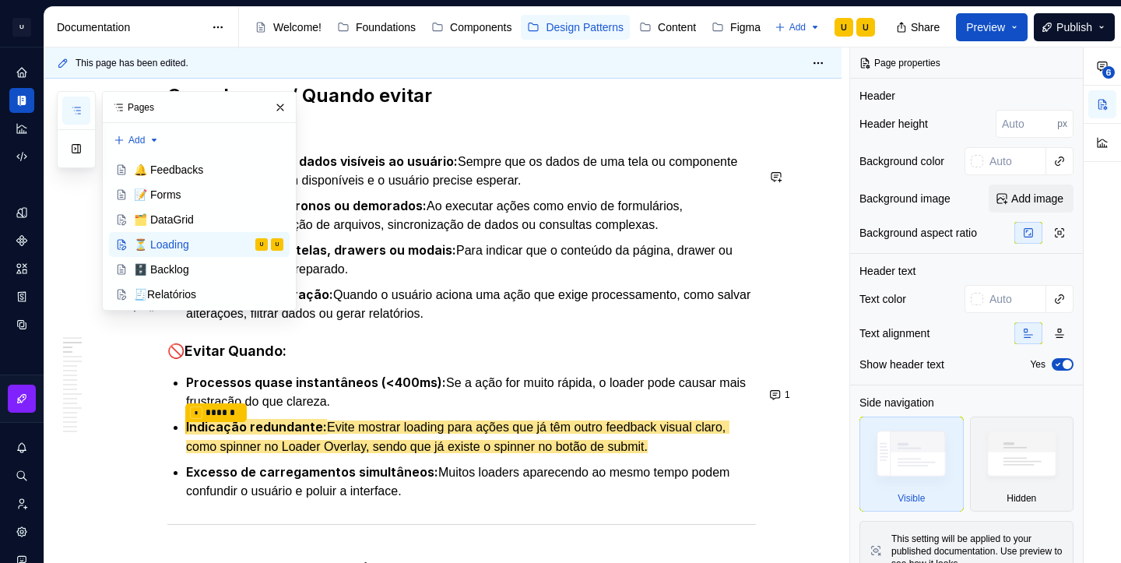
click at [354, 323] on p "Feedback de interação: Quando o usuário aciona uma ação que exige processamento…" at bounding box center [471, 304] width 570 height 38
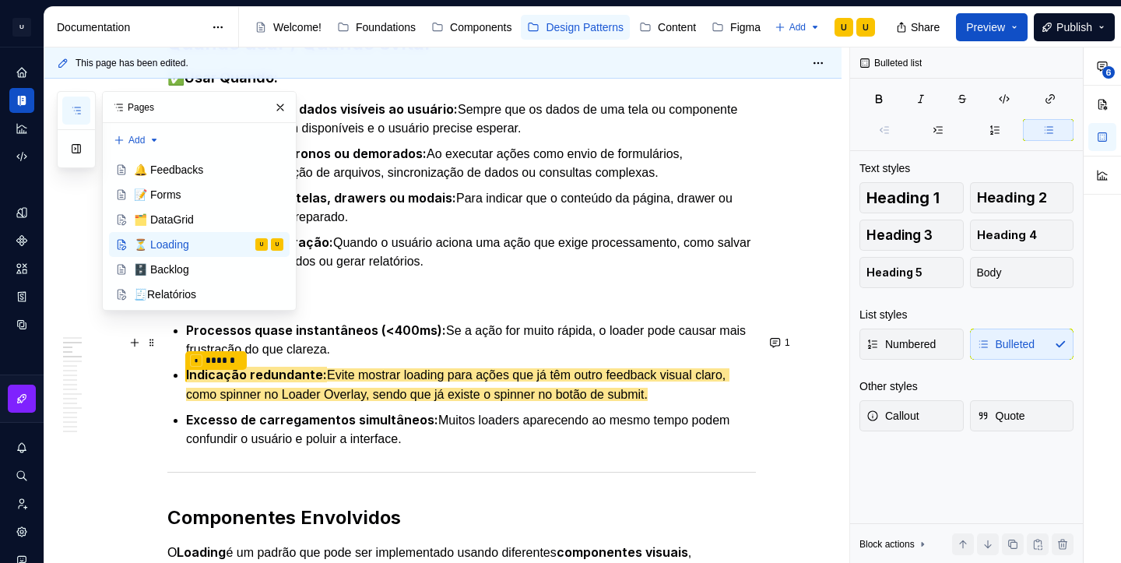
scroll to position [504, 0]
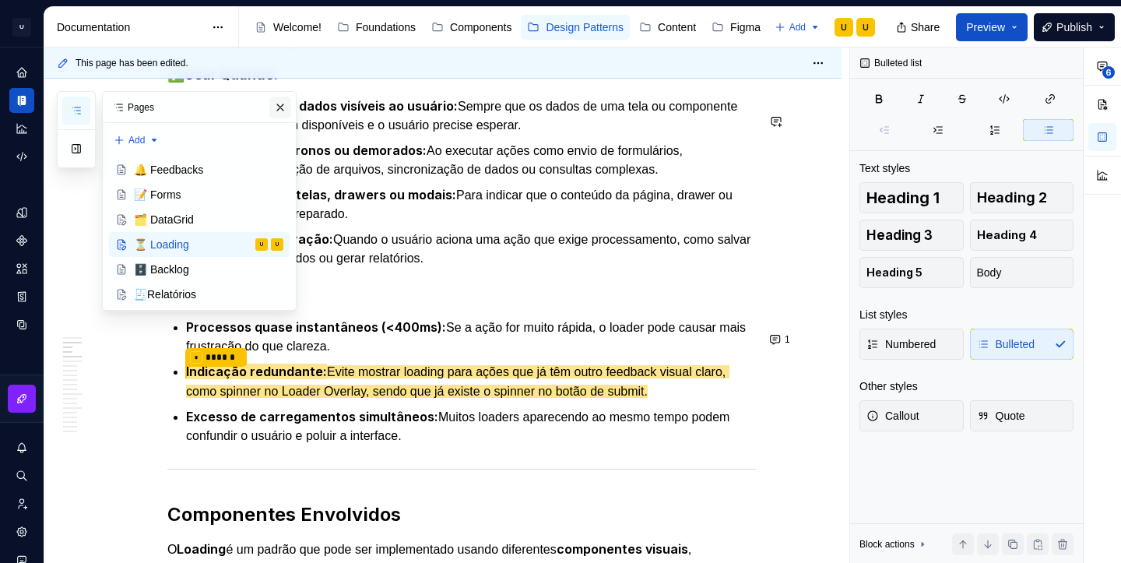
click at [278, 109] on button "button" at bounding box center [280, 108] width 22 height 22
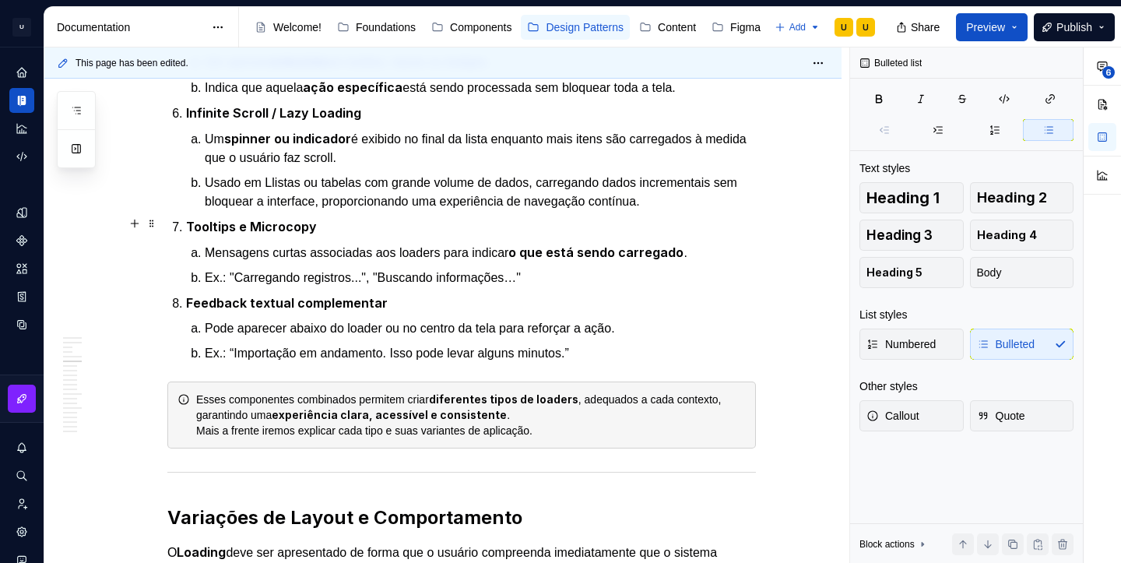
scroll to position [1444, 0]
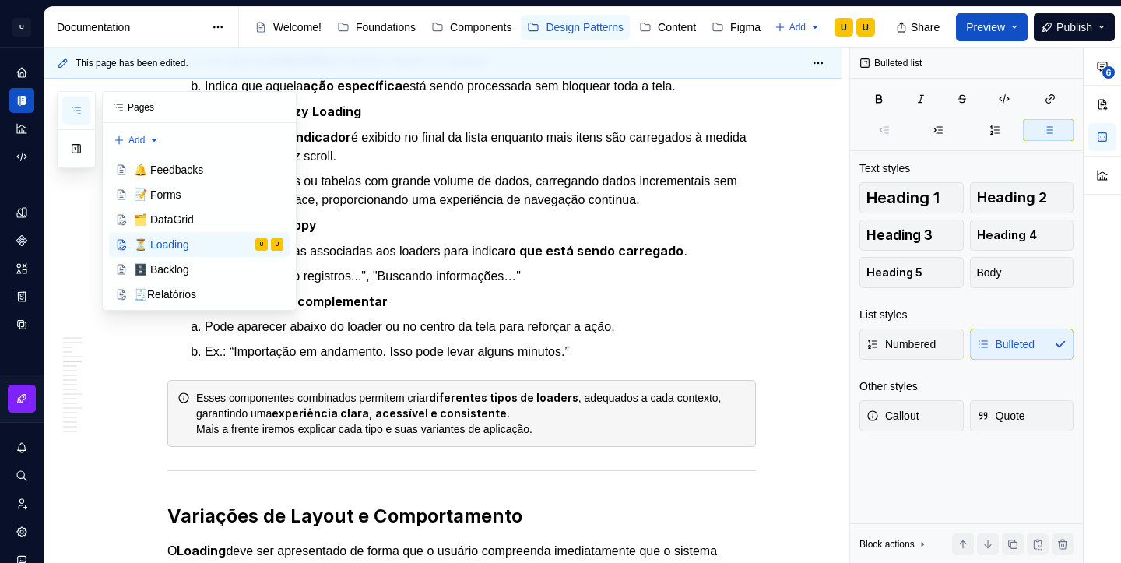
click at [86, 112] on button "button" at bounding box center [76, 111] width 28 height 28
click at [198, 222] on div "🗂️ DataGrid" at bounding box center [208, 220] width 149 height 22
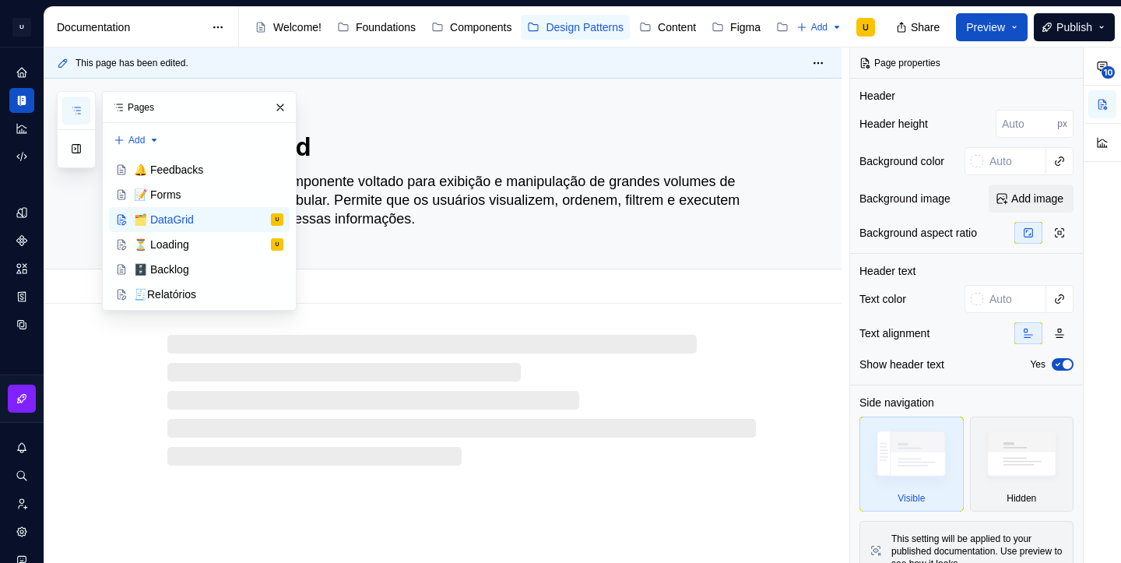
click at [511, 239] on div "🗂️ DataGrid O DataGrid é um componente voltado para exibição e manipulação de g…" at bounding box center [461, 174] width 589 height 190
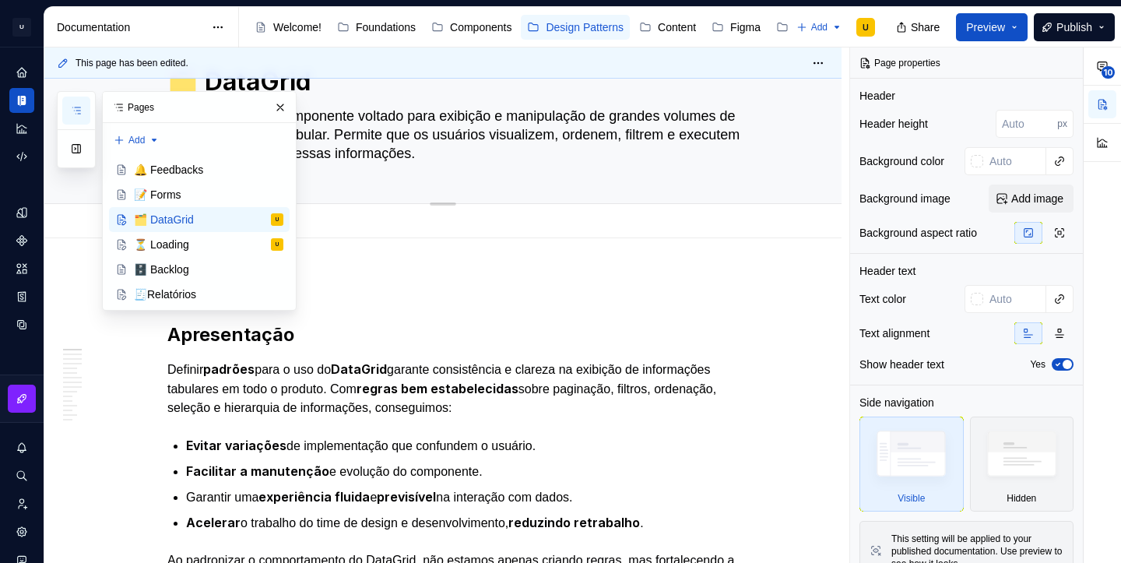
scroll to position [109, 0]
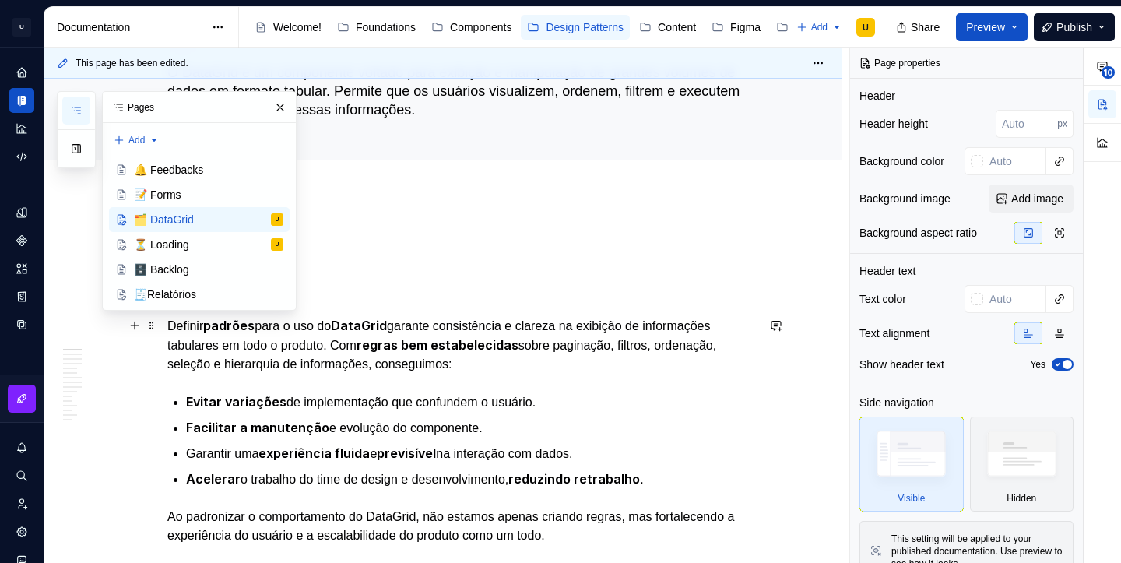
click at [531, 332] on p "Definir padrões para o uso do DataGrid garante consistência e clareza na exibiç…" at bounding box center [461, 345] width 589 height 58
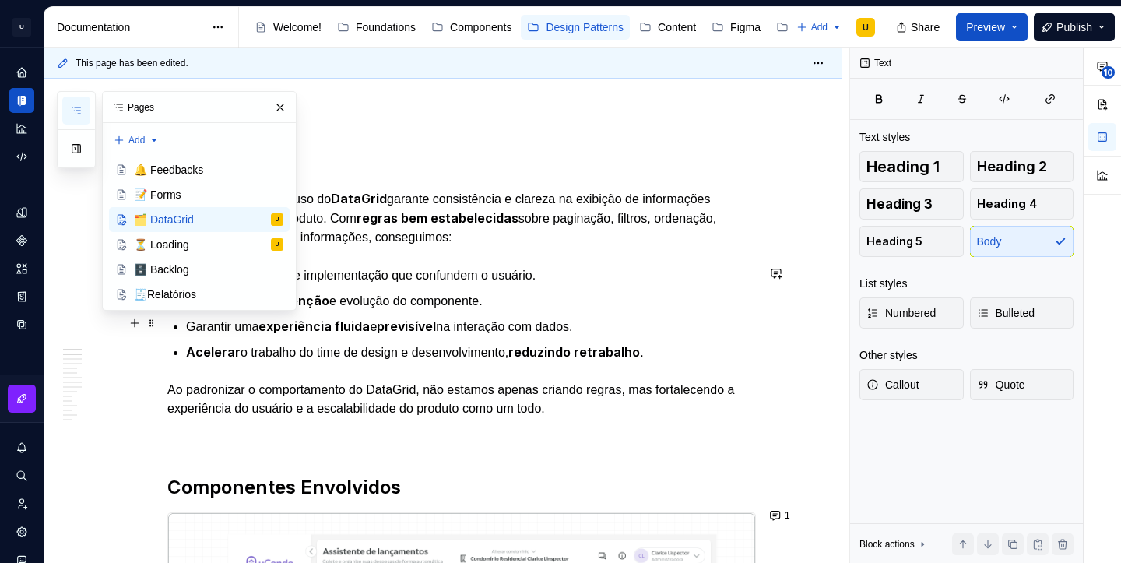
scroll to position [249, 0]
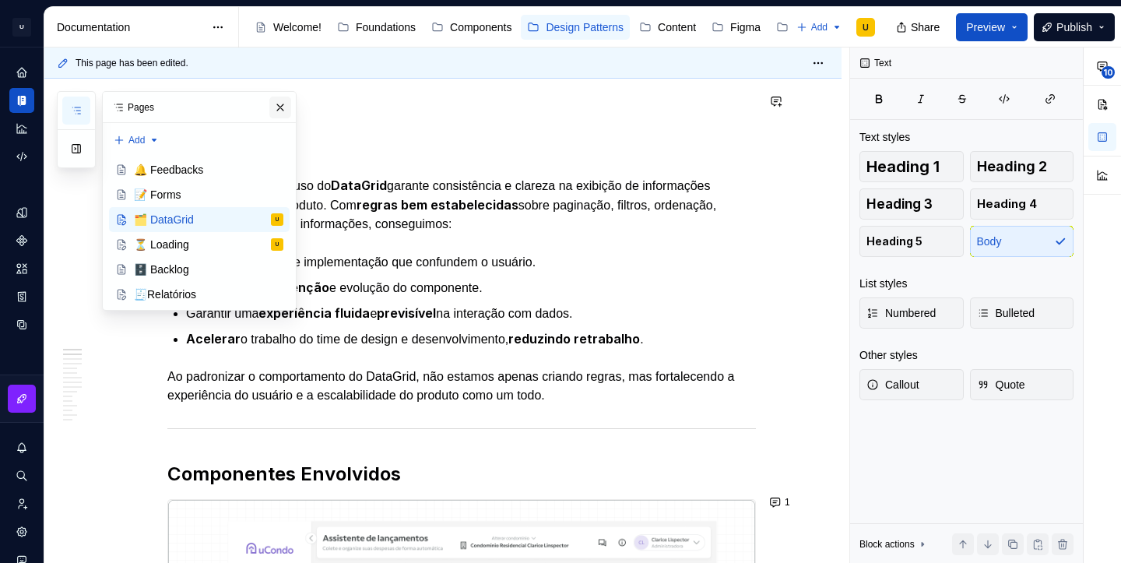
click at [276, 103] on button "button" at bounding box center [280, 108] width 22 height 22
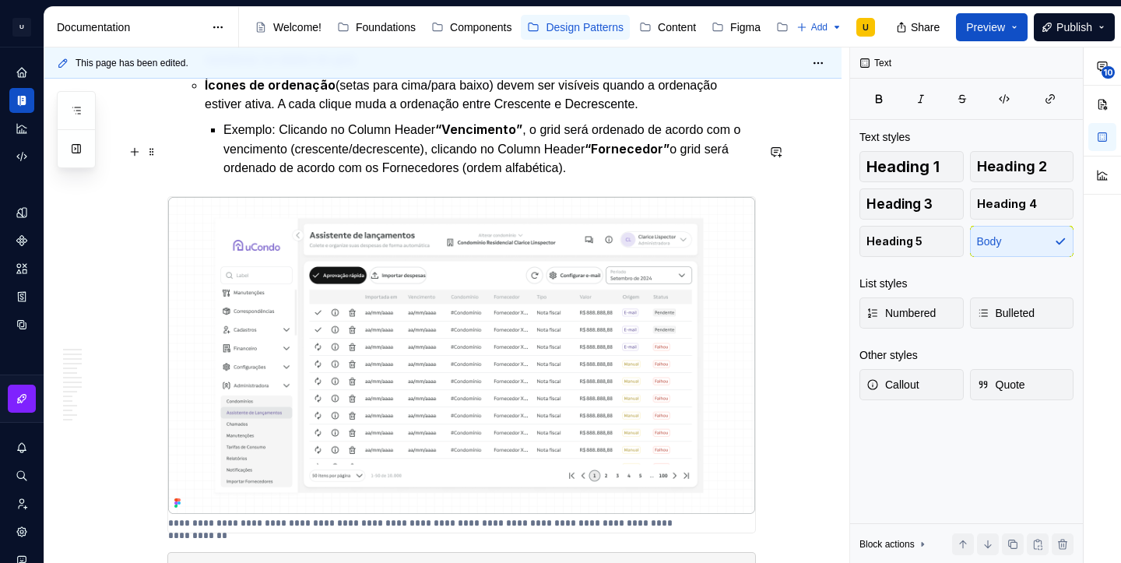
scroll to position [2768, 0]
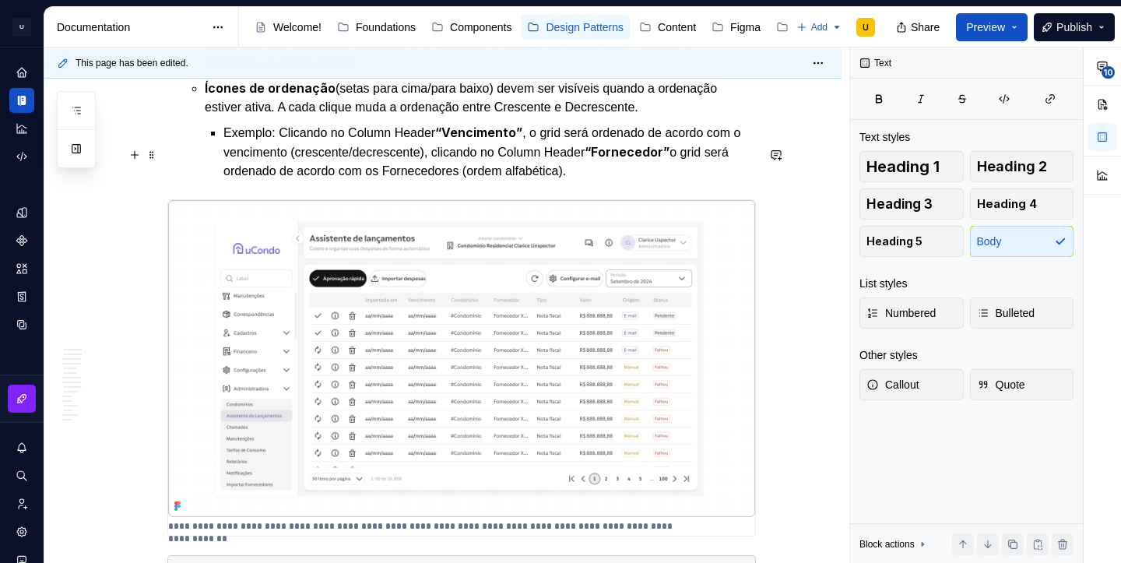
click at [454, 288] on img at bounding box center [461, 358] width 587 height 317
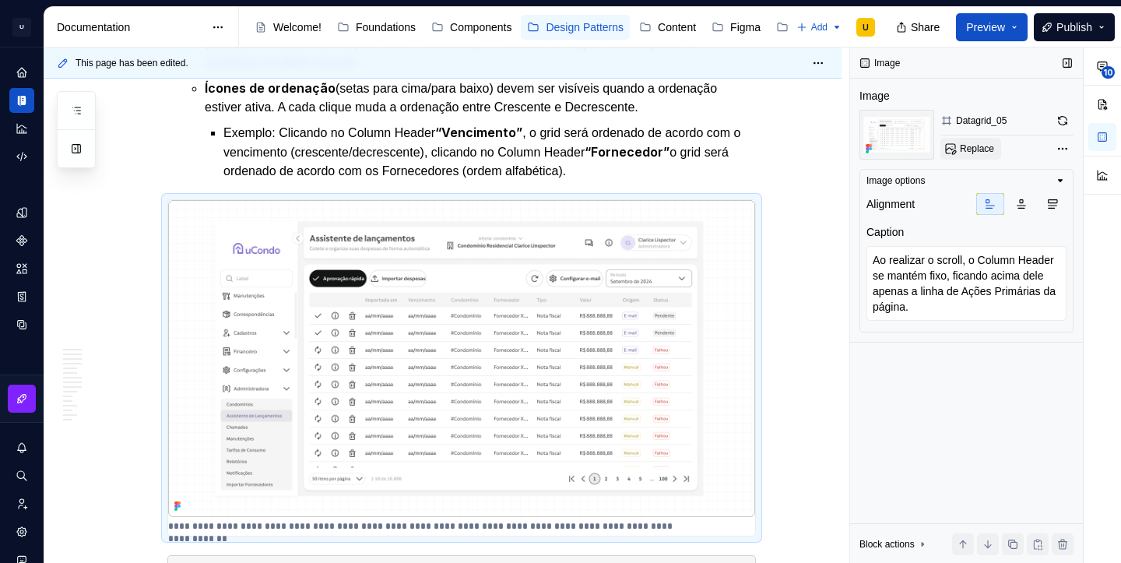
click at [968, 149] on span "Replace" at bounding box center [977, 148] width 34 height 12
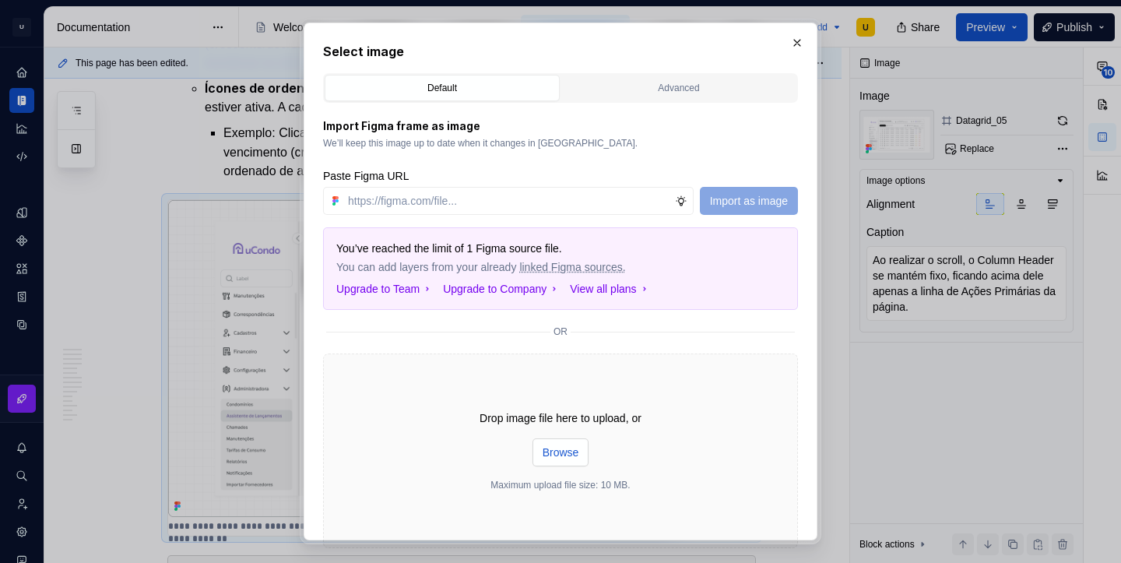
click at [562, 451] on span "Browse" at bounding box center [561, 453] width 37 height 16
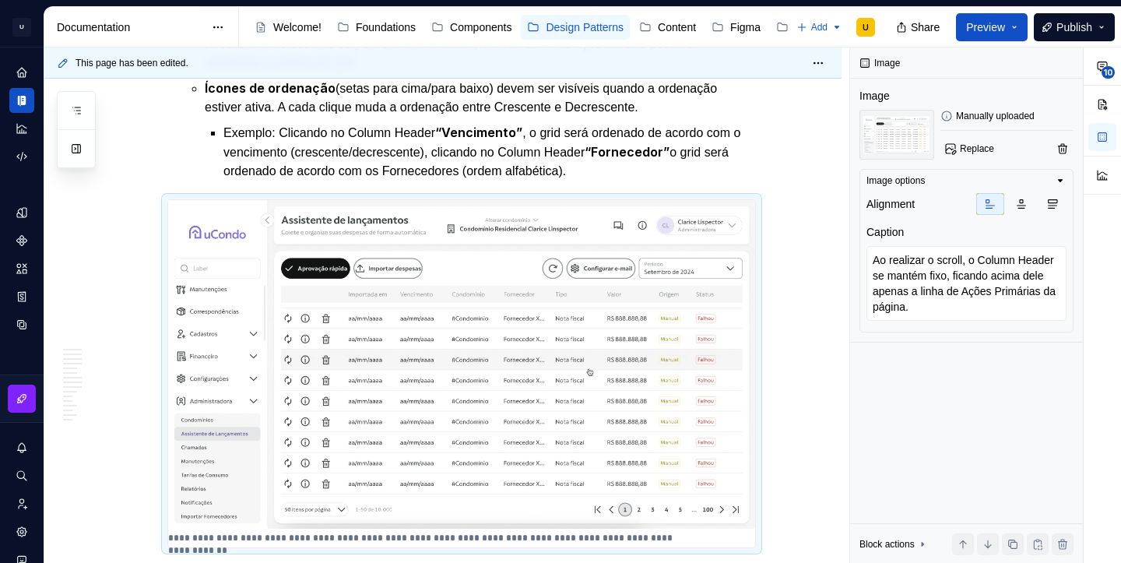
type textarea "*"
